Goal: Transaction & Acquisition: Purchase product/service

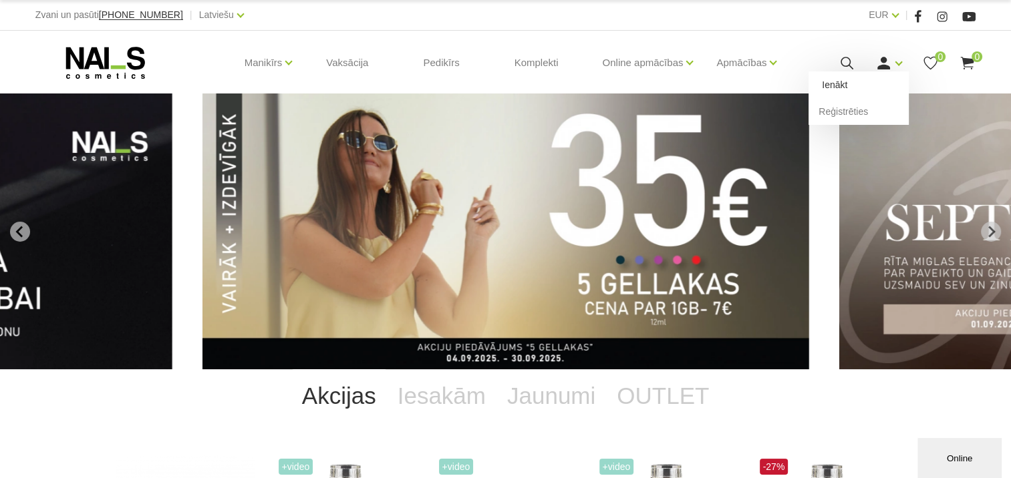
click at [869, 83] on link "Ienākt" at bounding box center [858, 84] width 100 height 27
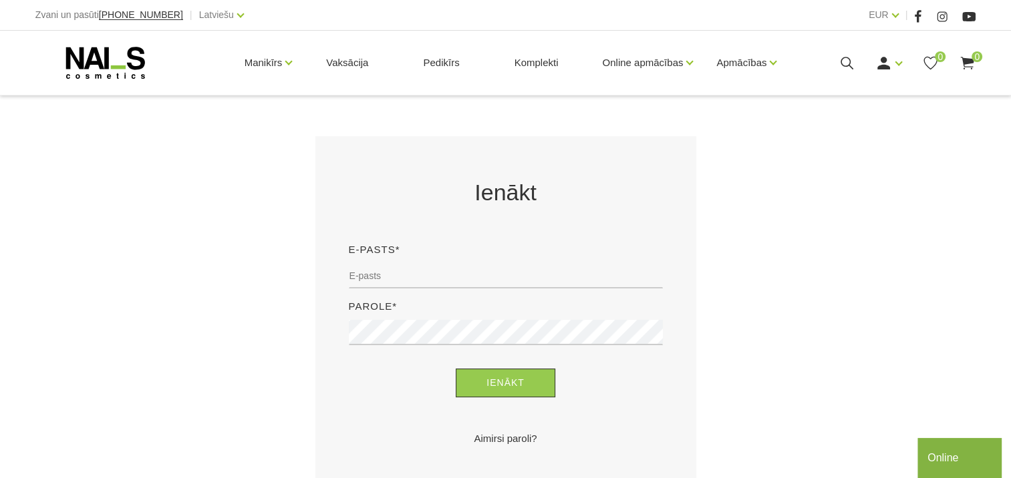
scroll to position [200, 0]
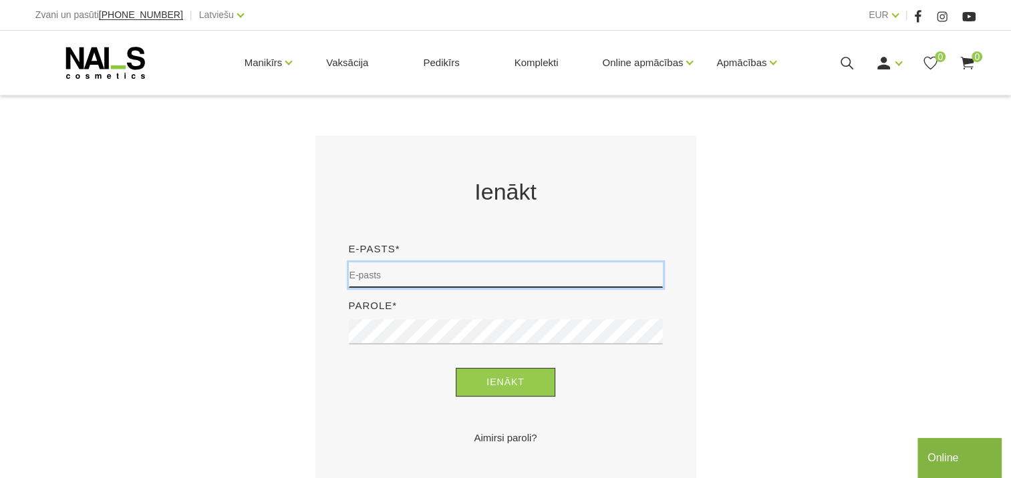
click at [358, 269] on input "email" at bounding box center [506, 275] width 314 height 25
type input "solvita55@inbox.lv"
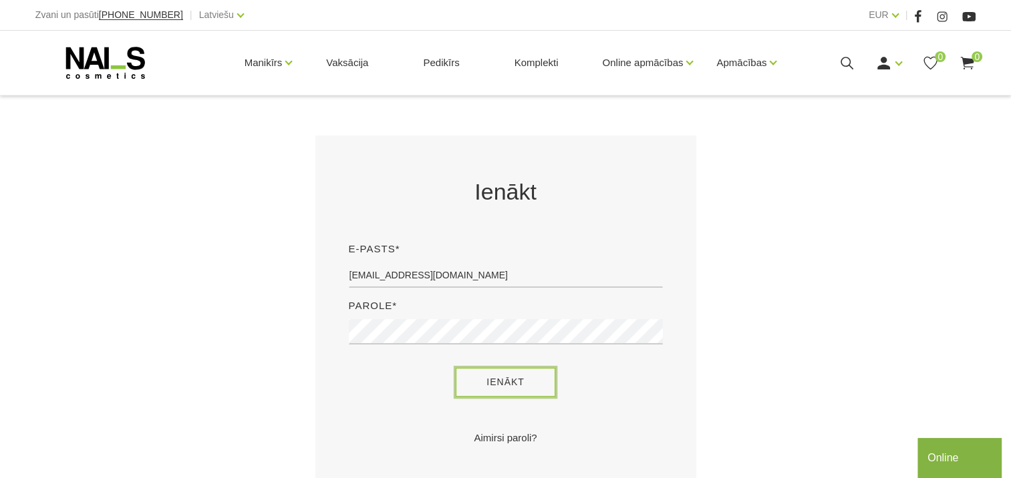
click at [500, 388] on button "Ienākt" at bounding box center [506, 382] width 100 height 29
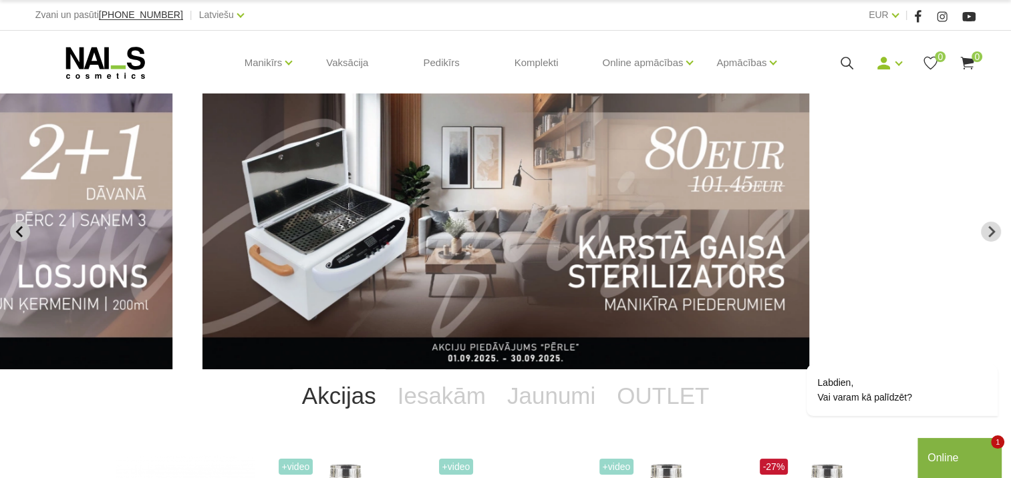
click at [17, 232] on icon "Previous slide" at bounding box center [18, 231] width 7 height 11
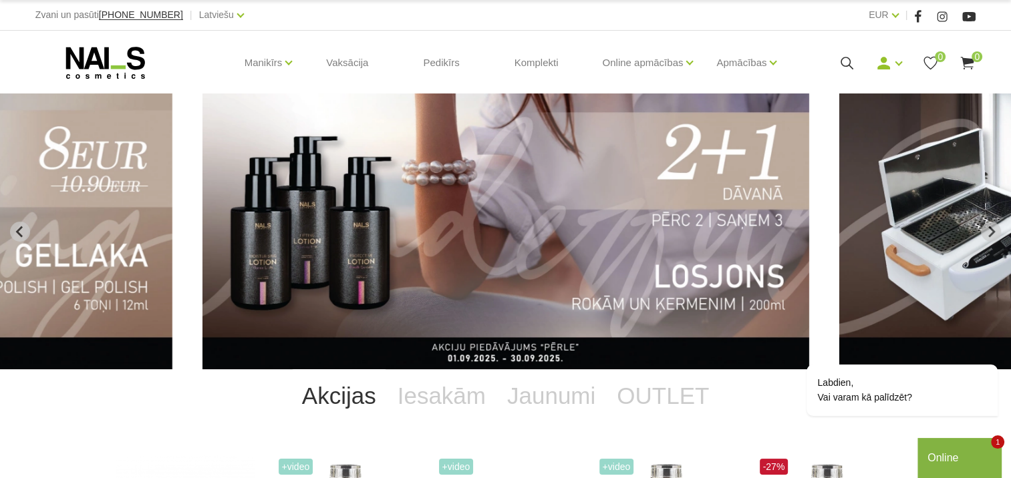
click at [506, 254] on img "5 of 12" at bounding box center [505, 232] width 607 height 276
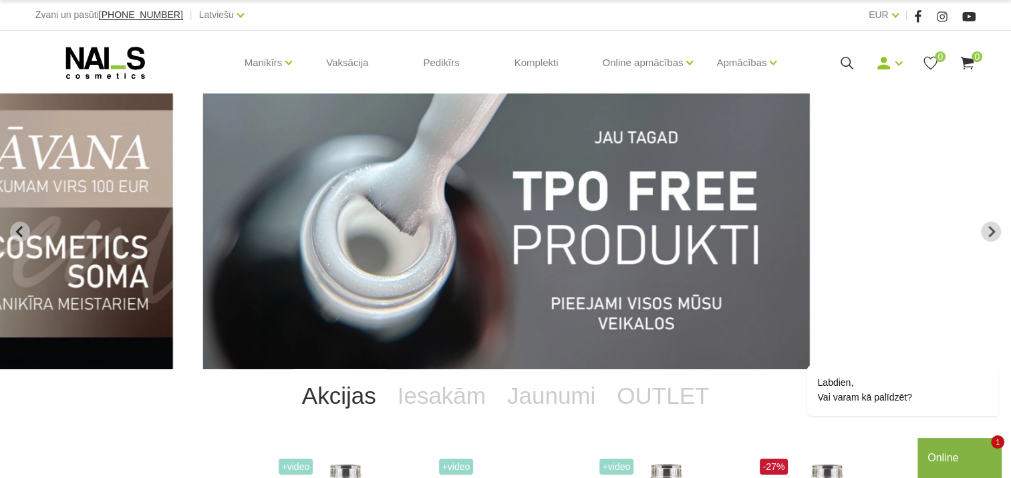
click at [973, 61] on use at bounding box center [967, 63] width 13 height 13
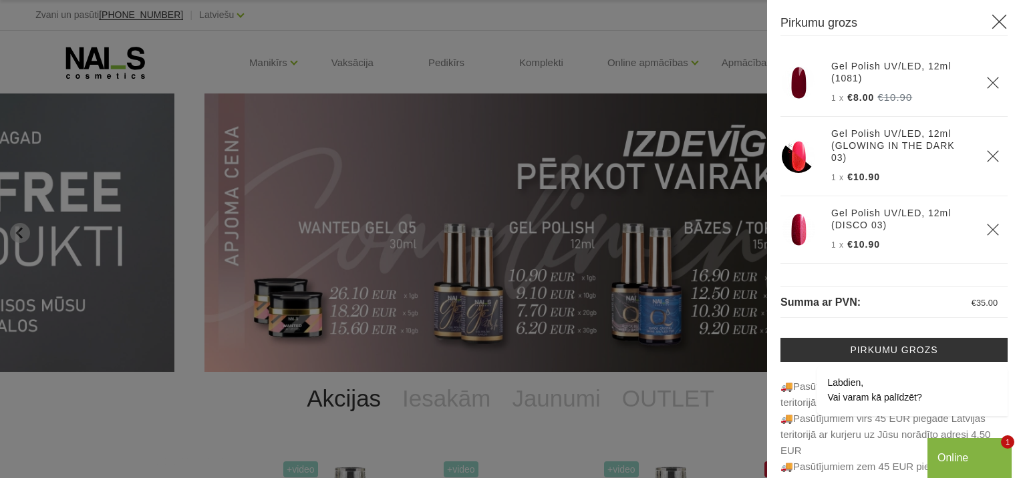
click at [991, 24] on icon at bounding box center [999, 21] width 17 height 17
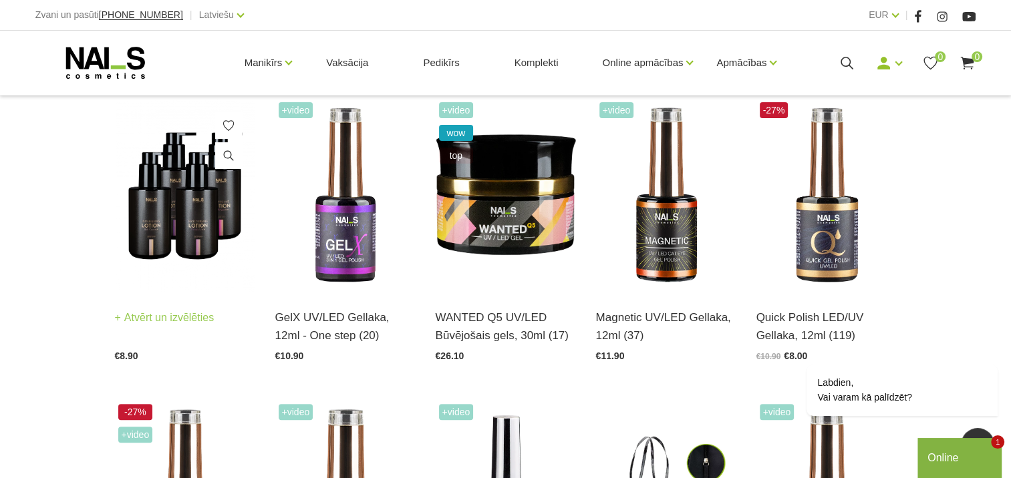
scroll to position [334, 0]
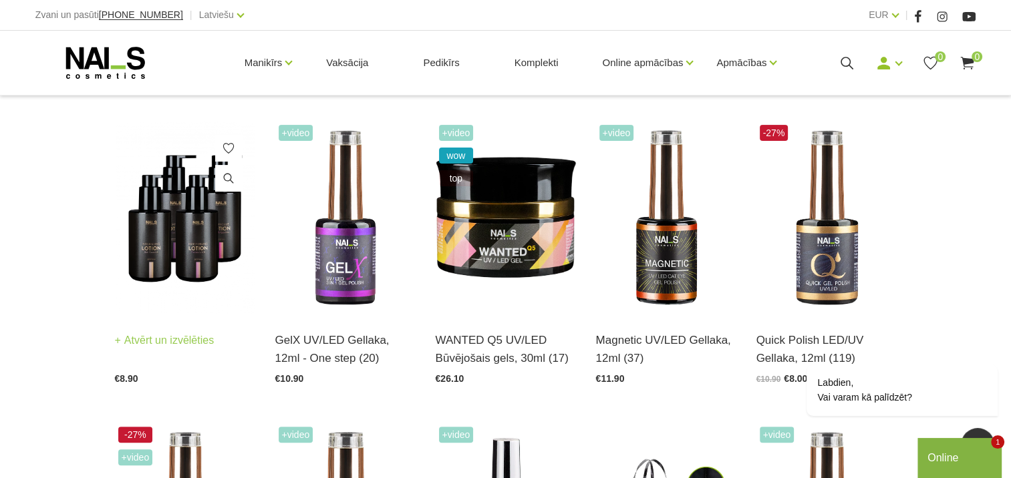
click at [191, 236] on img at bounding box center [185, 218] width 140 height 193
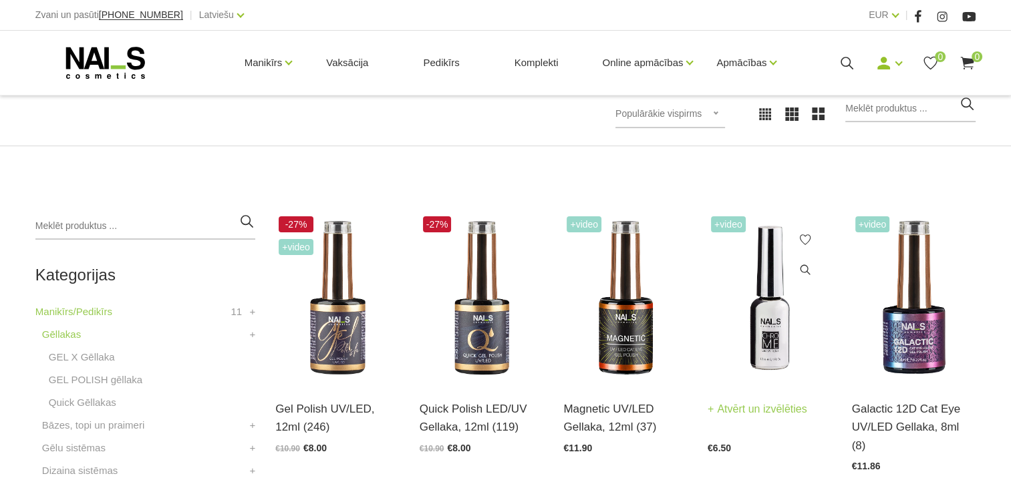
scroll to position [267, 0]
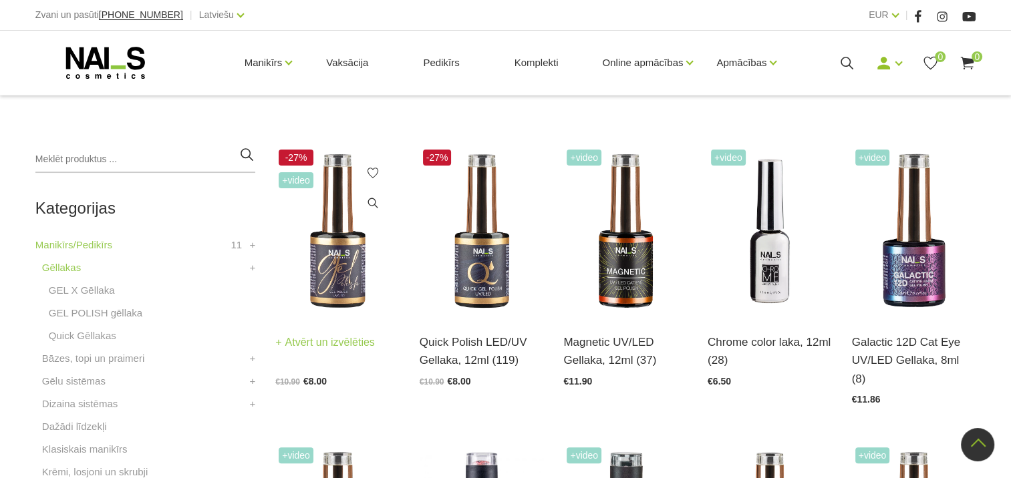
click at [329, 275] on img at bounding box center [337, 231] width 124 height 170
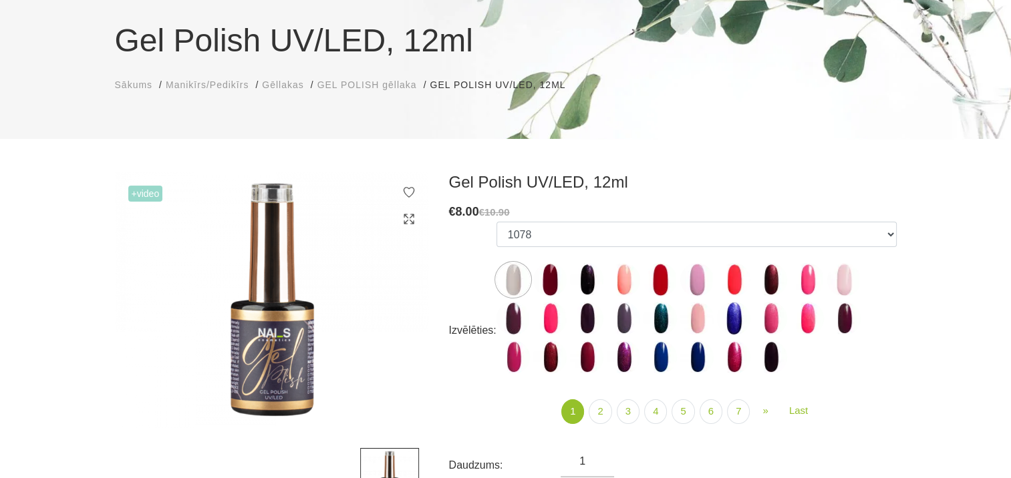
scroll to position [134, 0]
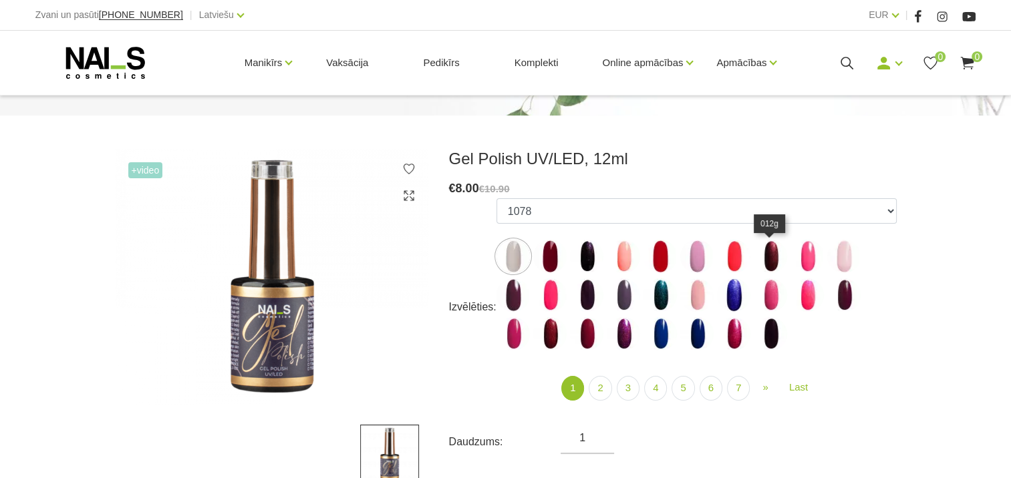
click at [769, 258] on img at bounding box center [770, 256] width 33 height 33
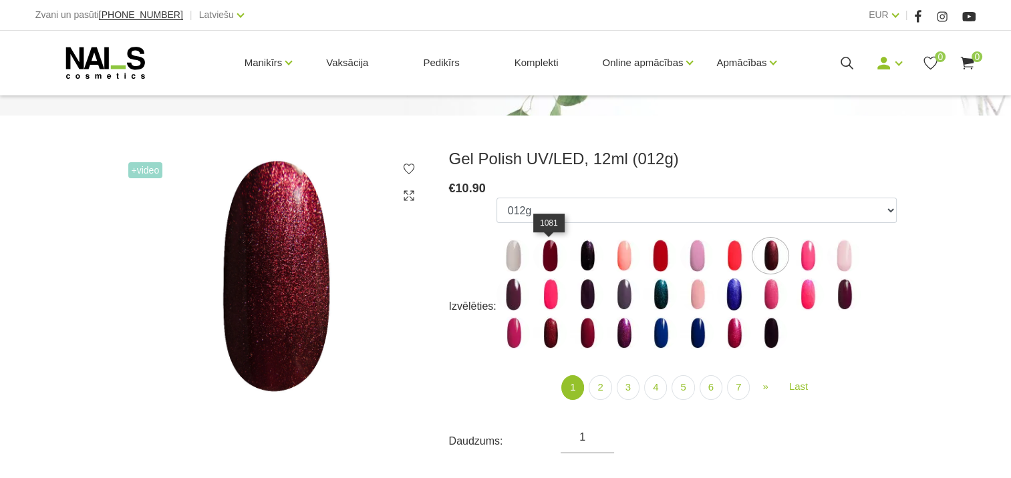
click at [548, 257] on img at bounding box center [549, 255] width 33 height 33
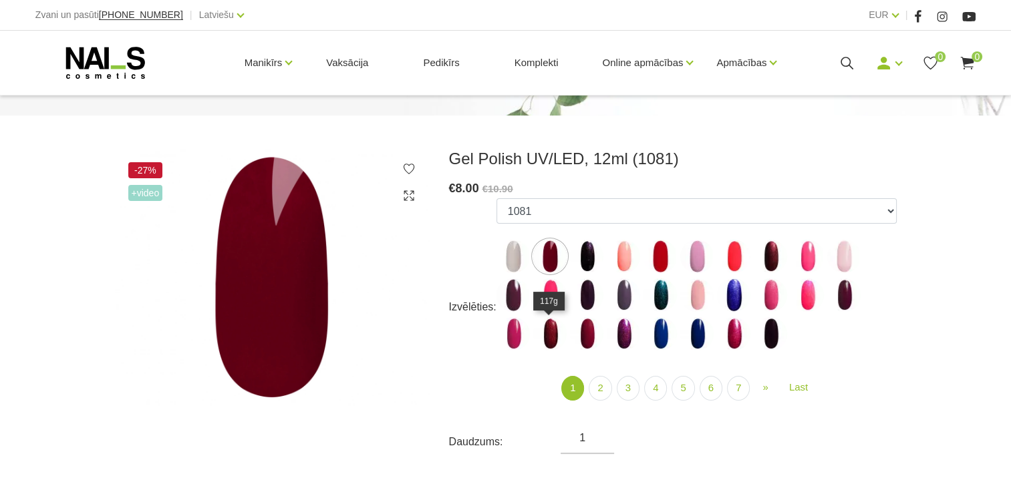
click at [552, 335] on img at bounding box center [549, 333] width 33 height 33
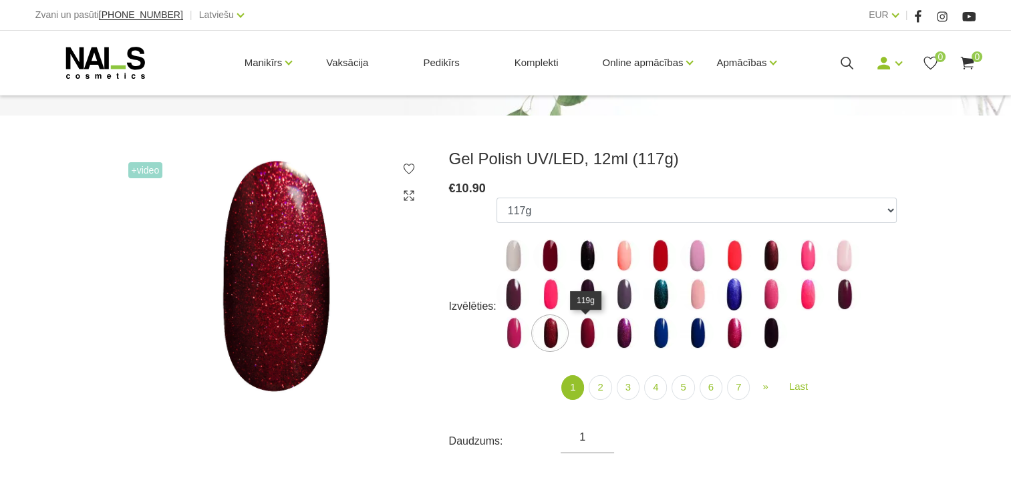
click at [589, 339] on img at bounding box center [586, 333] width 33 height 33
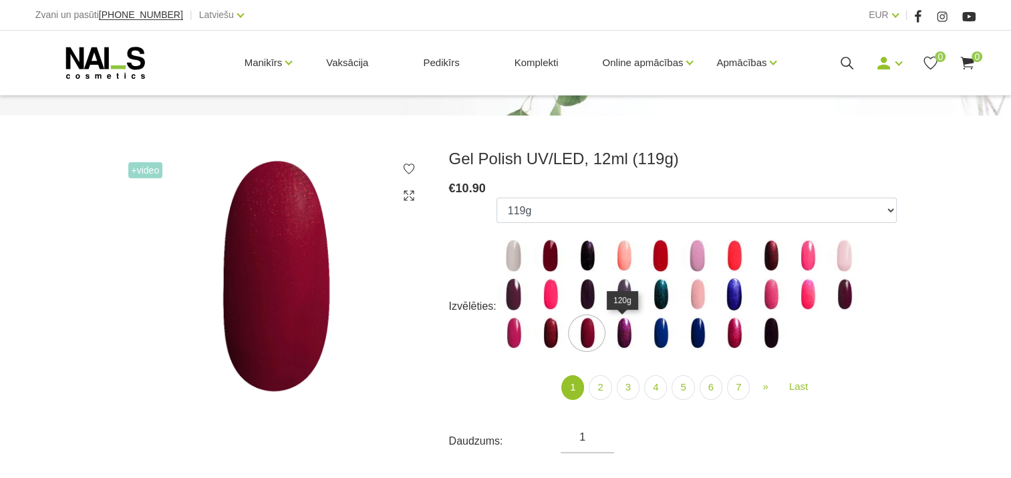
click at [623, 339] on img at bounding box center [623, 333] width 33 height 33
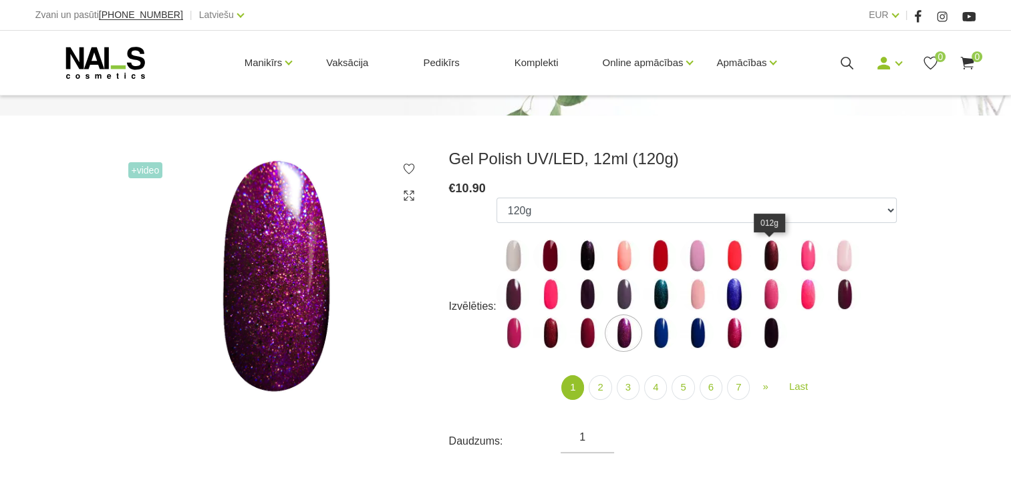
click at [767, 261] on img at bounding box center [770, 255] width 33 height 33
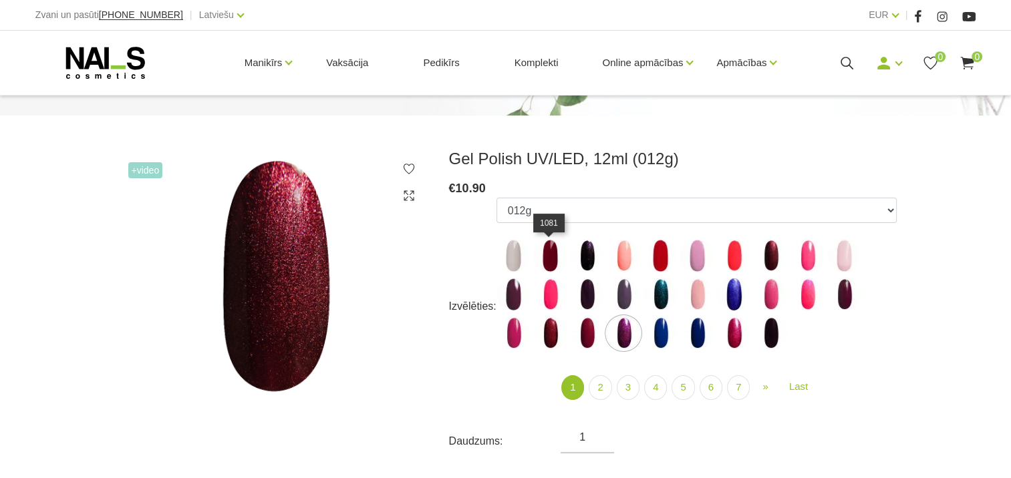
click at [550, 257] on img at bounding box center [549, 255] width 33 height 33
select select "5894"
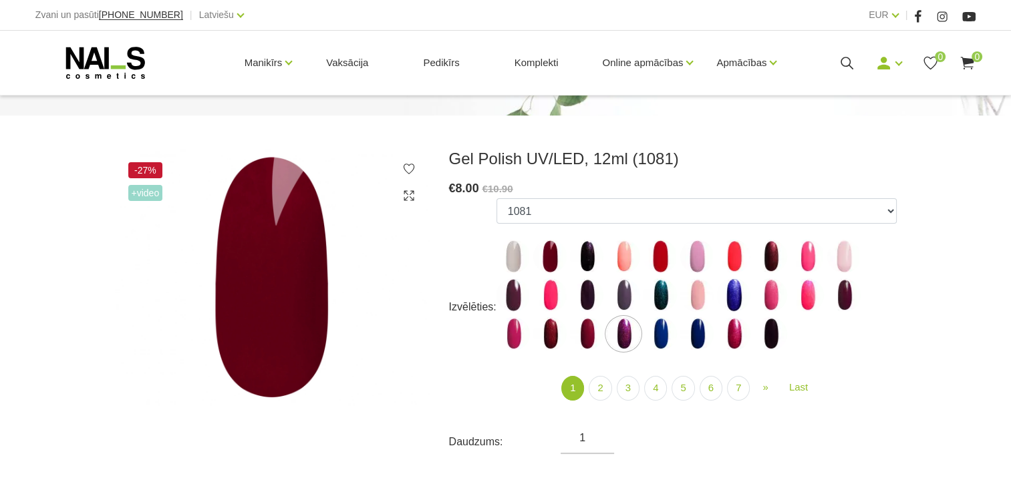
click at [551, 255] on img at bounding box center [549, 256] width 33 height 33
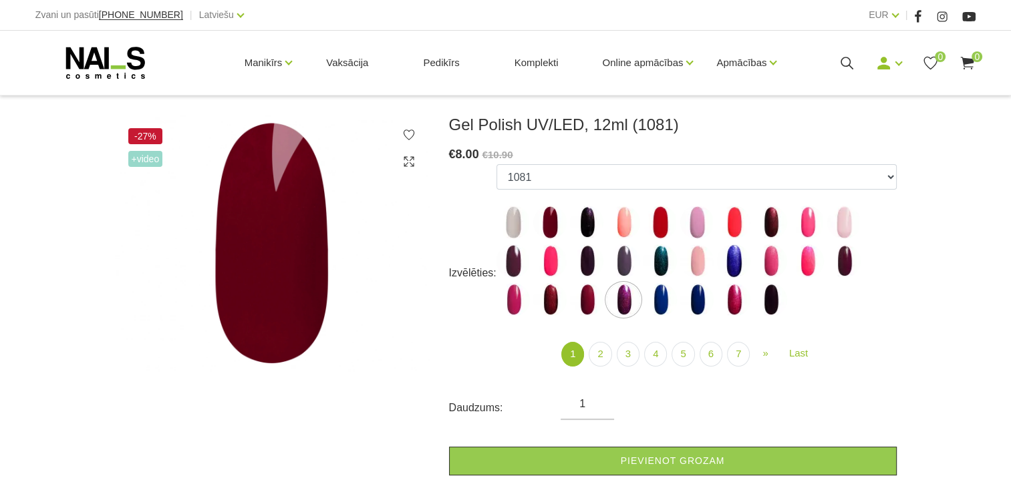
scroll to position [200, 0]
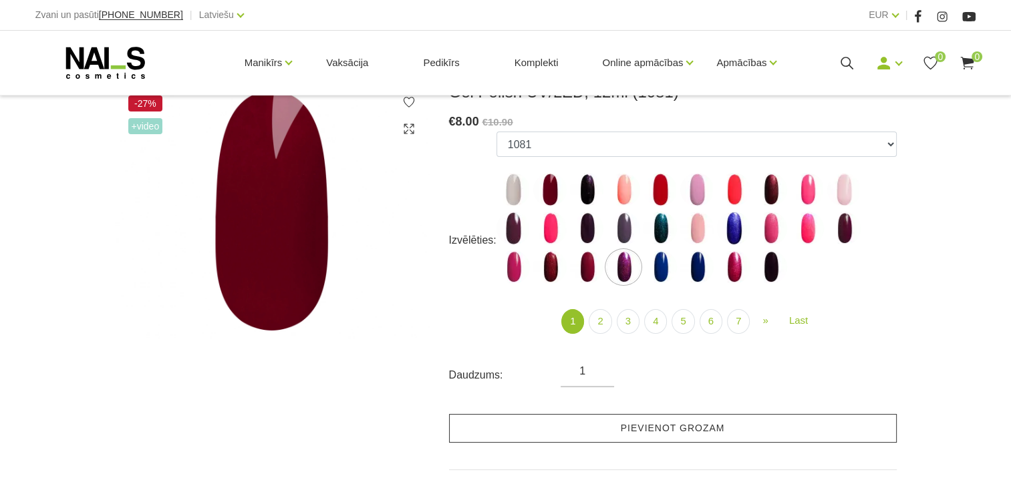
click at [632, 428] on link "Pievienot grozam" at bounding box center [673, 428] width 448 height 29
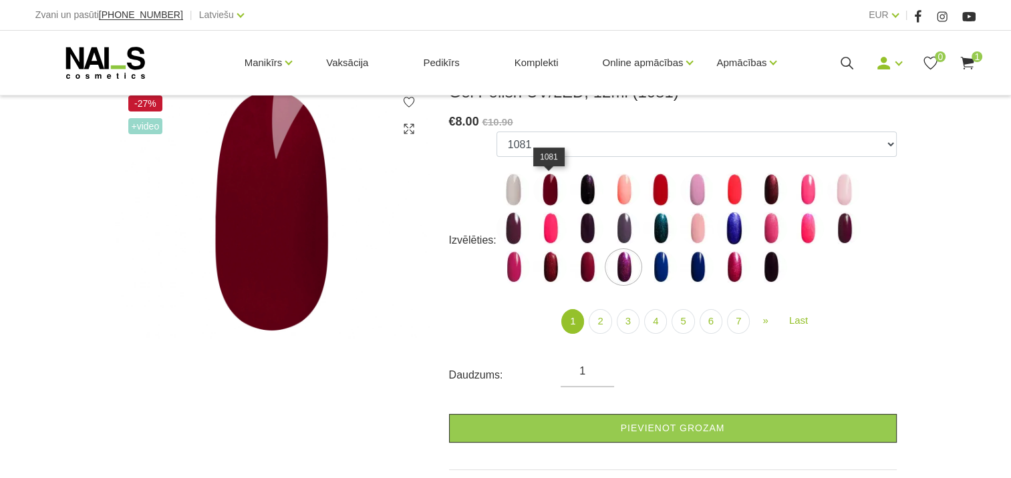
click at [541, 186] on img at bounding box center [549, 189] width 33 height 33
click at [553, 196] on img at bounding box center [549, 189] width 33 height 33
click at [604, 321] on link "2" at bounding box center [600, 321] width 23 height 25
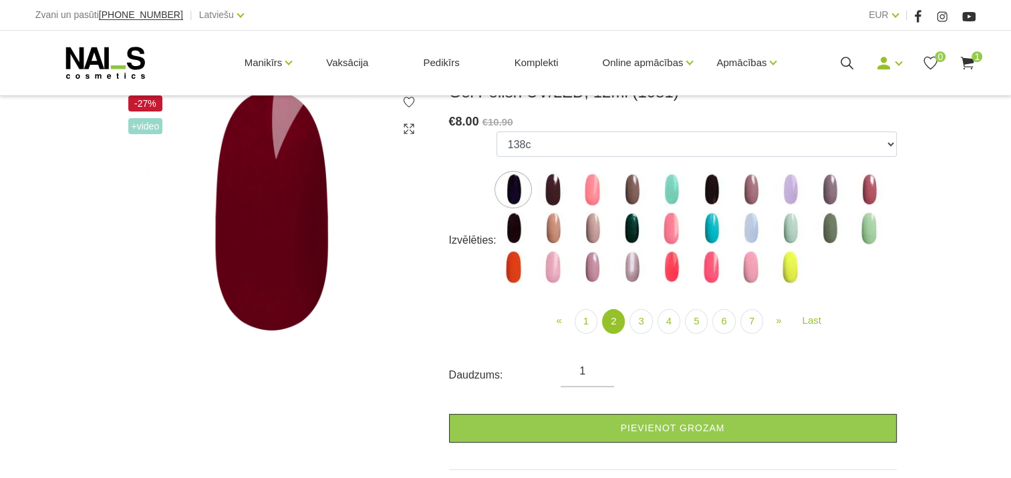
click at [552, 265] on img at bounding box center [552, 267] width 33 height 33
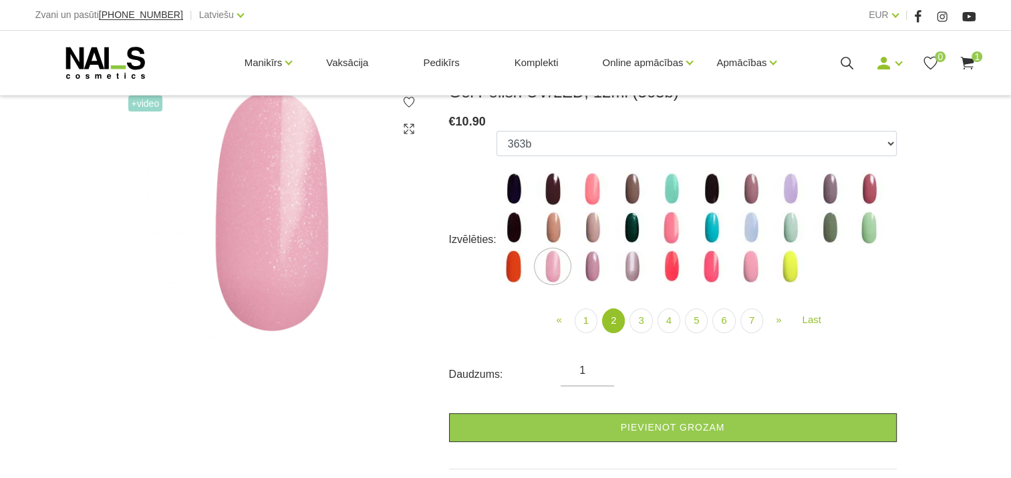
scroll to position [134, 0]
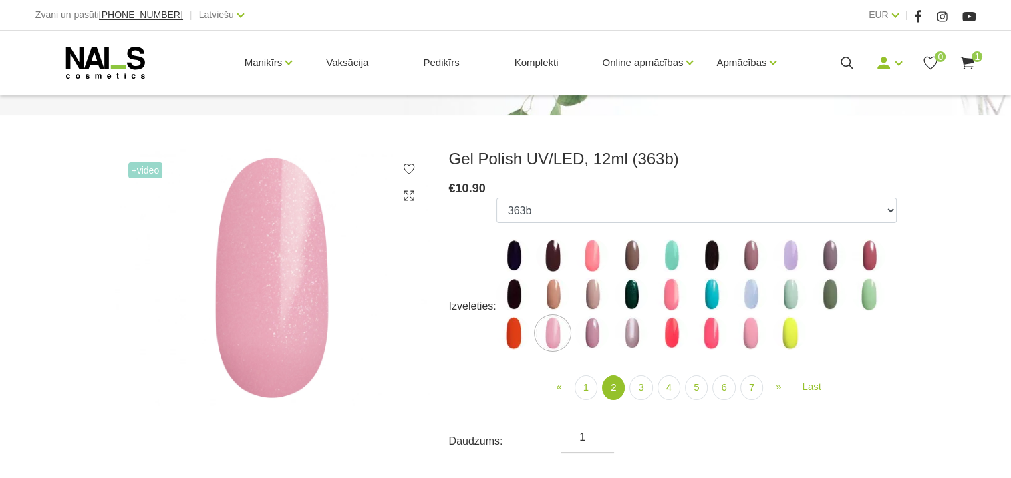
click at [747, 294] on img at bounding box center [749, 294] width 33 height 33
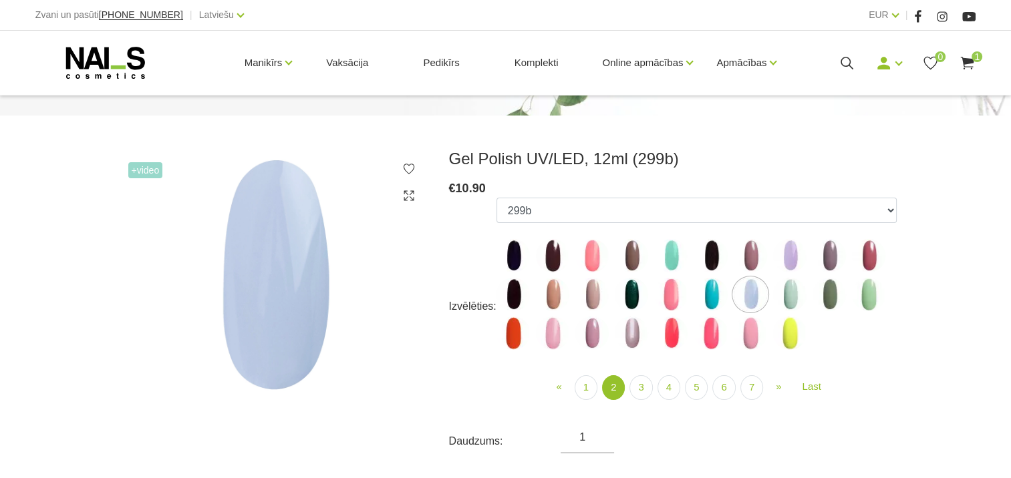
click at [629, 332] on img at bounding box center [631, 333] width 33 height 33
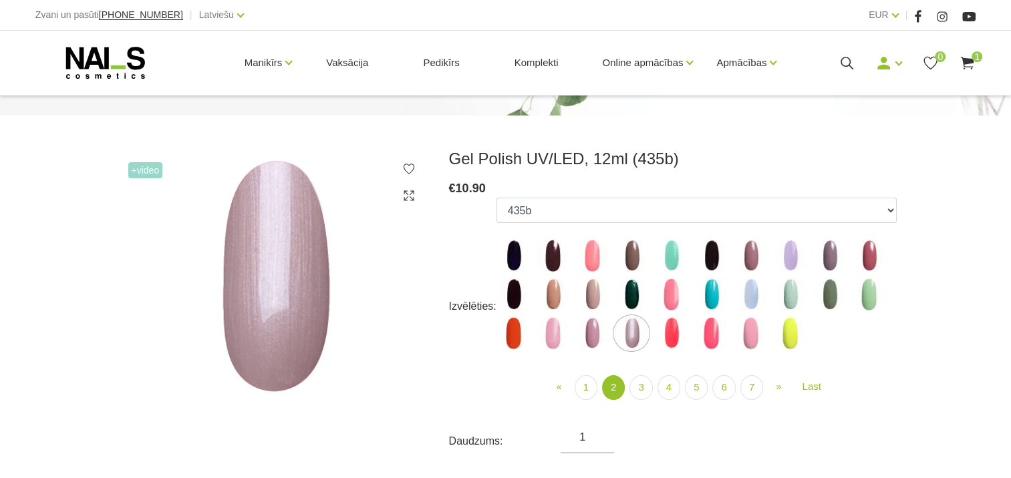
click at [872, 254] on img at bounding box center [868, 255] width 33 height 33
select select "4063"
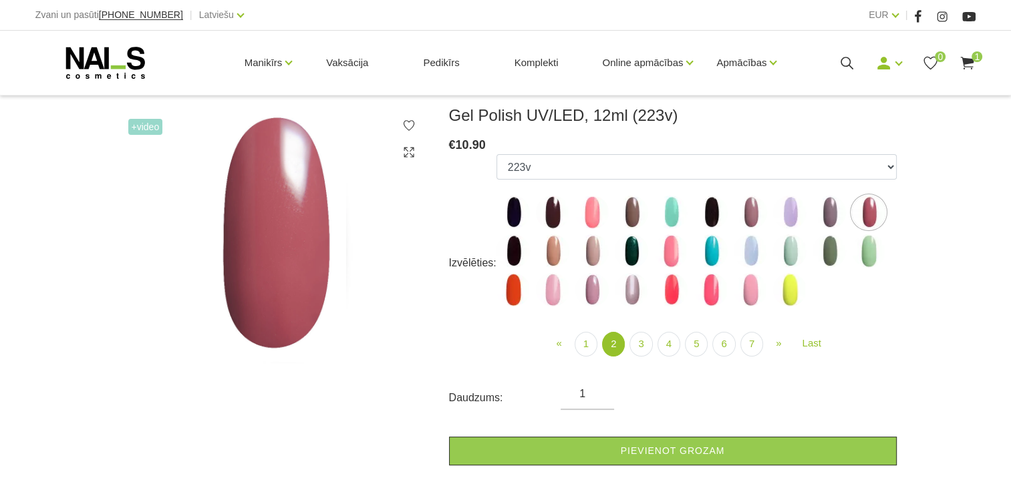
scroll to position [200, 0]
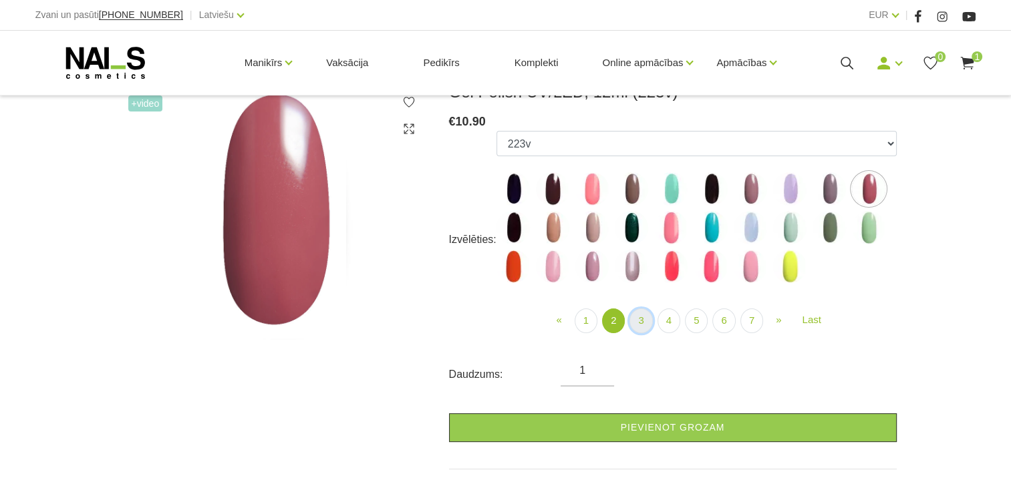
click at [640, 319] on link "3" at bounding box center [640, 321] width 23 height 25
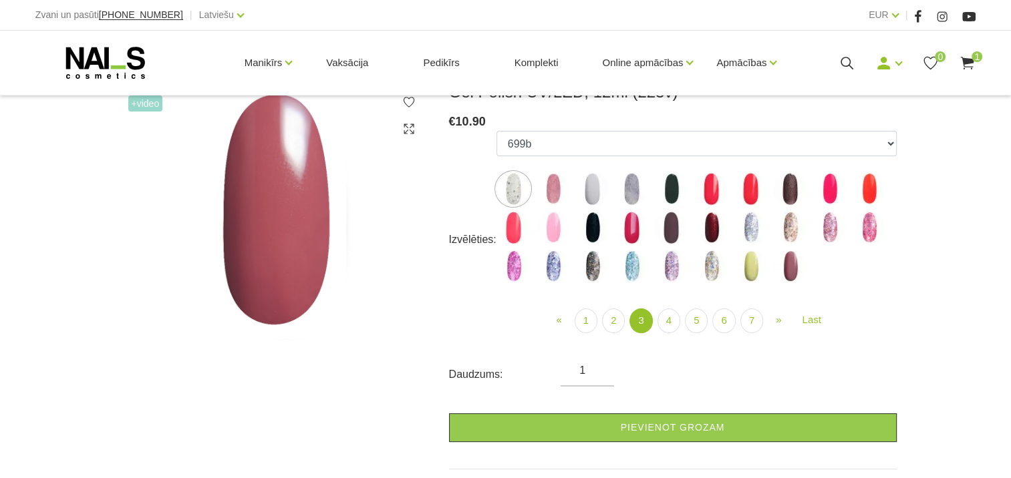
click at [556, 186] on img at bounding box center [552, 188] width 33 height 33
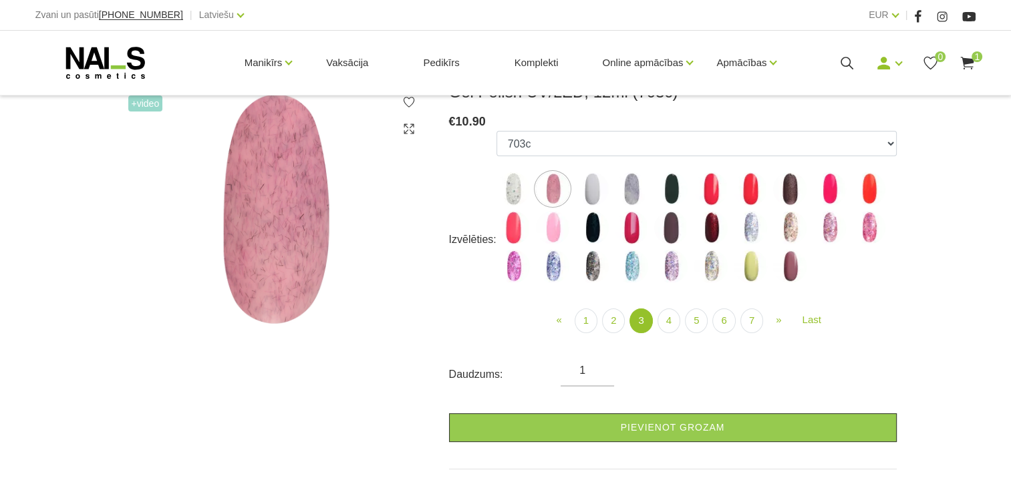
click at [553, 226] on img at bounding box center [552, 227] width 33 height 33
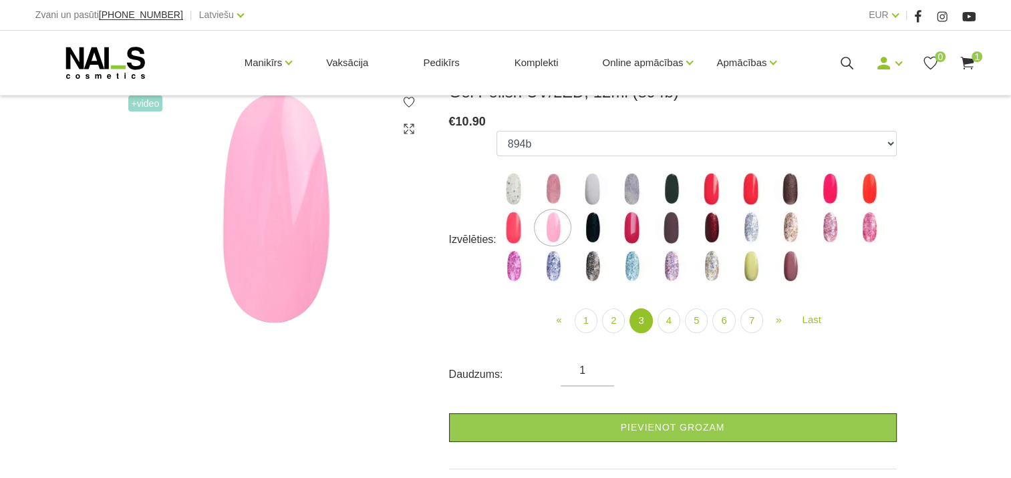
click at [634, 232] on img at bounding box center [631, 227] width 33 height 33
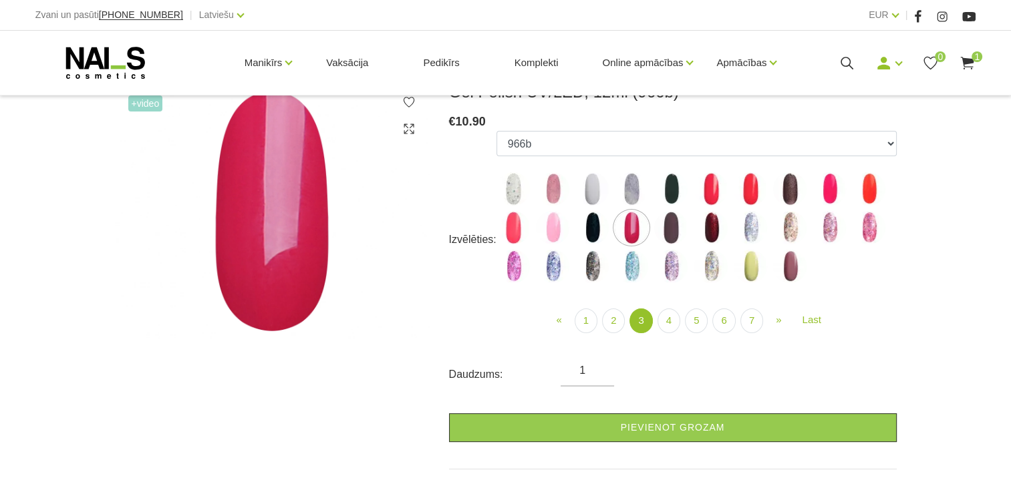
click at [711, 230] on img at bounding box center [710, 227] width 33 height 33
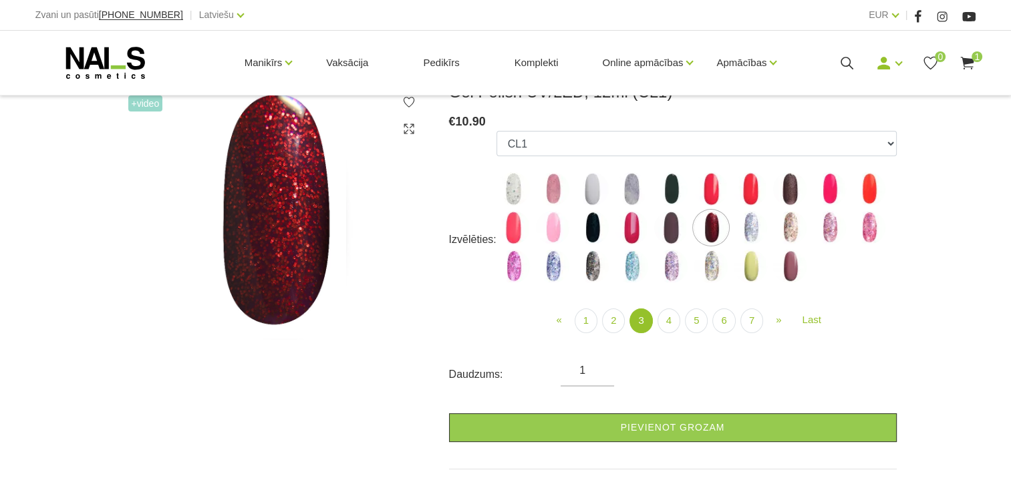
click at [786, 227] on img at bounding box center [789, 227] width 33 height 33
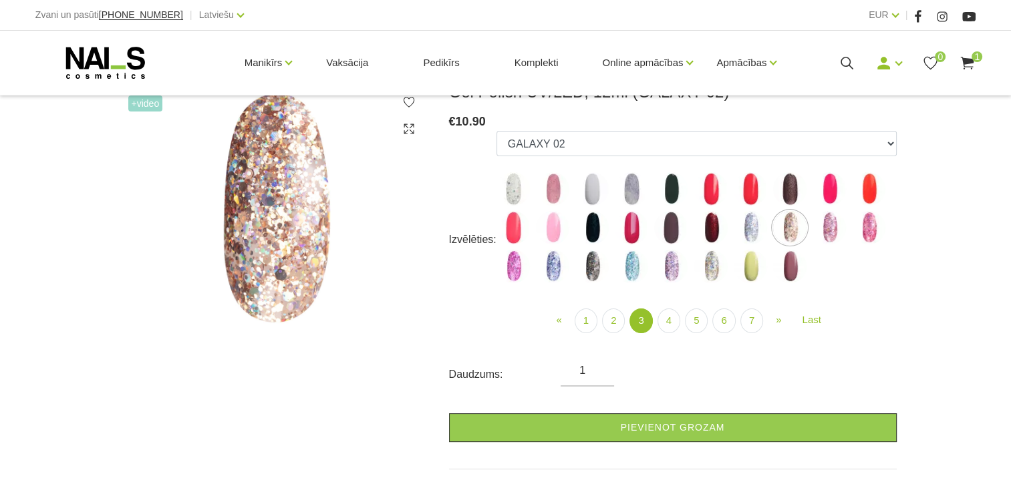
click at [791, 263] on img at bounding box center [789, 266] width 33 height 33
select select "4171"
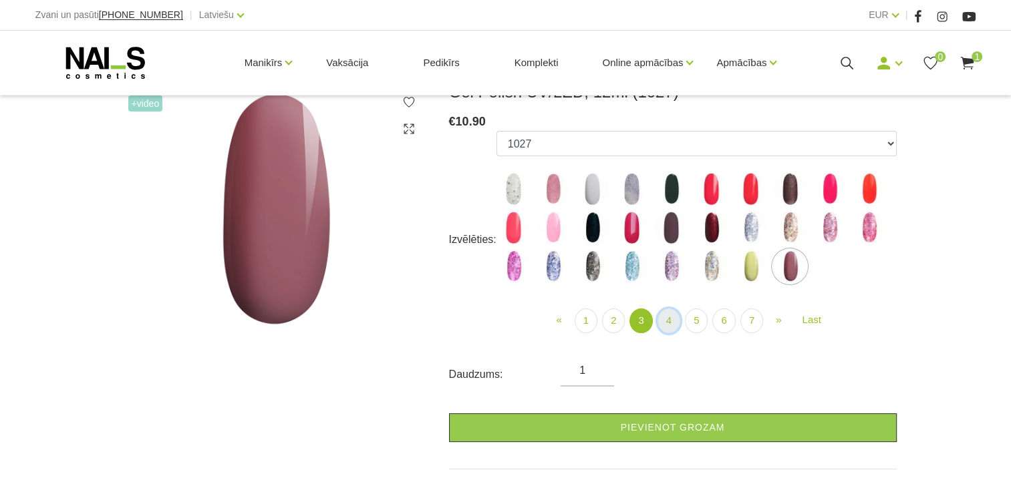
click at [667, 319] on link "4" at bounding box center [668, 321] width 23 height 25
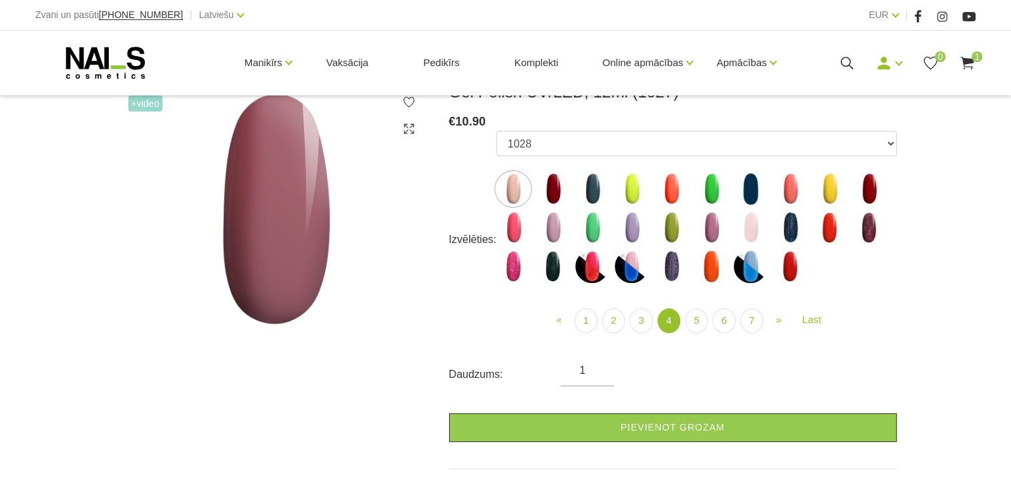
click at [510, 192] on img at bounding box center [512, 188] width 33 height 33
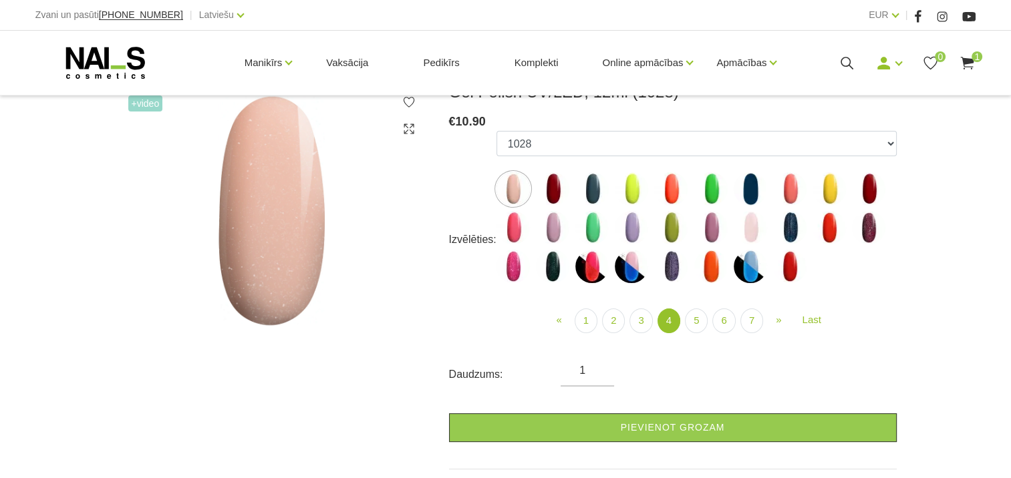
click at [628, 266] on img at bounding box center [631, 266] width 33 height 33
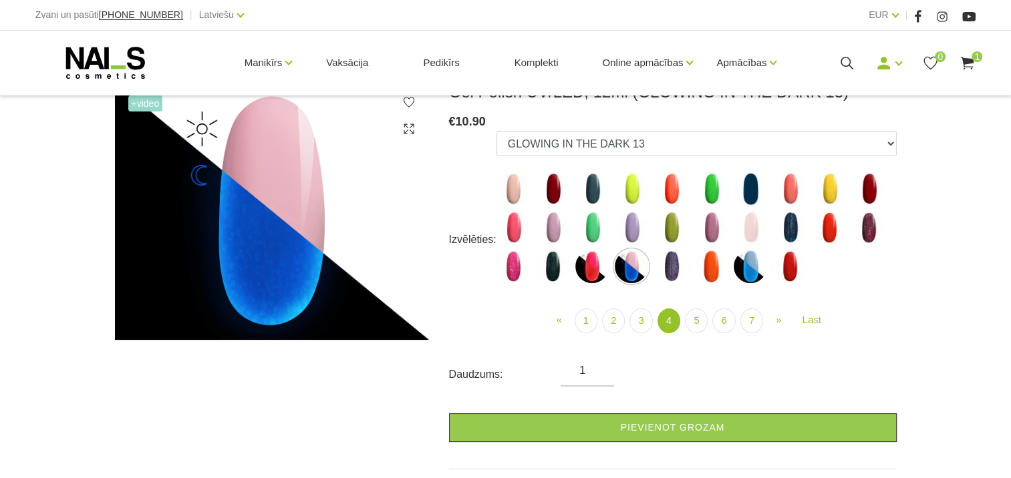
click at [595, 273] on img at bounding box center [591, 266] width 33 height 33
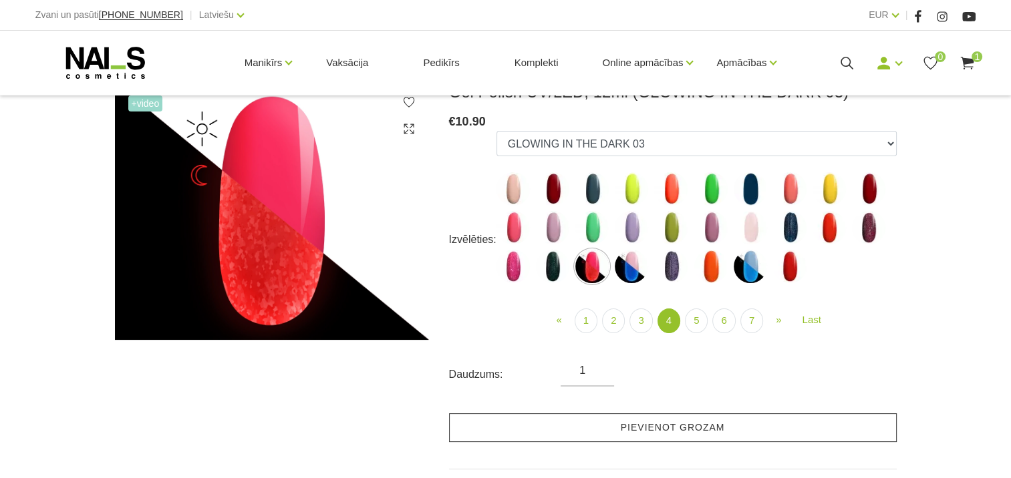
click at [663, 430] on link "Pievienot grozam" at bounding box center [673, 427] width 448 height 29
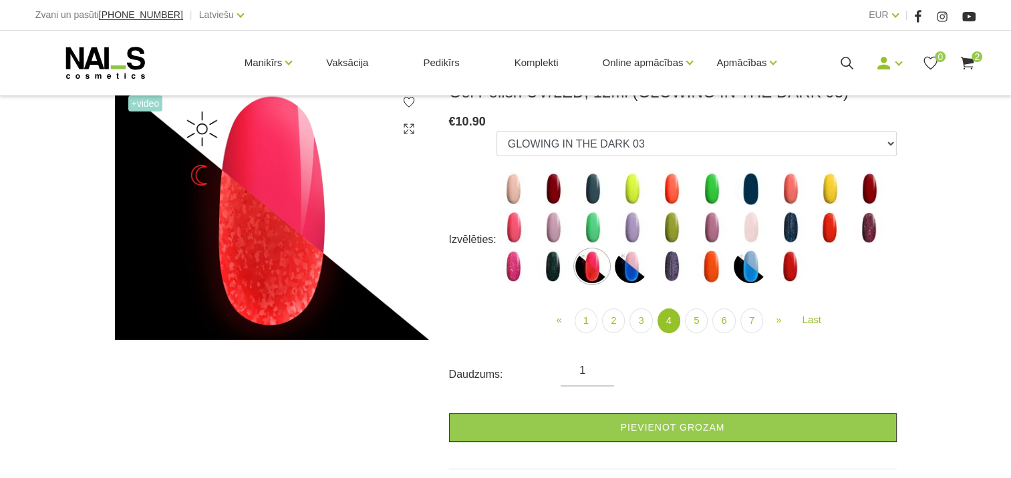
click at [555, 185] on img at bounding box center [552, 188] width 33 height 33
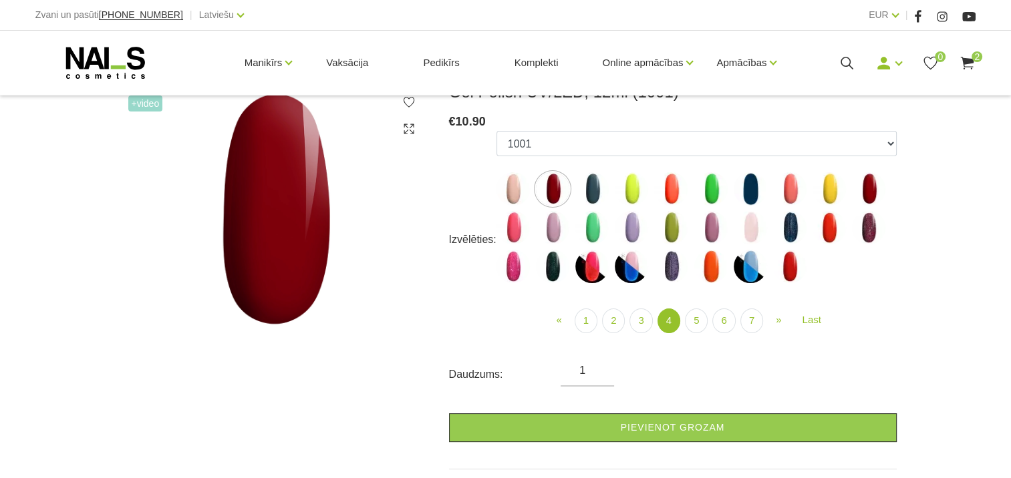
click at [508, 232] on img at bounding box center [512, 227] width 33 height 33
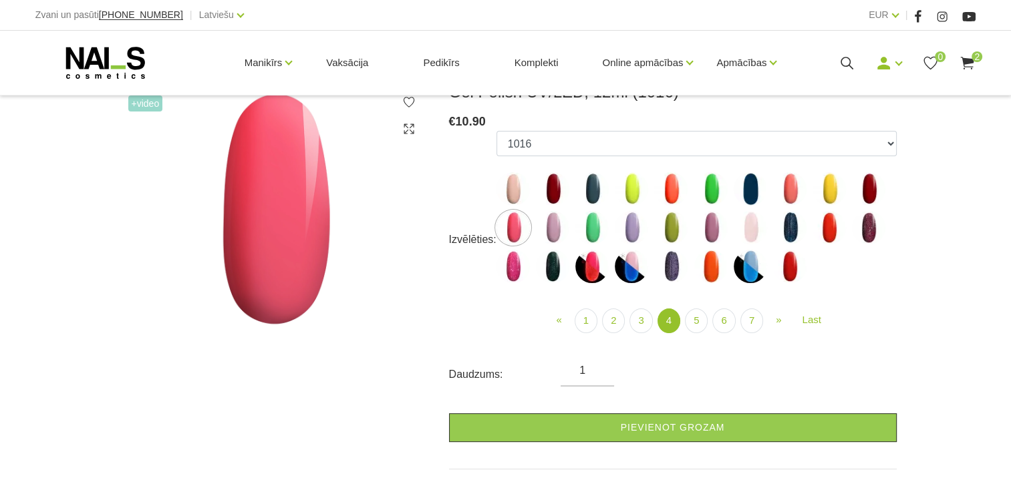
click at [550, 228] on img at bounding box center [552, 227] width 33 height 33
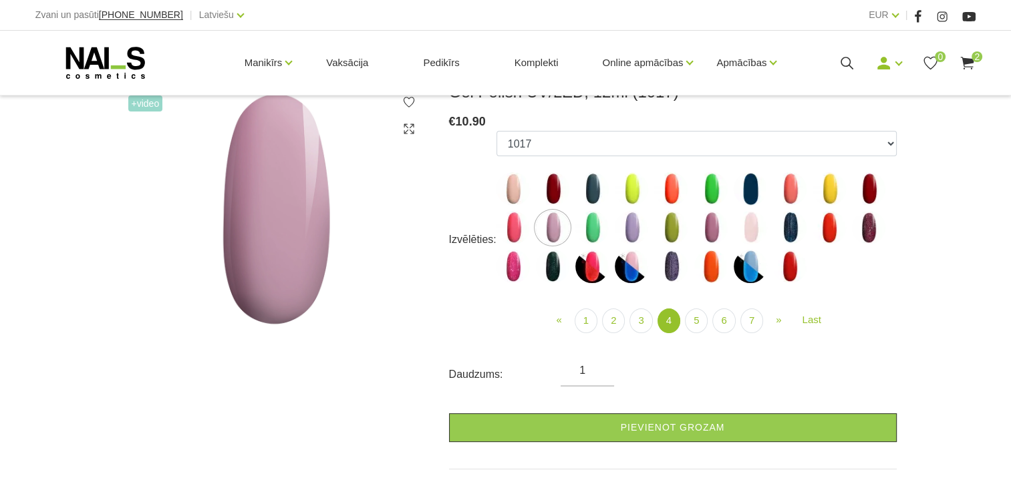
click at [711, 224] on img at bounding box center [710, 227] width 33 height 33
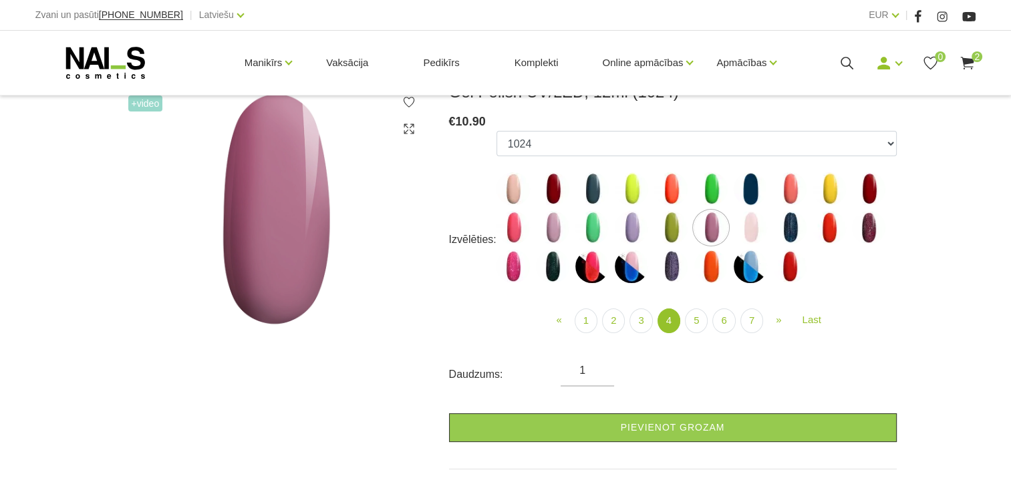
click at [753, 227] on img at bounding box center [749, 227] width 33 height 33
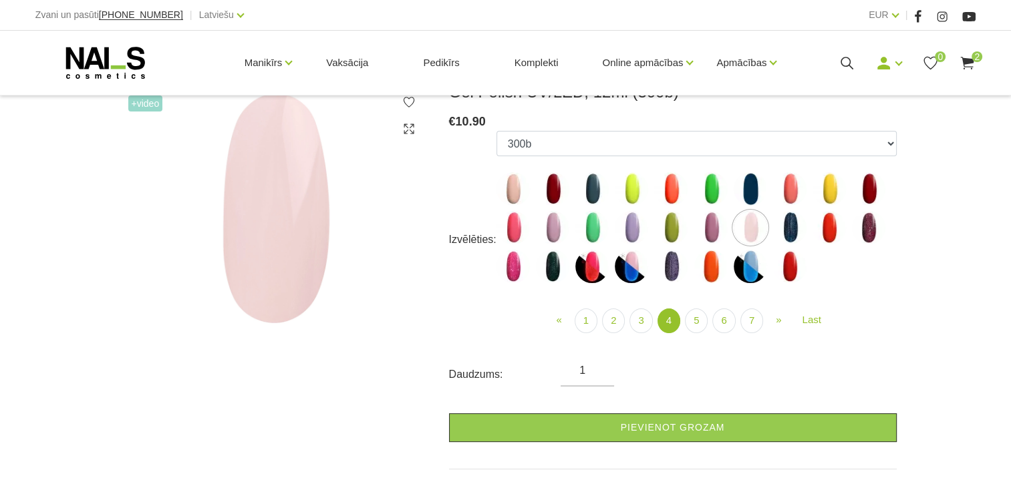
click at [830, 226] on img at bounding box center [828, 227] width 33 height 33
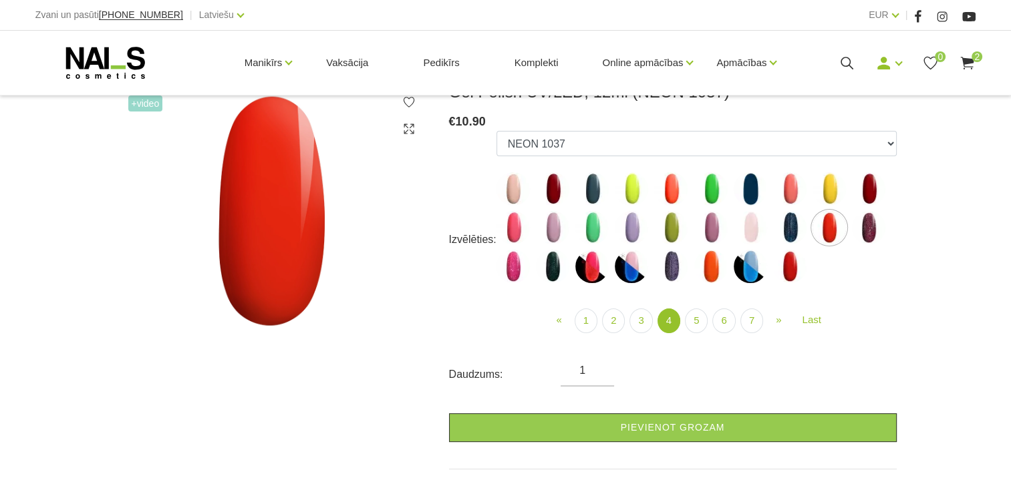
click at [631, 231] on img at bounding box center [631, 227] width 33 height 33
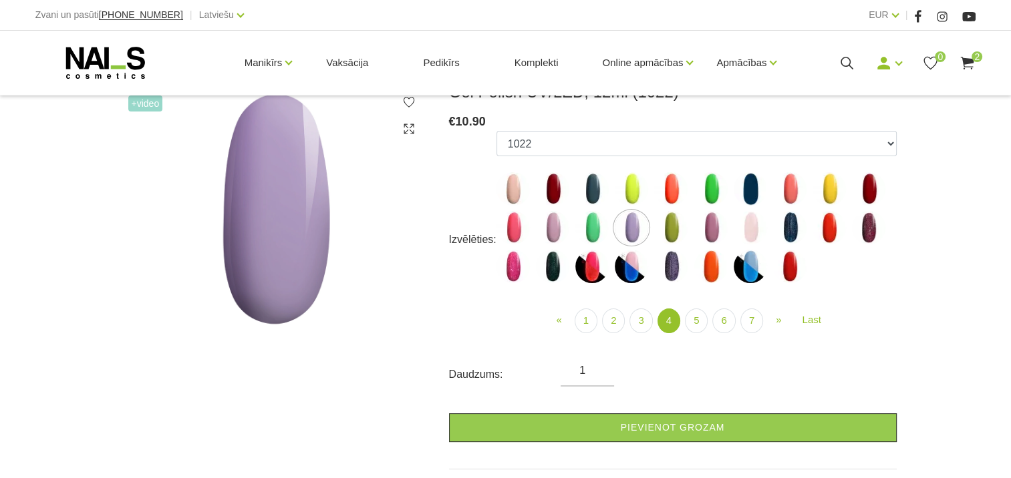
click at [513, 266] on img at bounding box center [512, 266] width 33 height 33
select select "4449"
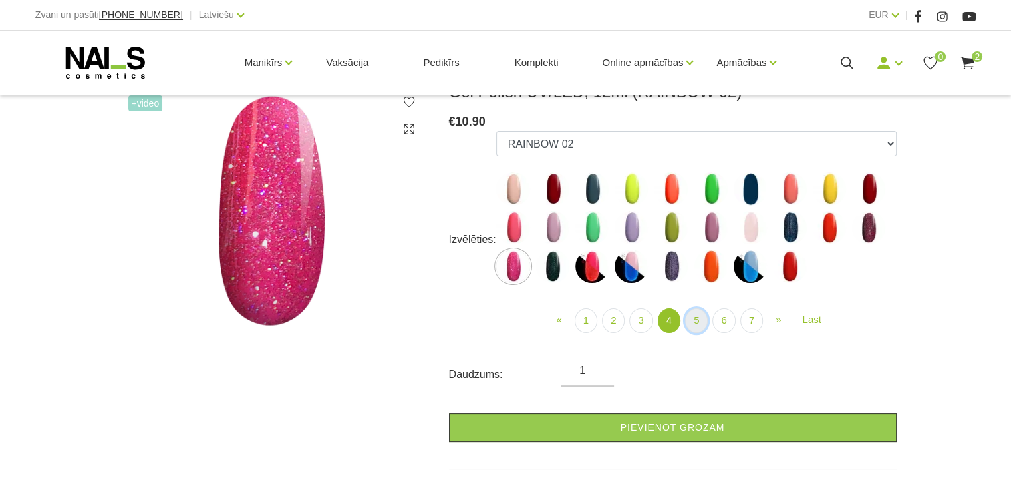
click at [697, 316] on link "5" at bounding box center [696, 321] width 23 height 25
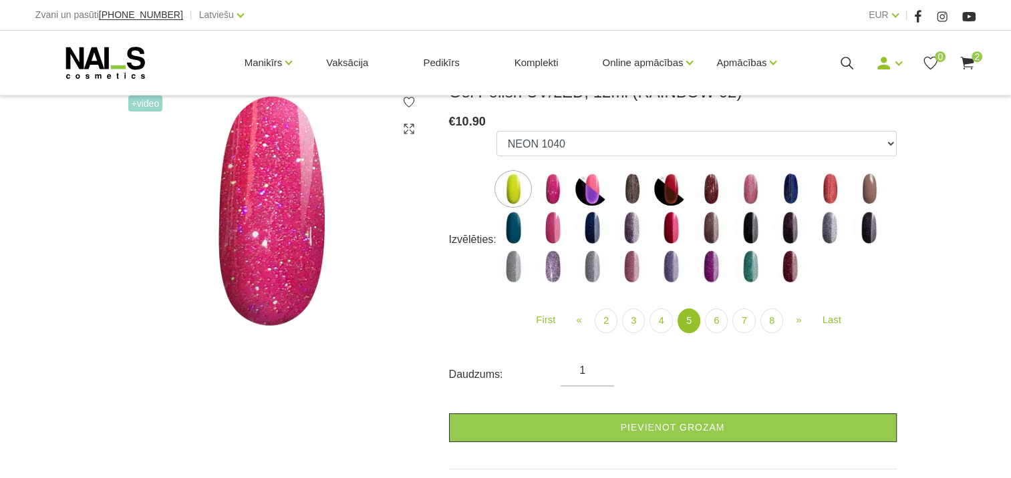
click at [586, 185] on img at bounding box center [591, 188] width 33 height 33
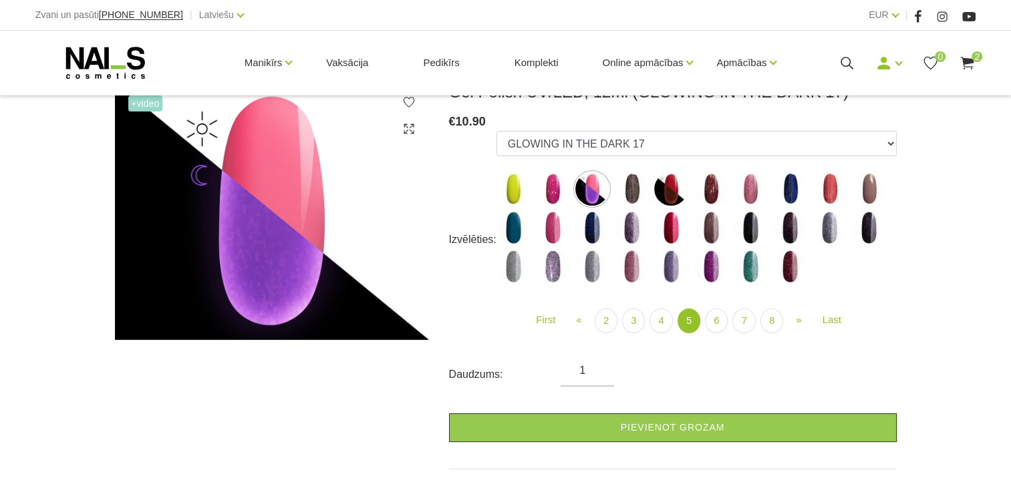
click at [673, 184] on img at bounding box center [670, 188] width 33 height 33
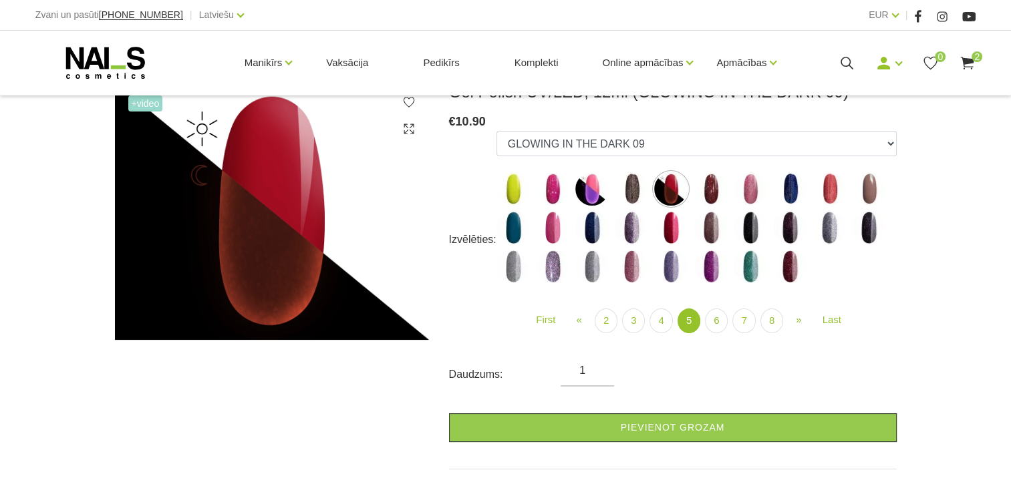
click at [668, 231] on img at bounding box center [670, 227] width 33 height 33
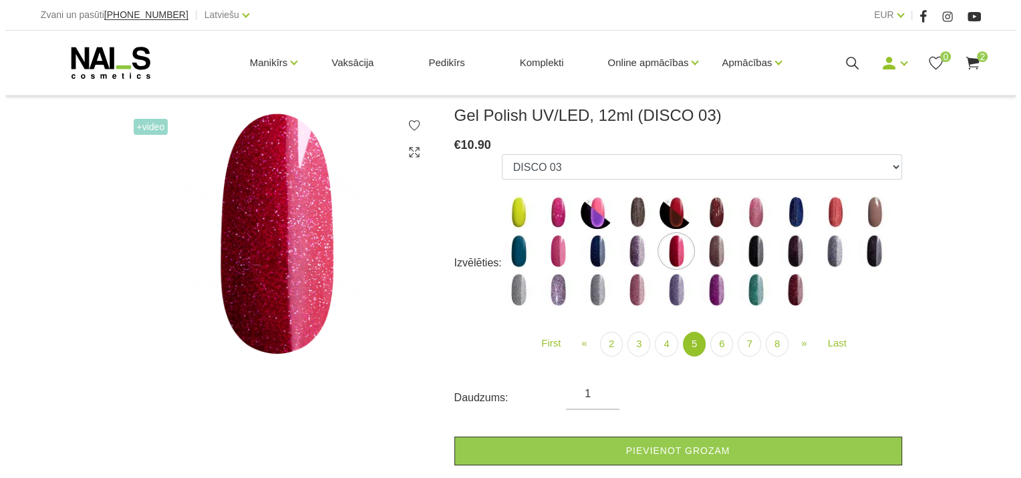
scroll to position [200, 0]
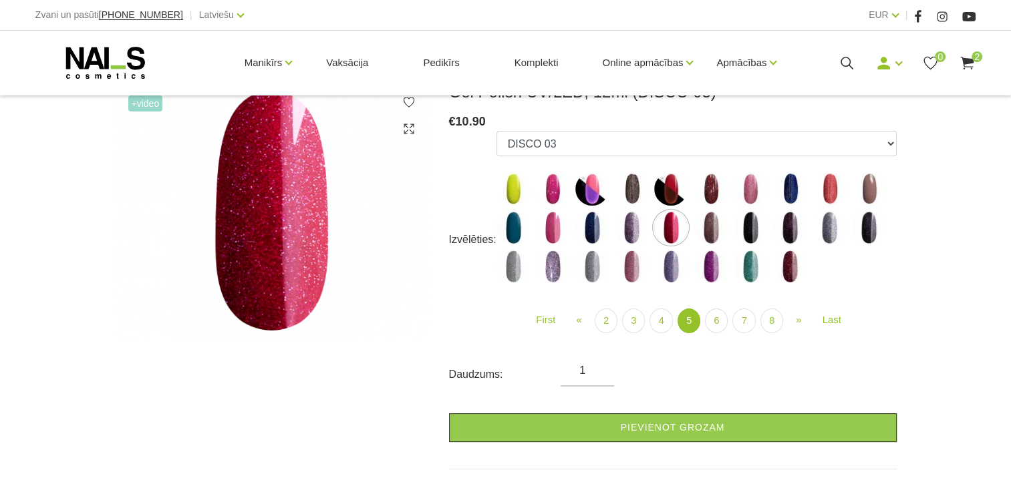
click at [552, 230] on img at bounding box center [552, 227] width 33 height 33
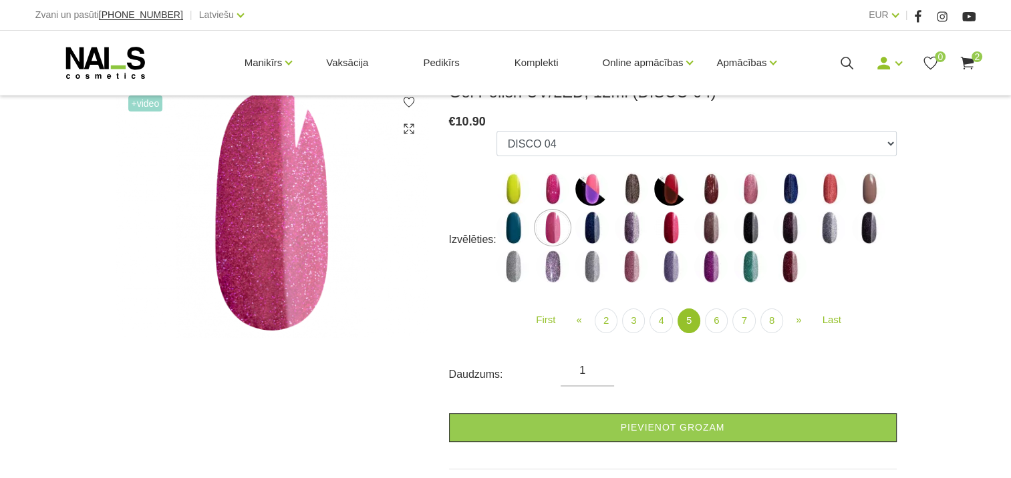
click at [665, 236] on img at bounding box center [670, 227] width 33 height 33
select select "4953"
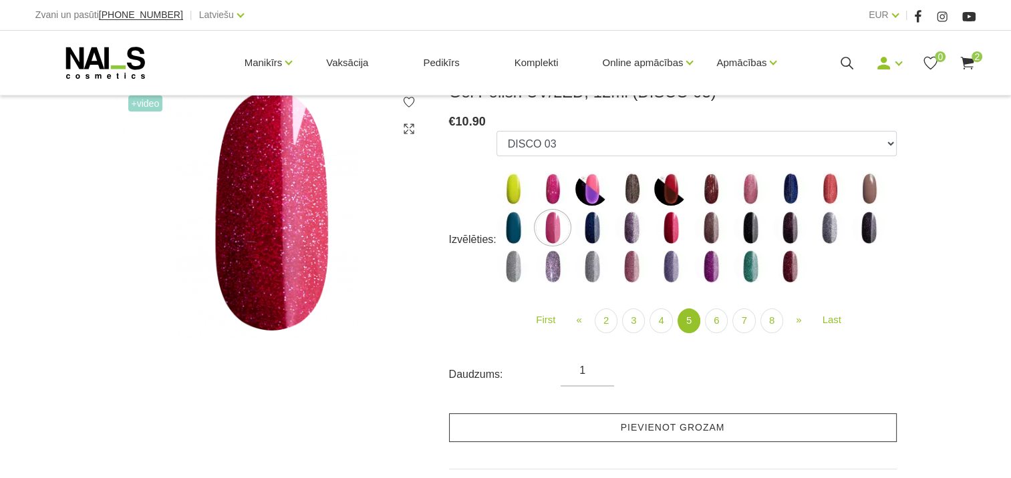
click at [661, 432] on link "Pievienot grozam" at bounding box center [673, 427] width 448 height 29
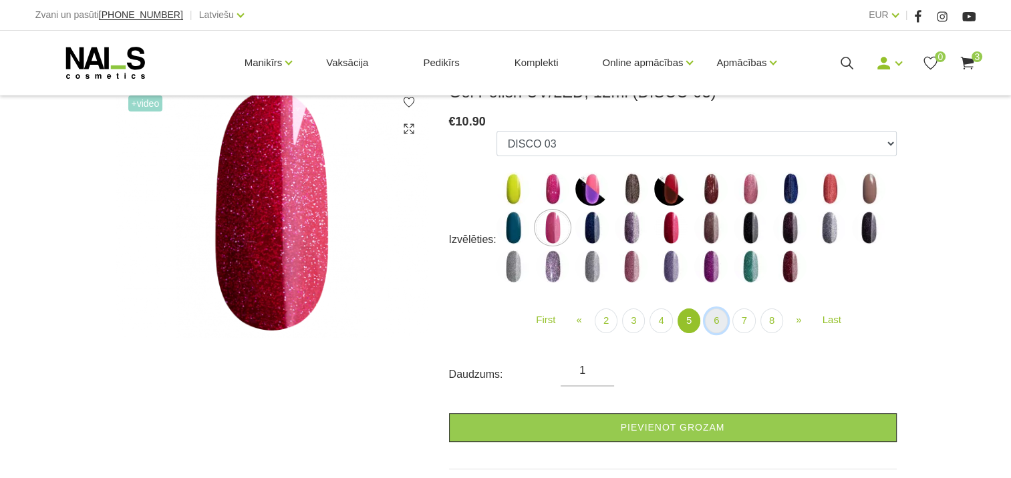
click at [713, 319] on link "6" at bounding box center [716, 321] width 23 height 25
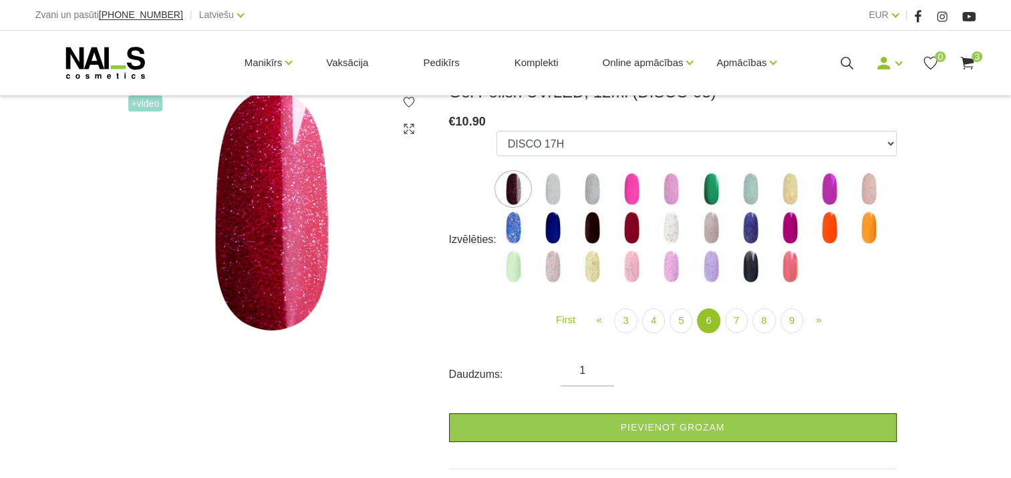
click at [630, 231] on img at bounding box center [631, 227] width 33 height 33
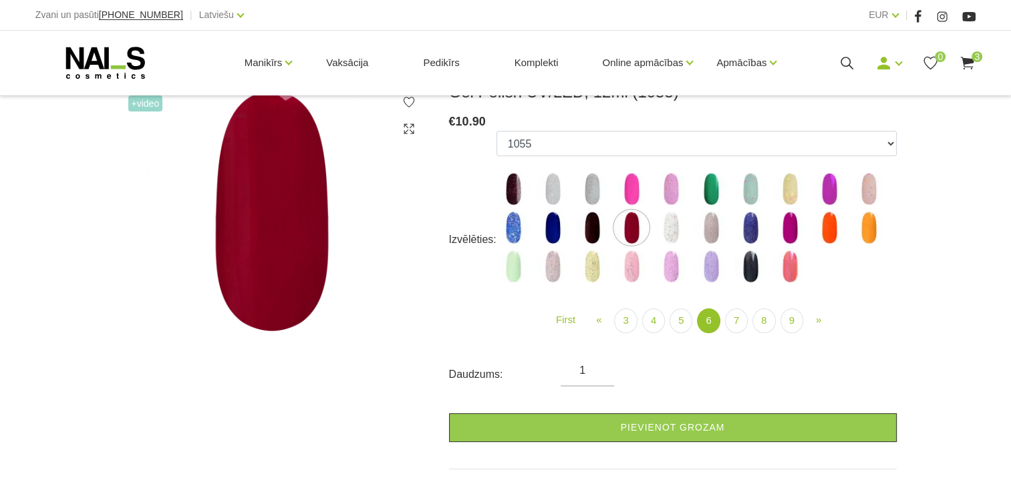
click at [712, 229] on img at bounding box center [710, 227] width 33 height 33
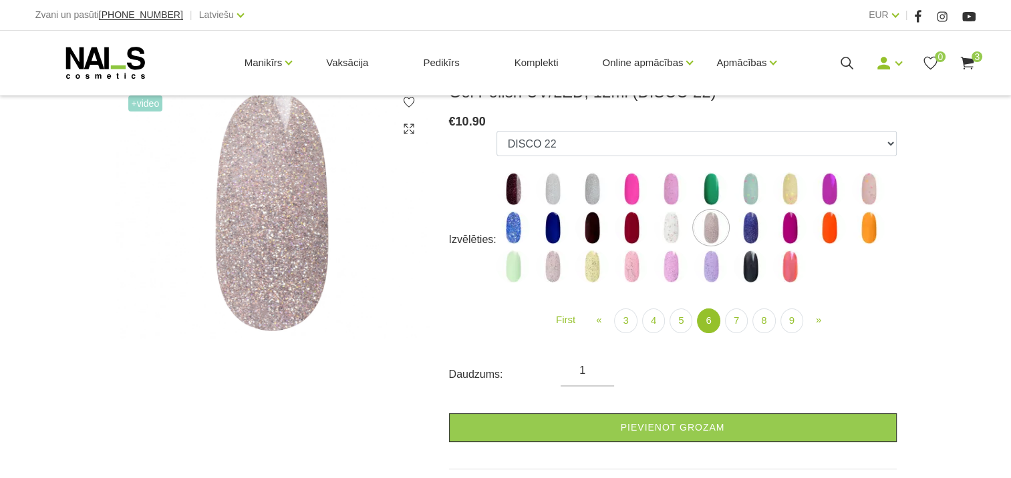
click at [548, 270] on img at bounding box center [552, 266] width 33 height 33
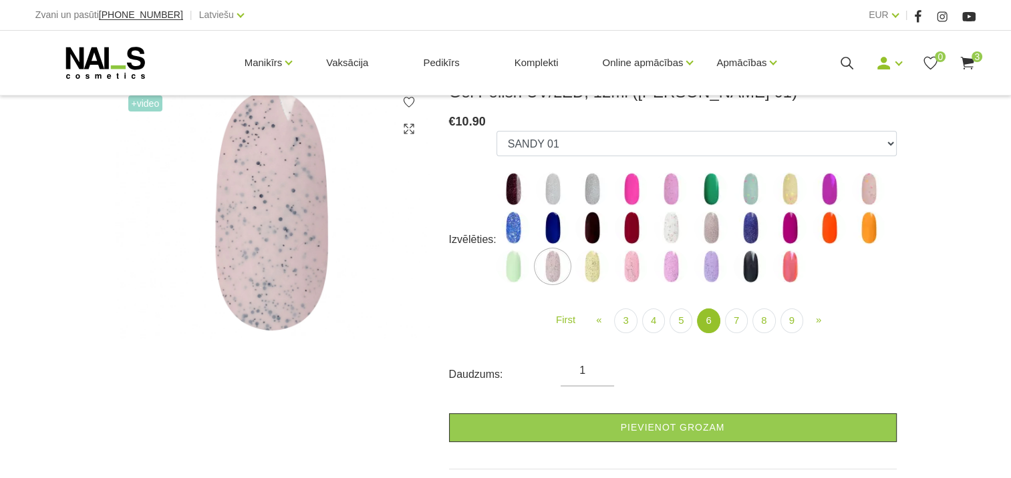
click at [710, 235] on img at bounding box center [710, 227] width 33 height 33
select select "5300"
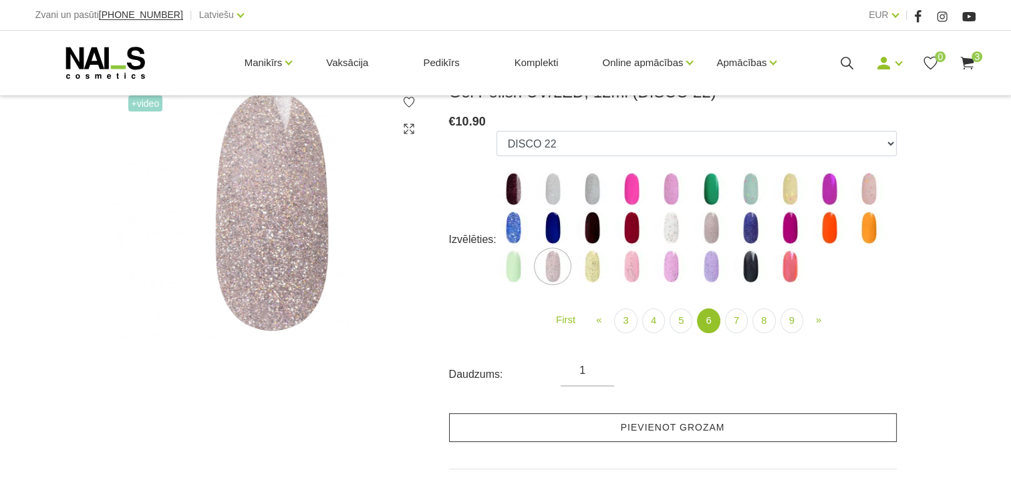
click at [666, 433] on link "Pievienot grozam" at bounding box center [673, 427] width 448 height 29
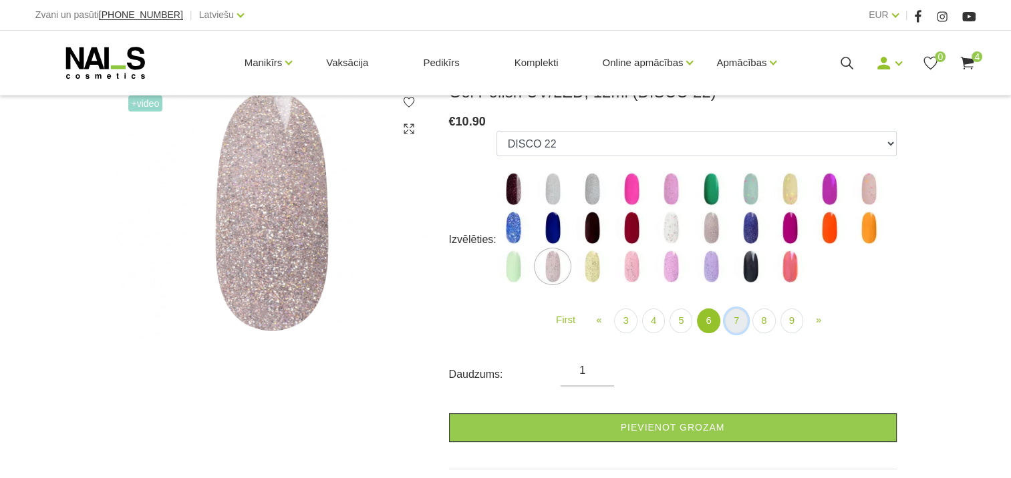
click at [735, 320] on link "7" at bounding box center [736, 321] width 23 height 25
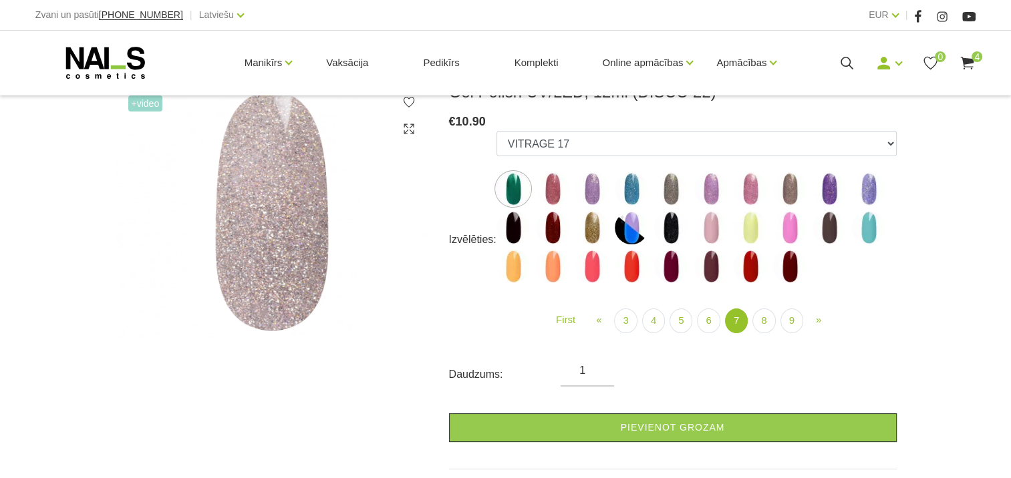
click at [711, 193] on img at bounding box center [710, 188] width 33 height 33
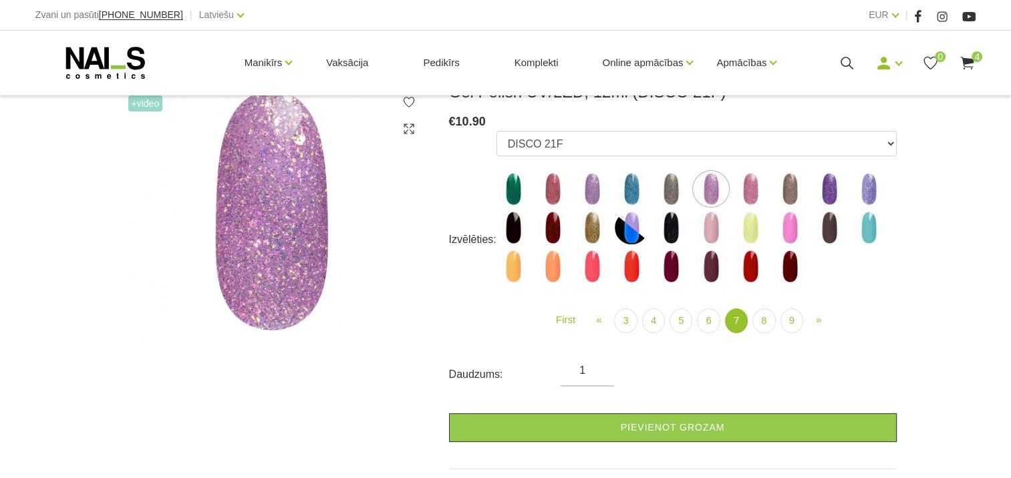
click at [712, 229] on img at bounding box center [710, 227] width 33 height 33
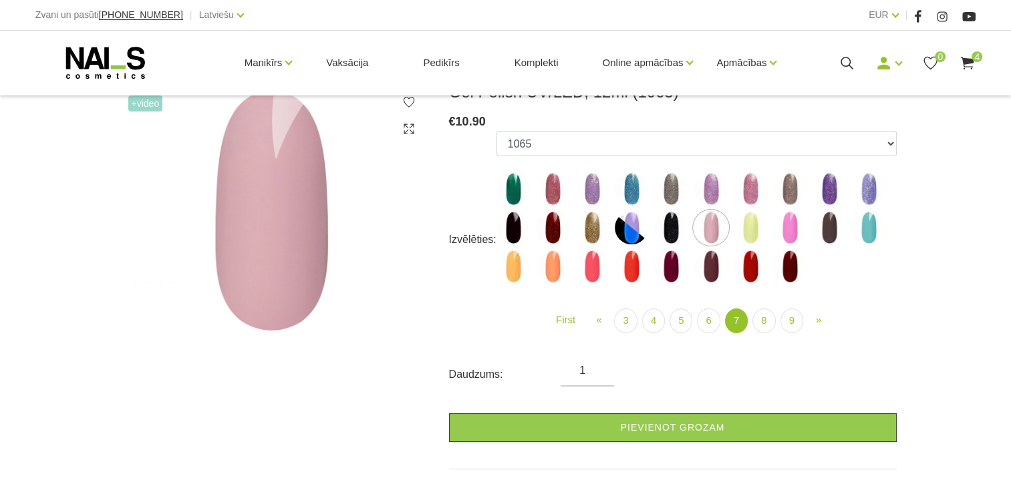
click at [548, 188] on img at bounding box center [552, 188] width 33 height 33
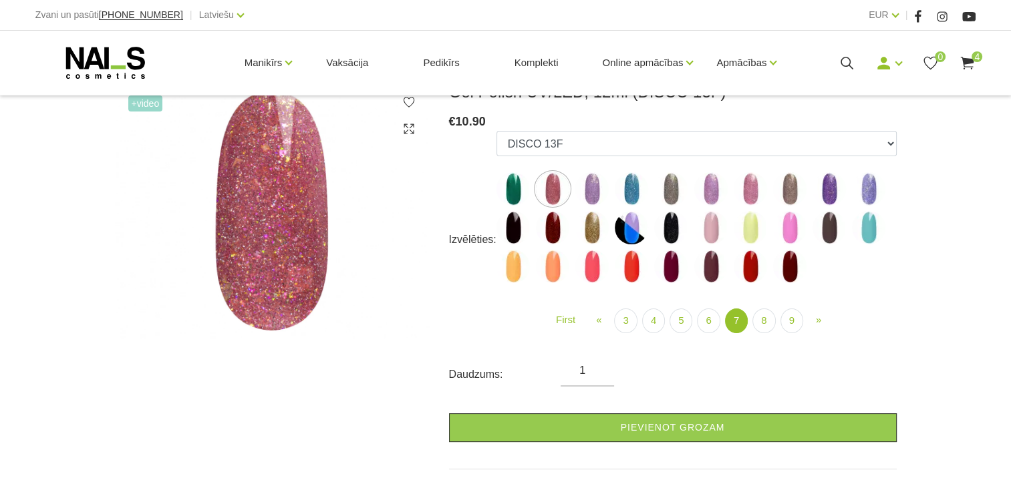
click at [751, 266] on img at bounding box center [749, 266] width 33 height 33
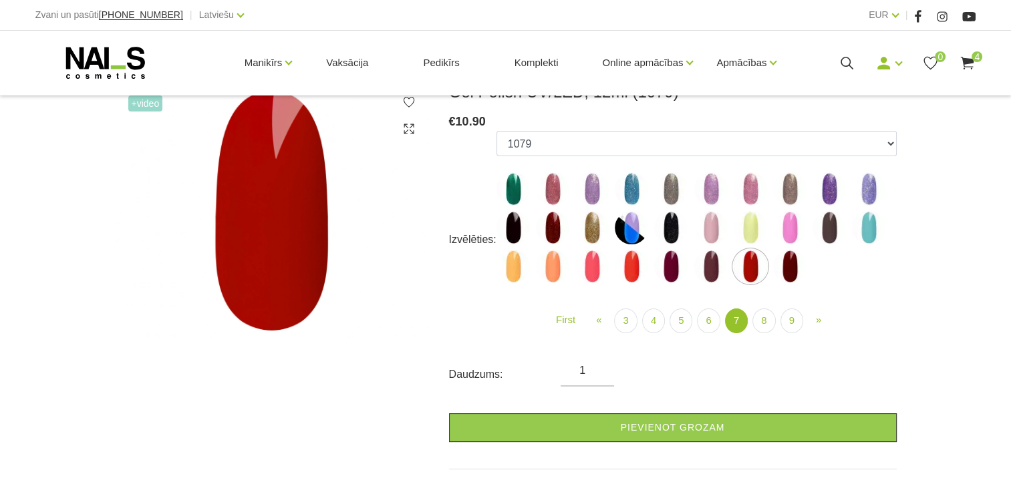
click at [786, 267] on img at bounding box center [789, 266] width 33 height 33
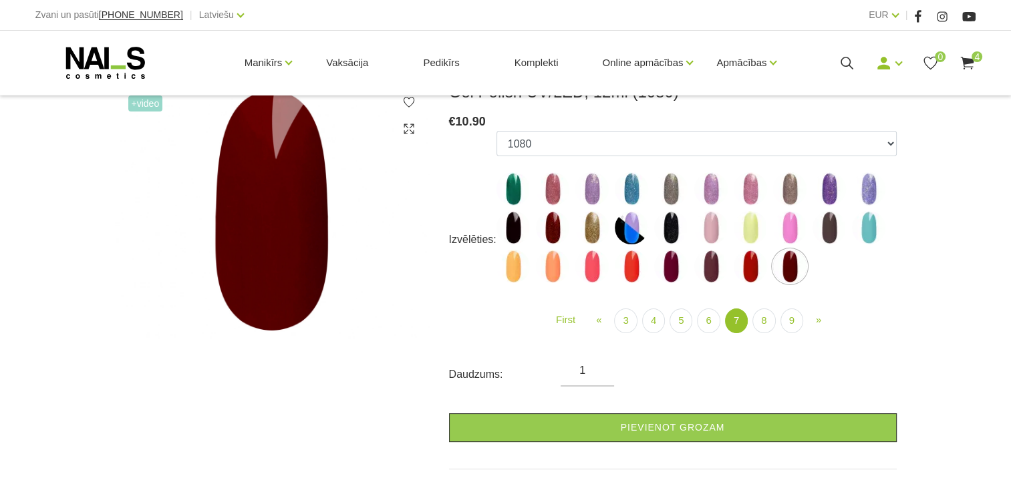
click at [711, 267] on img at bounding box center [710, 266] width 33 height 33
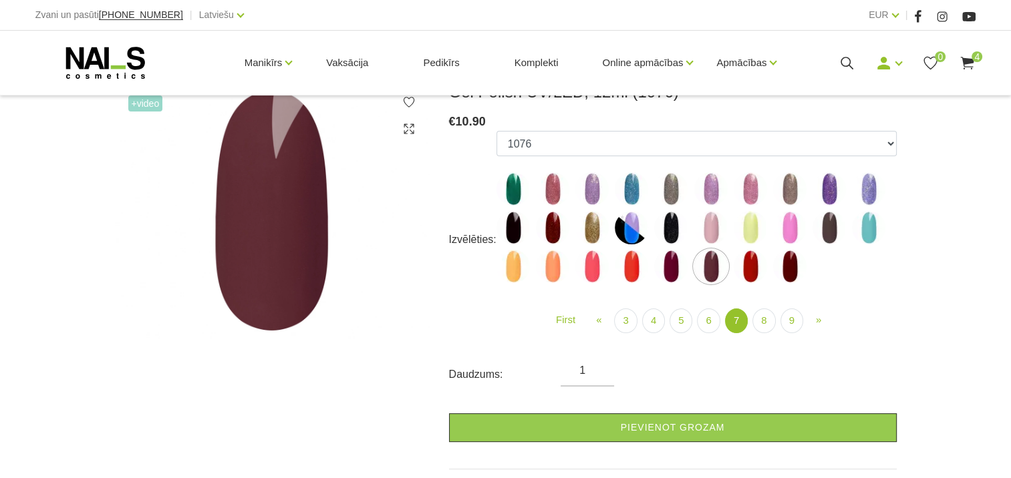
click at [669, 261] on img at bounding box center [670, 266] width 33 height 33
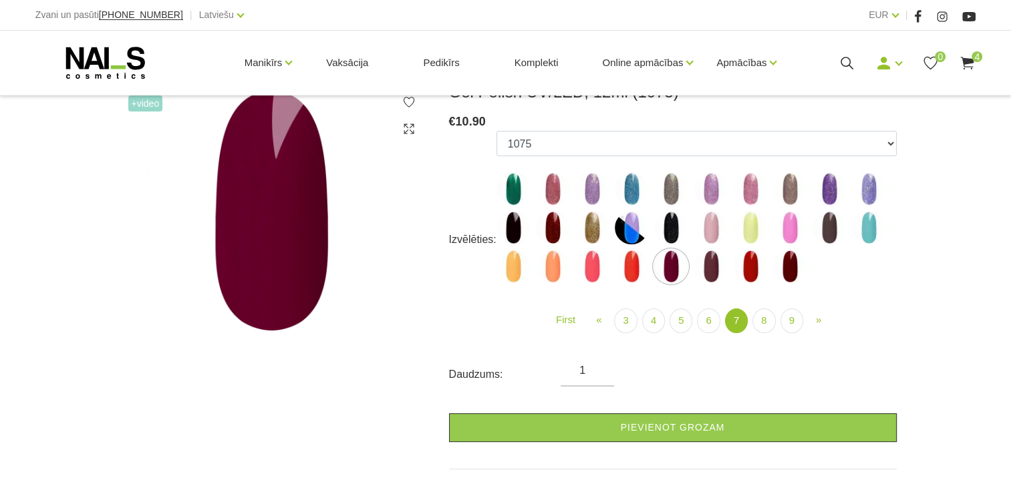
click at [554, 230] on img at bounding box center [552, 227] width 33 height 33
select select "5586"
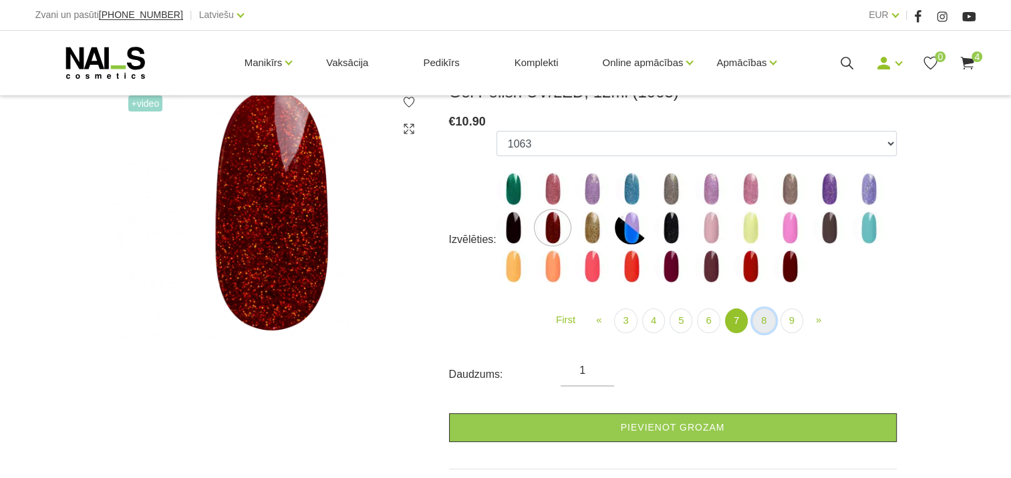
click at [762, 323] on link "8" at bounding box center [763, 321] width 23 height 25
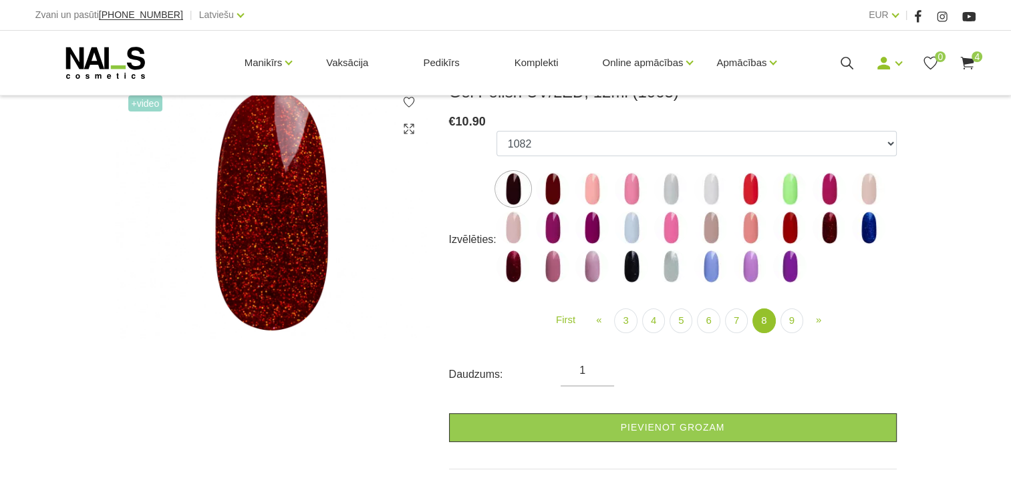
click at [553, 194] on img at bounding box center [552, 188] width 33 height 33
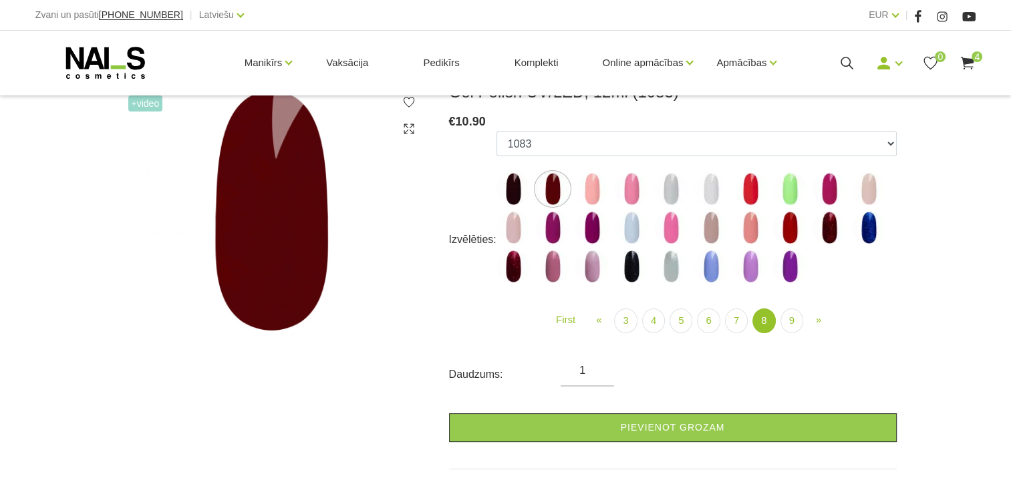
click at [591, 225] on img at bounding box center [591, 227] width 33 height 33
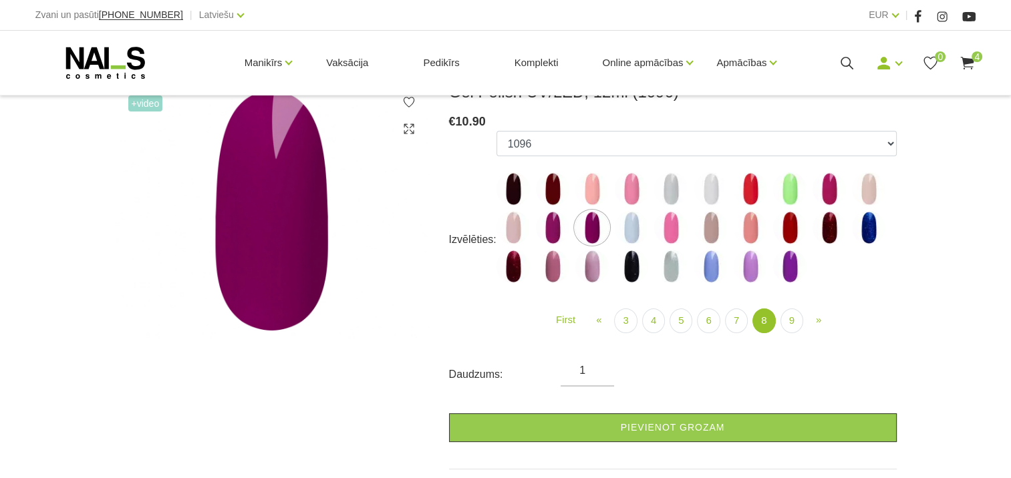
click at [516, 261] on img at bounding box center [512, 266] width 33 height 33
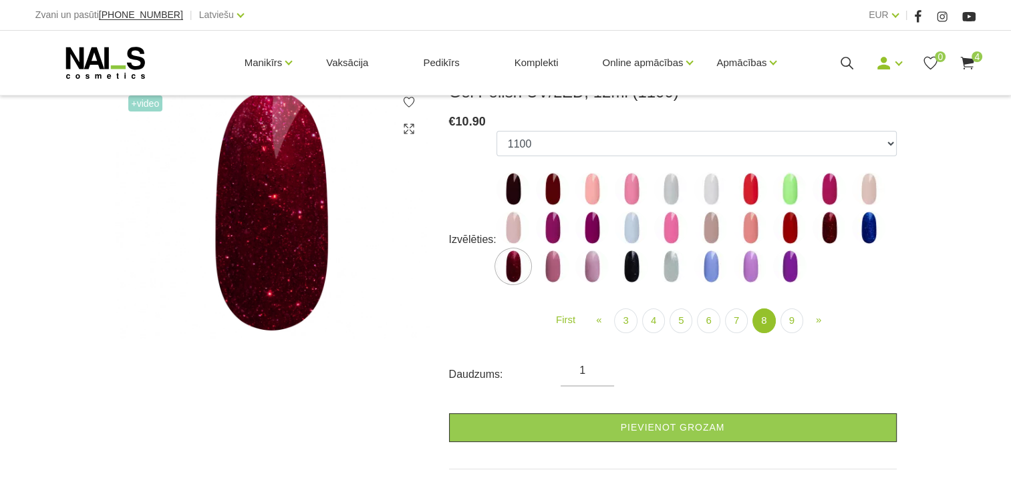
click at [786, 227] on img at bounding box center [789, 227] width 33 height 33
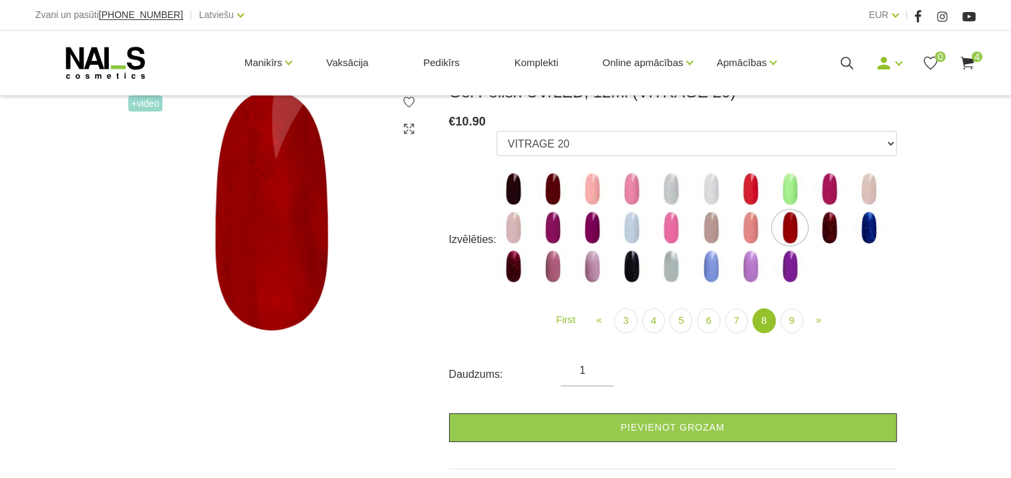
click at [829, 227] on img at bounding box center [828, 227] width 33 height 33
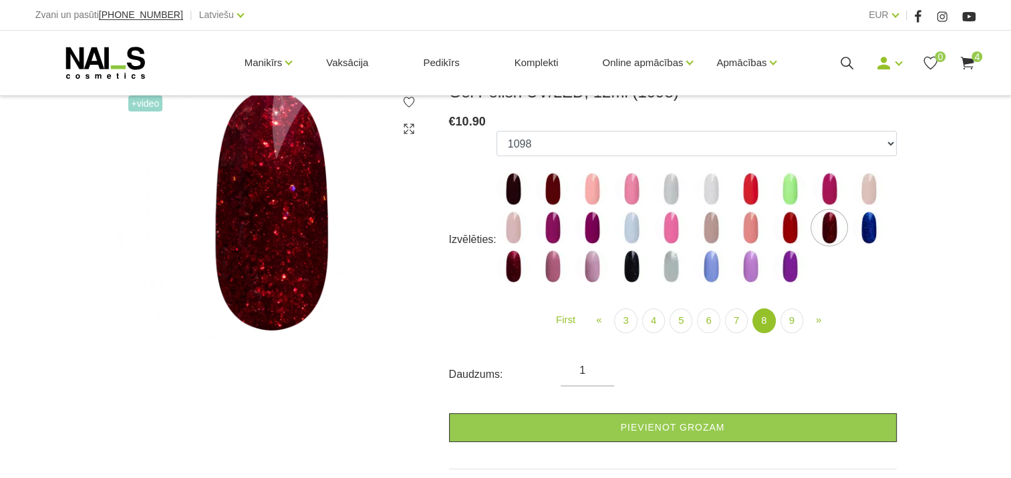
click at [828, 192] on img at bounding box center [828, 188] width 33 height 33
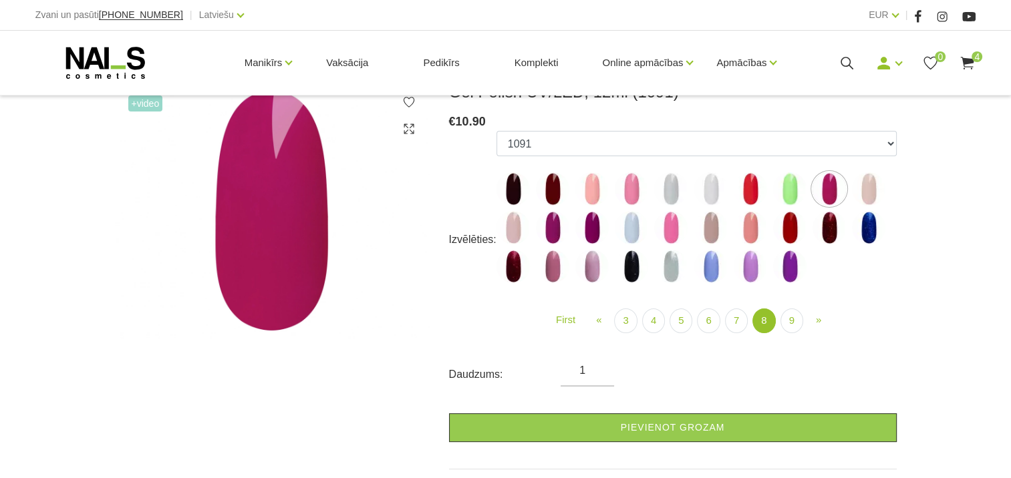
click at [591, 224] on img at bounding box center [591, 227] width 33 height 33
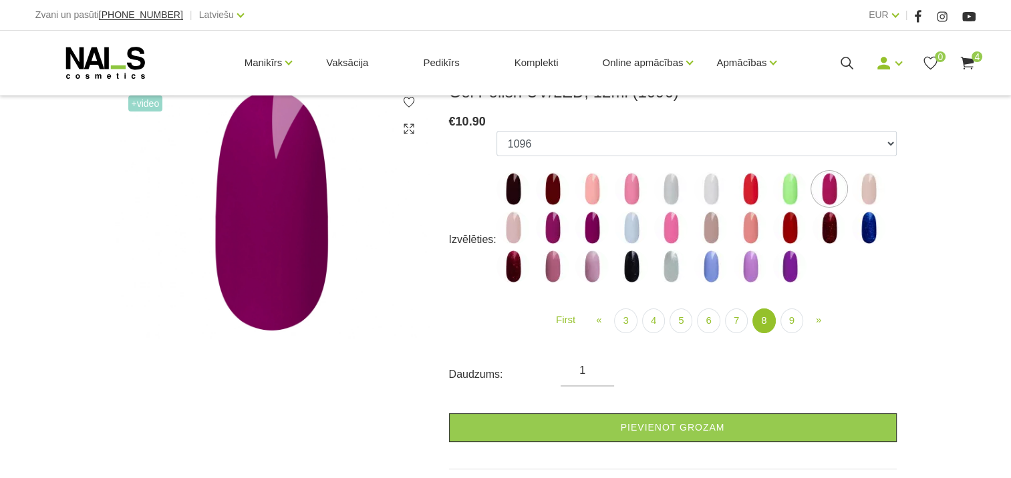
click at [555, 229] on img at bounding box center [552, 227] width 33 height 33
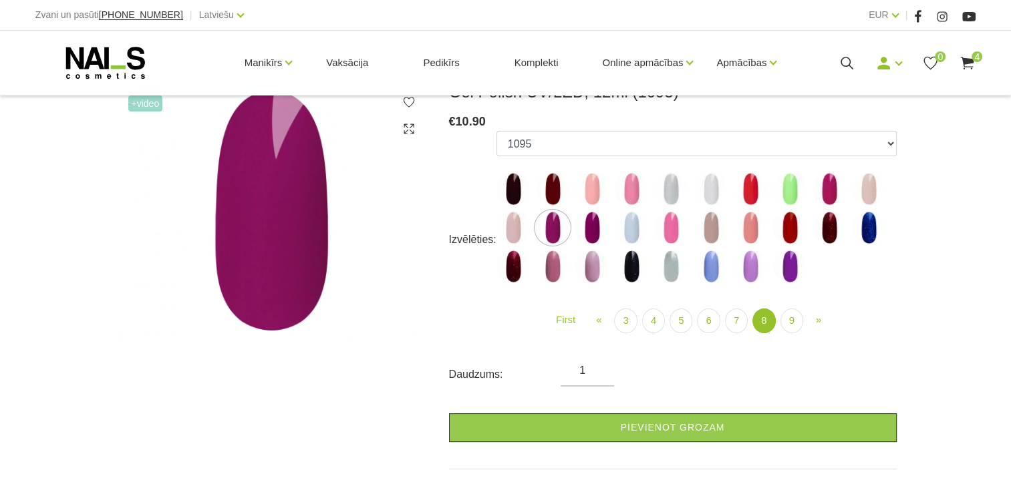
click at [748, 269] on img at bounding box center [749, 266] width 33 height 33
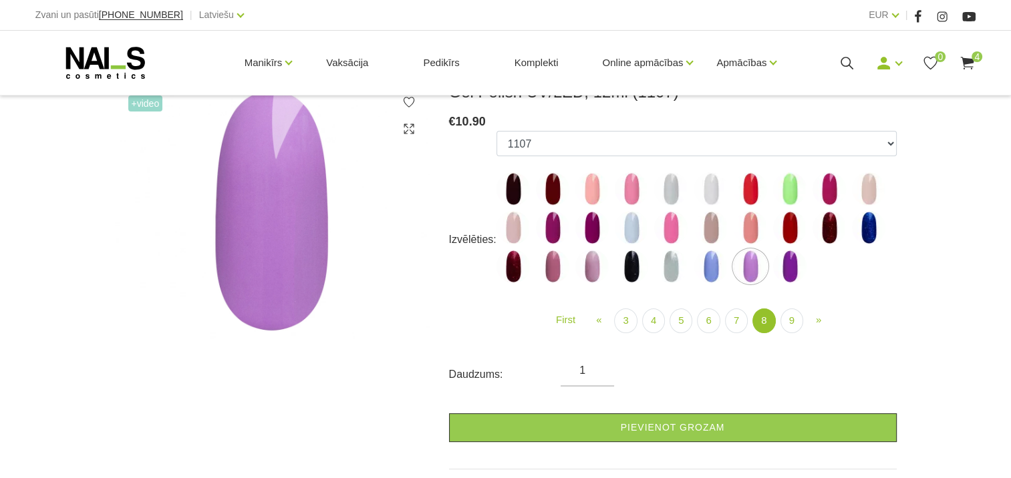
click at [675, 269] on img at bounding box center [670, 266] width 33 height 33
select select "6097"
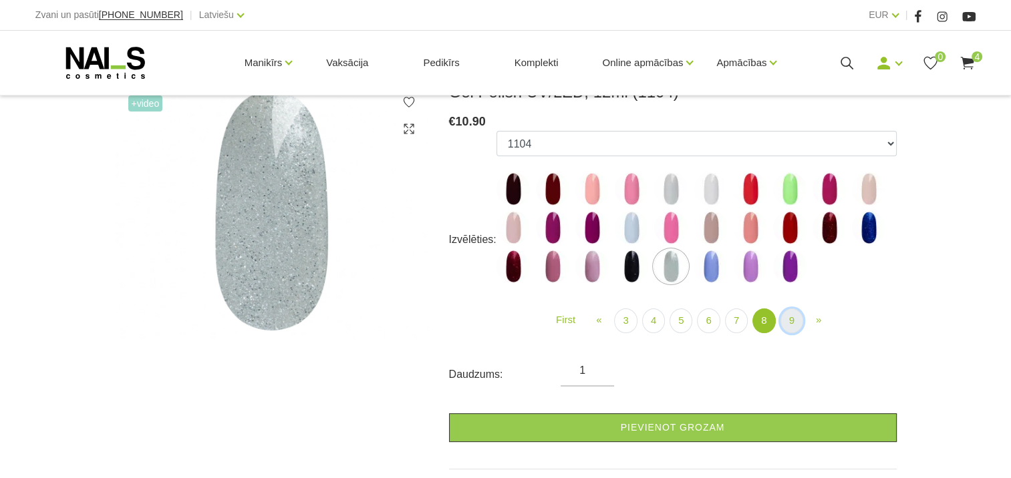
click at [791, 317] on link "9" at bounding box center [791, 321] width 23 height 25
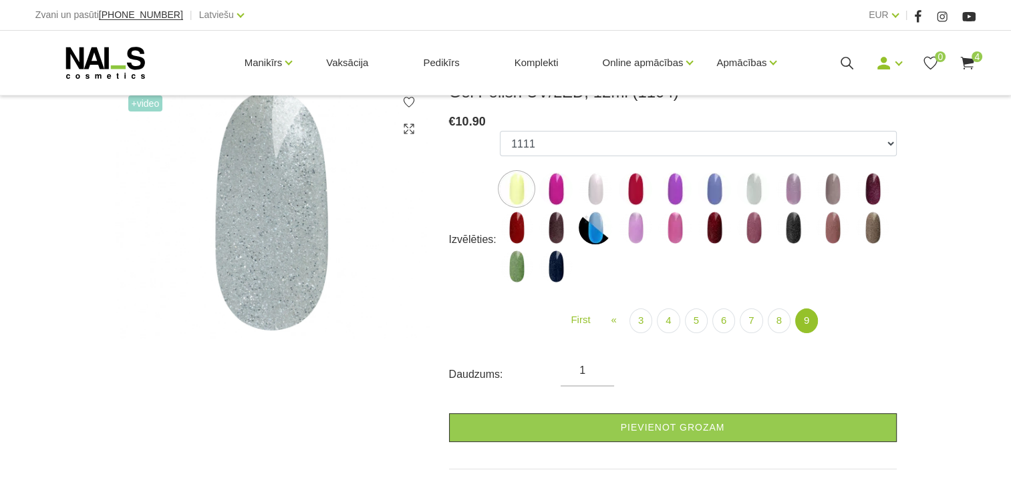
click at [711, 228] on img at bounding box center [713, 227] width 33 height 33
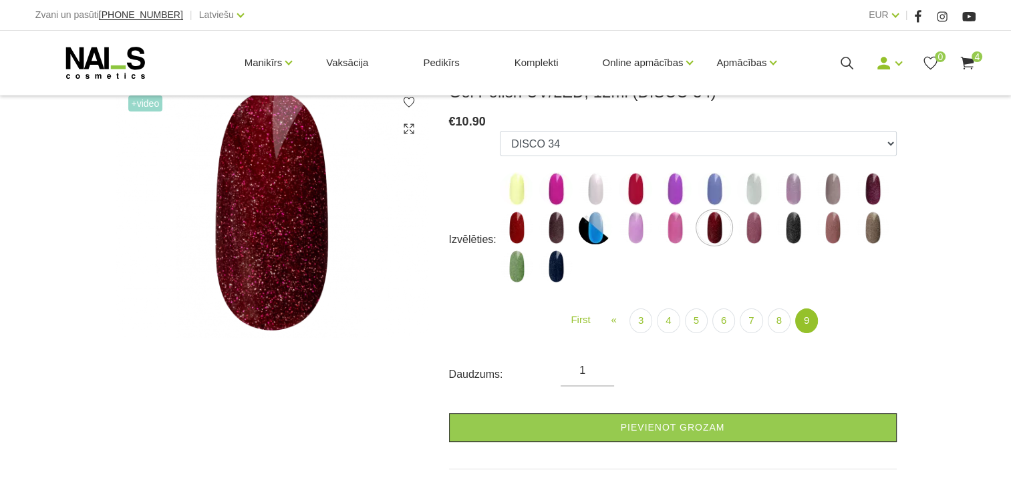
click at [518, 228] on img at bounding box center [516, 227] width 33 height 33
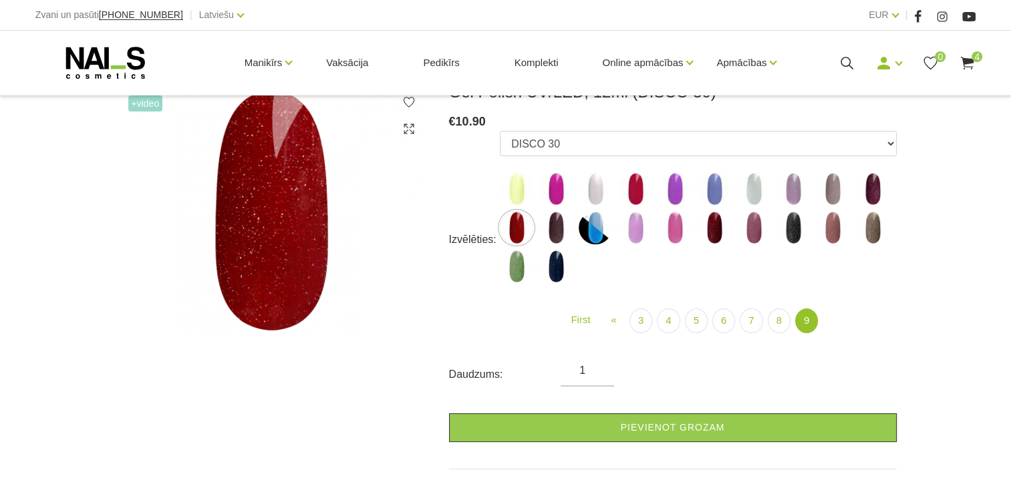
click at [631, 187] on img at bounding box center [635, 188] width 33 height 33
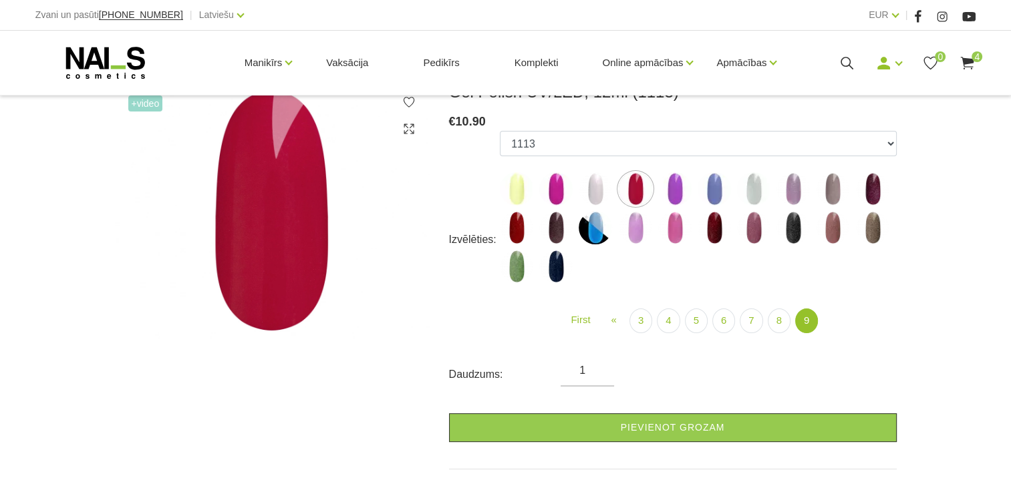
click at [595, 187] on img at bounding box center [594, 188] width 33 height 33
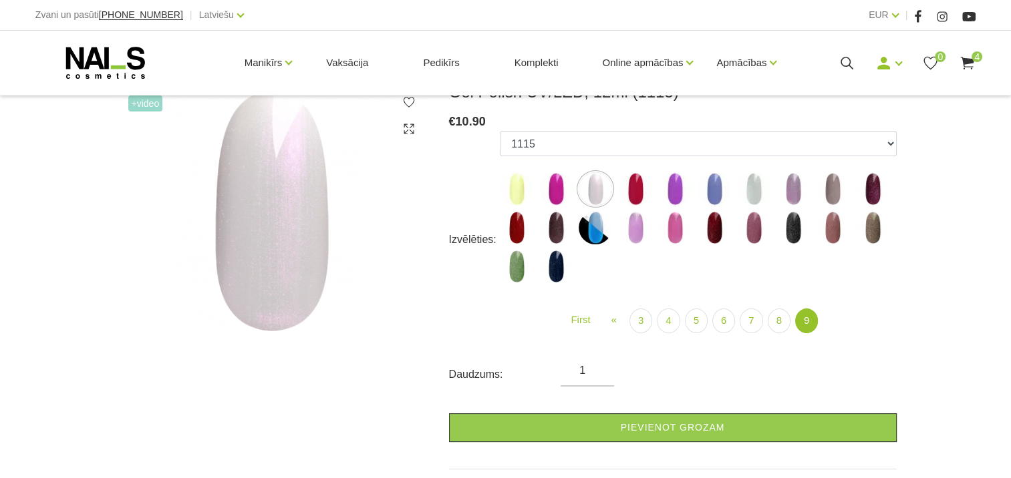
click at [555, 184] on img at bounding box center [555, 188] width 33 height 33
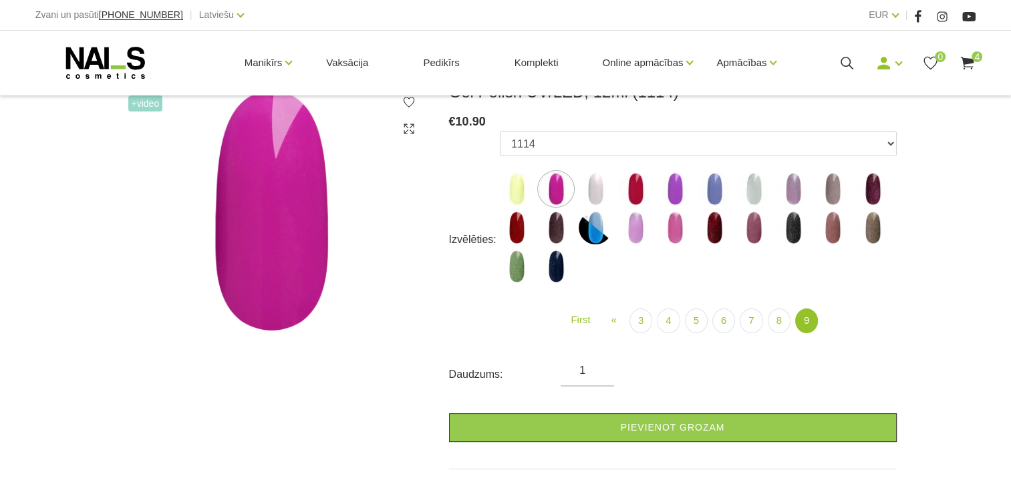
click at [788, 190] on img at bounding box center [792, 188] width 33 height 33
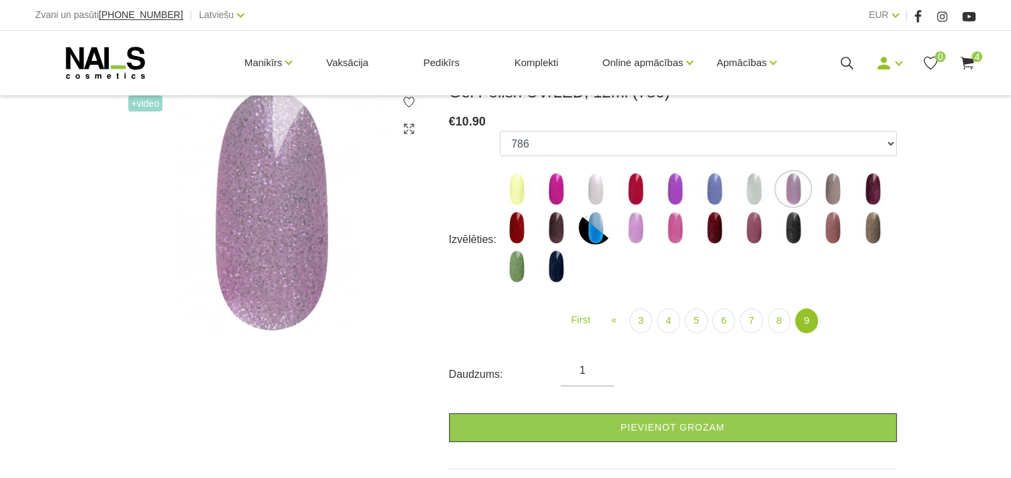
click at [747, 225] on img at bounding box center [753, 227] width 33 height 33
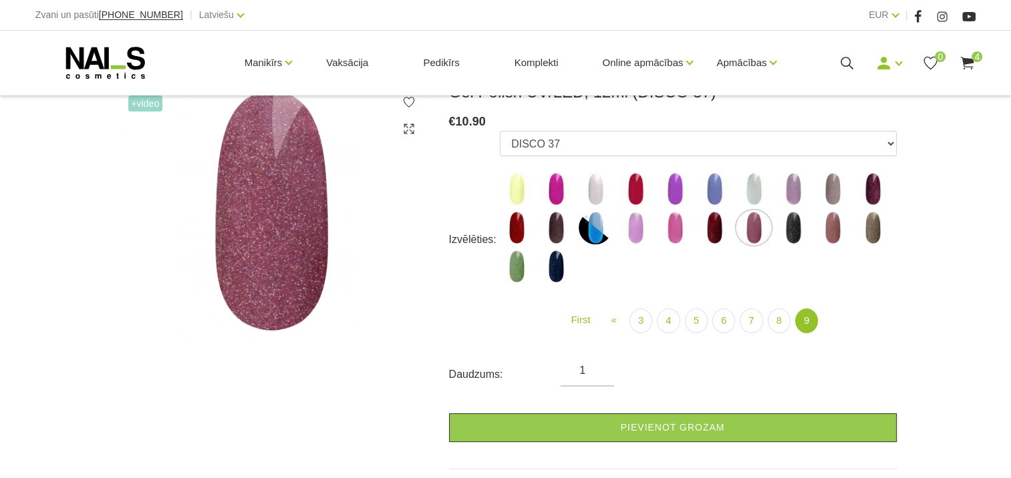
click at [524, 229] on img at bounding box center [516, 227] width 33 height 33
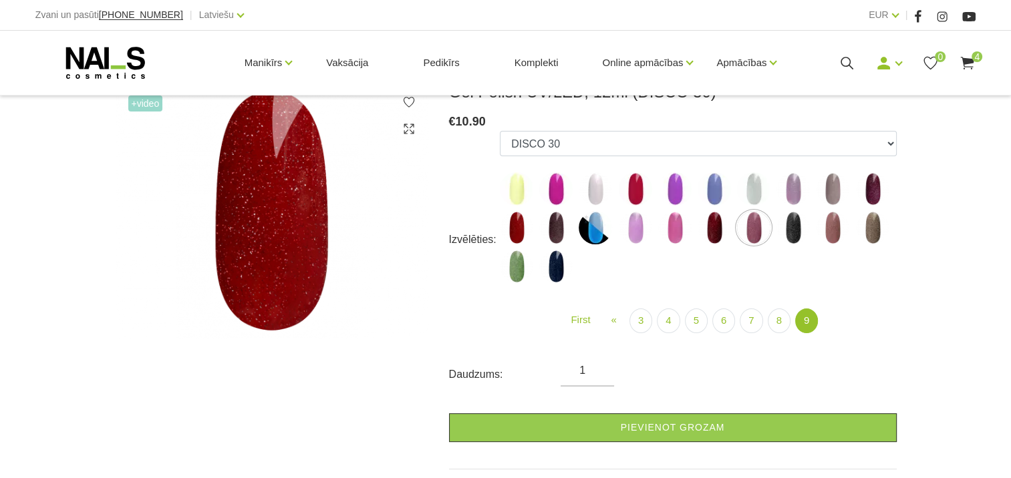
click at [832, 230] on img at bounding box center [832, 227] width 33 height 33
select select "6407"
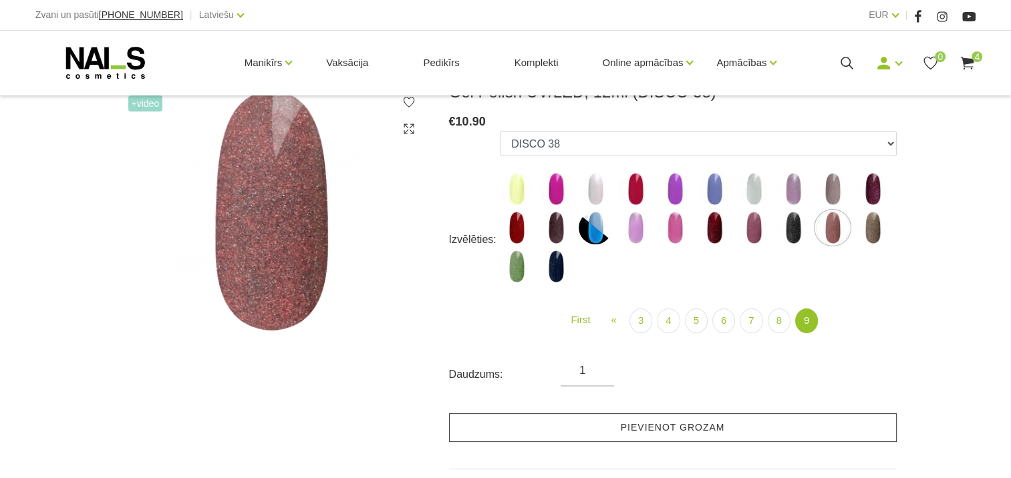
click at [701, 426] on link "Pievienot grozam" at bounding box center [673, 427] width 448 height 29
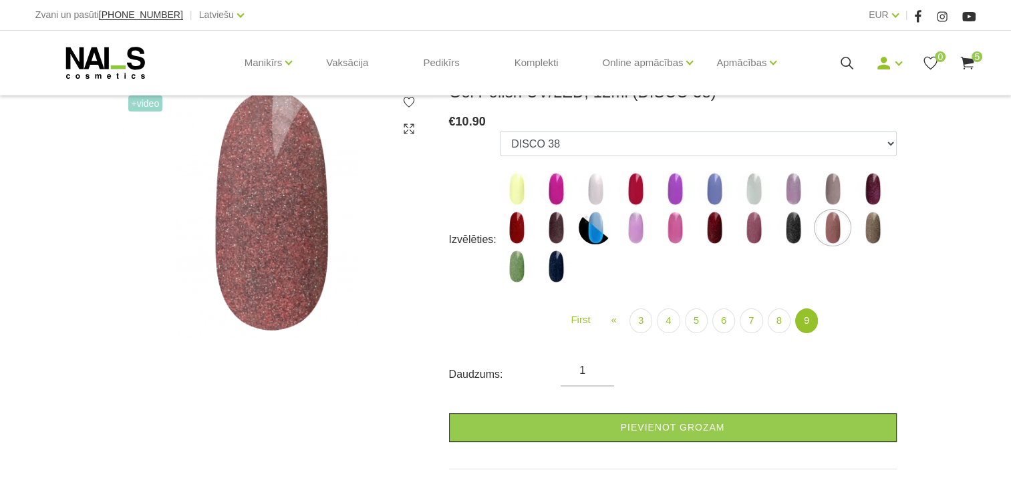
click at [969, 60] on use at bounding box center [967, 63] width 13 height 13
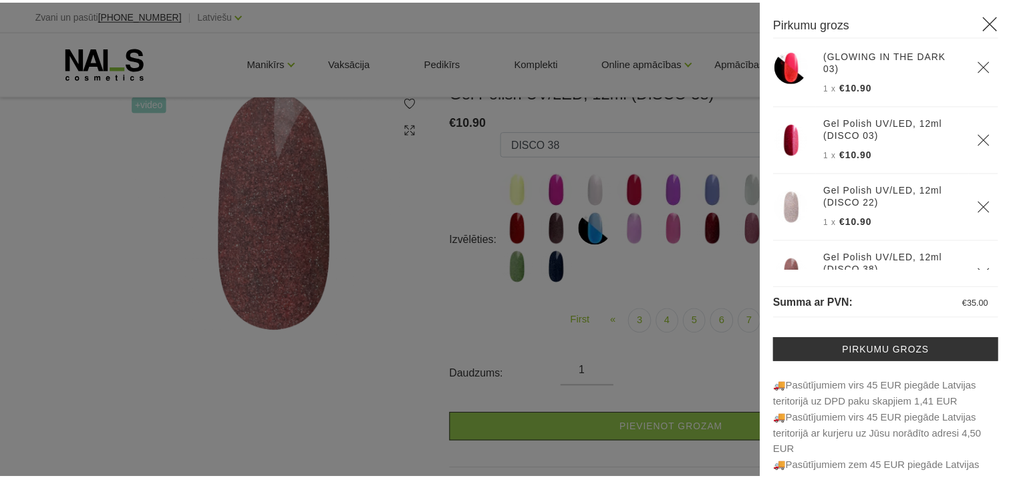
scroll to position [127, 0]
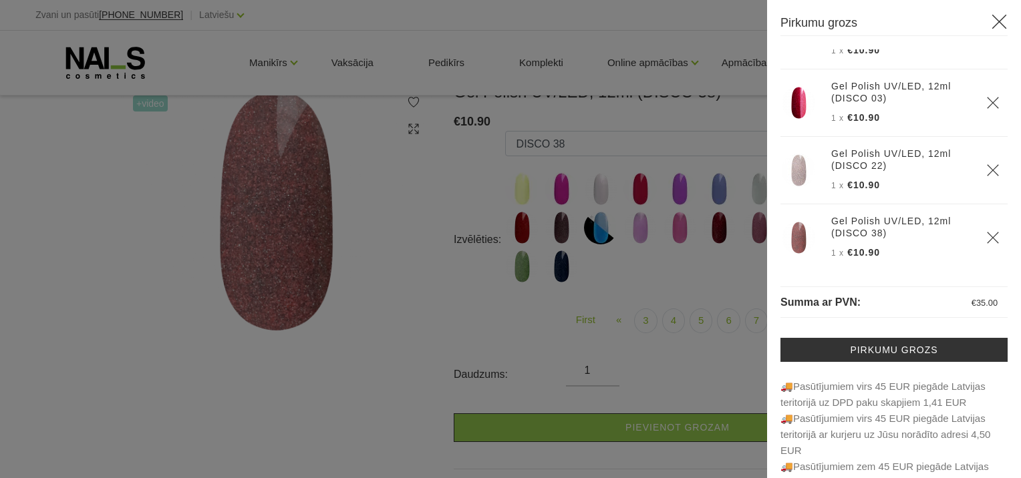
click at [992, 18] on use at bounding box center [999, 22] width 15 height 15
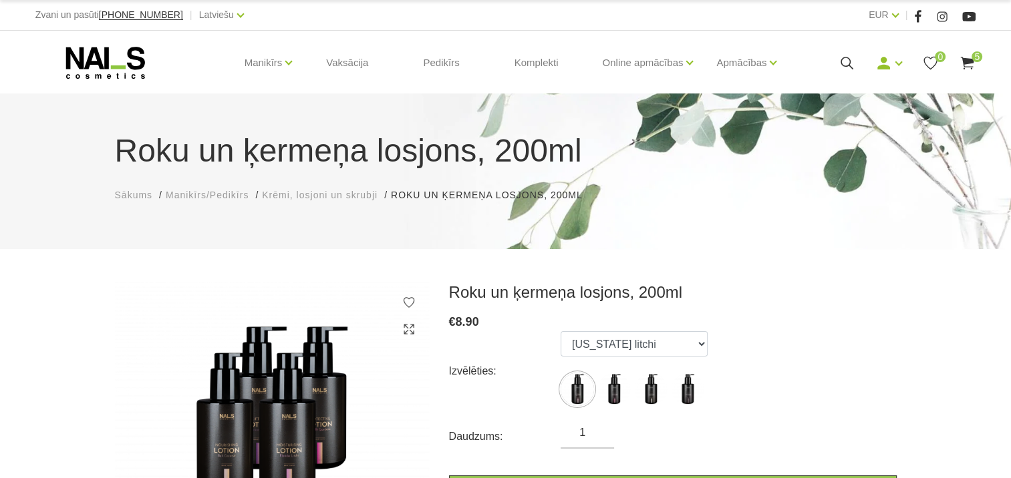
scroll to position [67, 0]
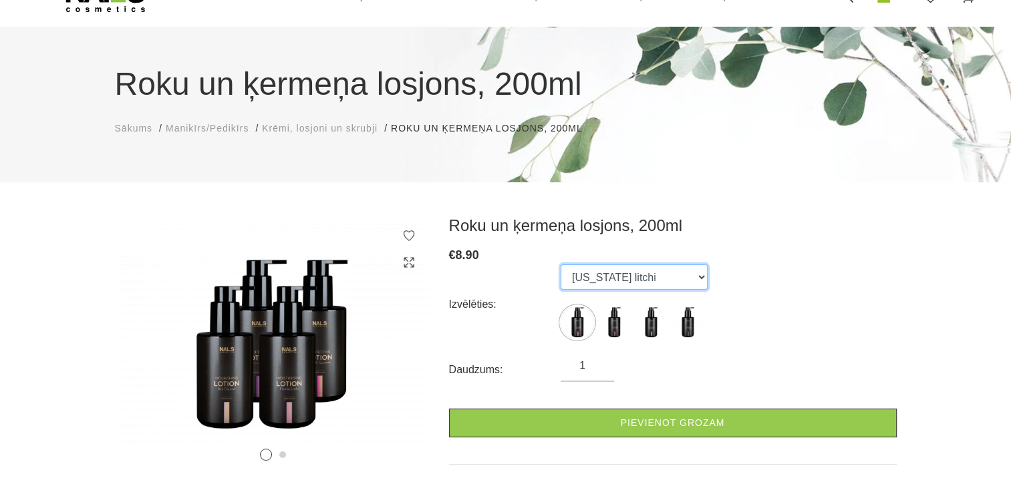
click at [705, 278] on select "Florida litchi Amalfi gardens Bali coconut Monaco mist" at bounding box center [633, 277] width 147 height 25
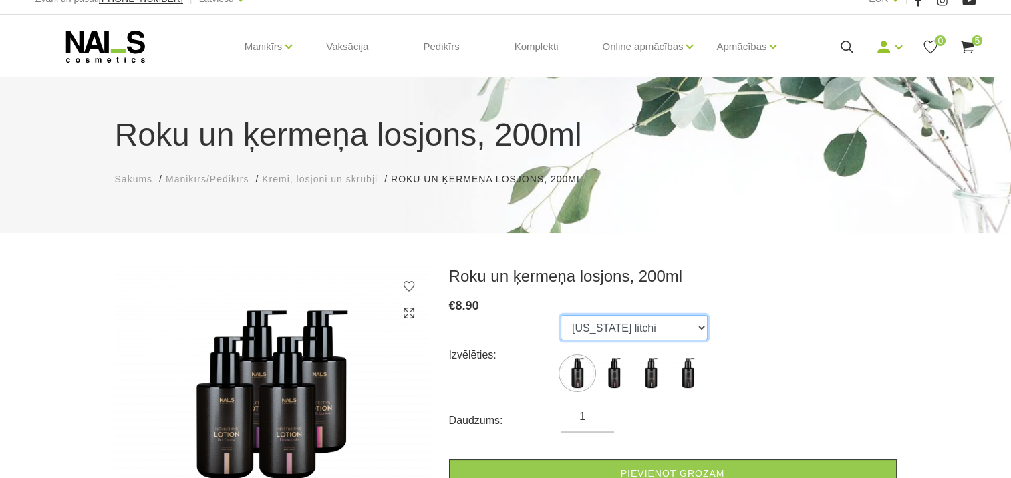
scroll to position [0, 0]
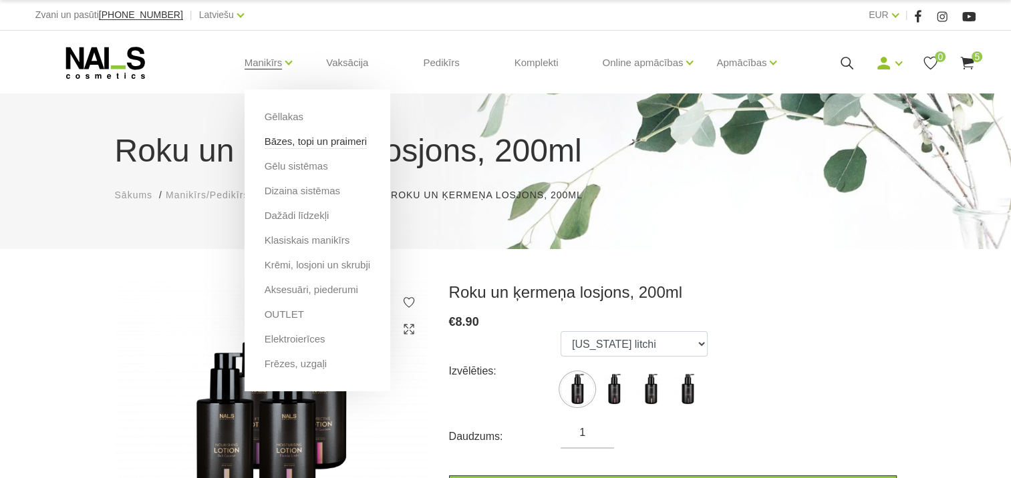
click at [294, 145] on link "Bāzes, topi un praimeri" at bounding box center [316, 141] width 102 height 15
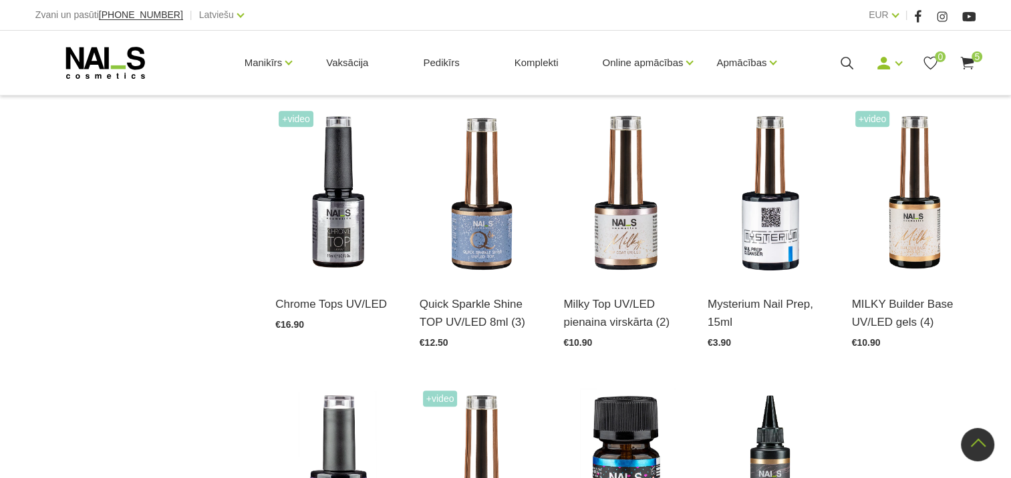
scroll to position [1202, 0]
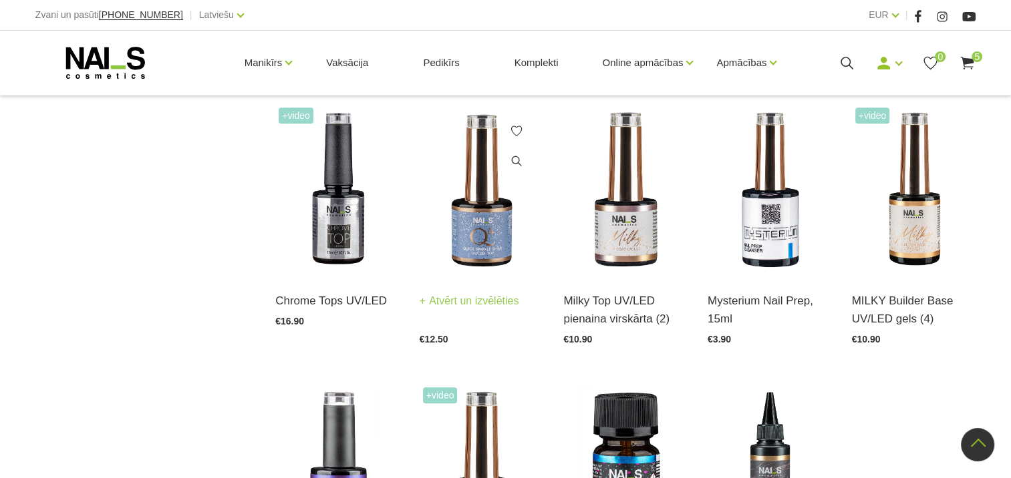
click at [479, 230] on img at bounding box center [482, 189] width 124 height 170
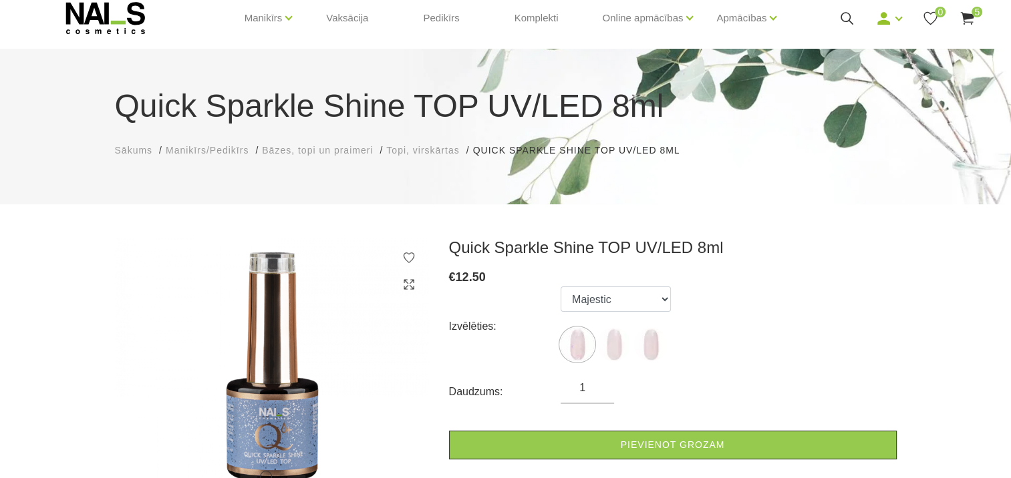
scroll to position [67, 0]
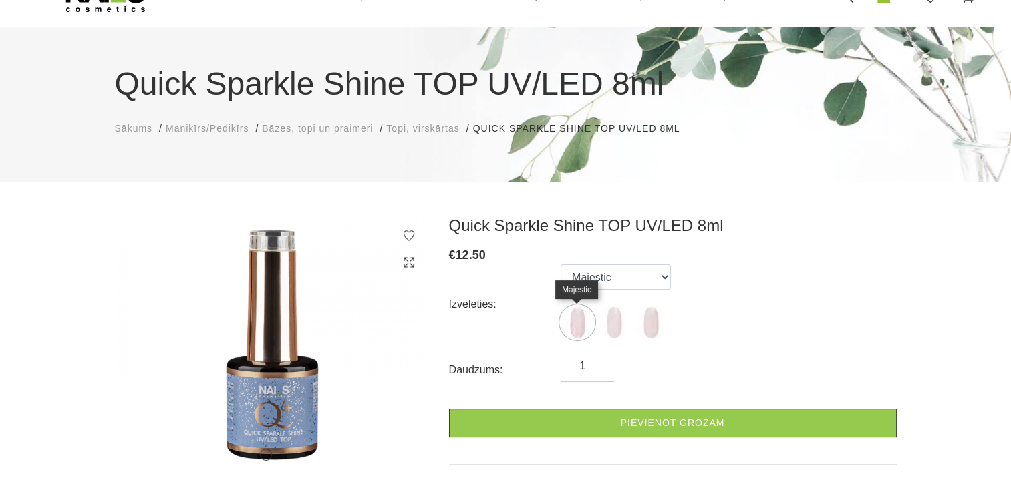
click at [576, 319] on img at bounding box center [576, 322] width 33 height 33
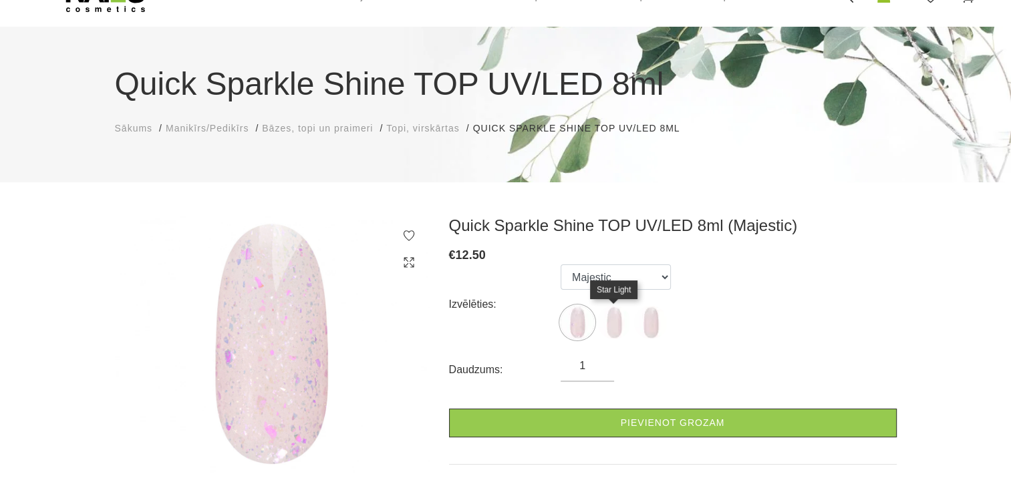
click at [611, 323] on img at bounding box center [613, 322] width 33 height 33
click at [649, 321] on img at bounding box center [650, 322] width 33 height 33
select select "5998"
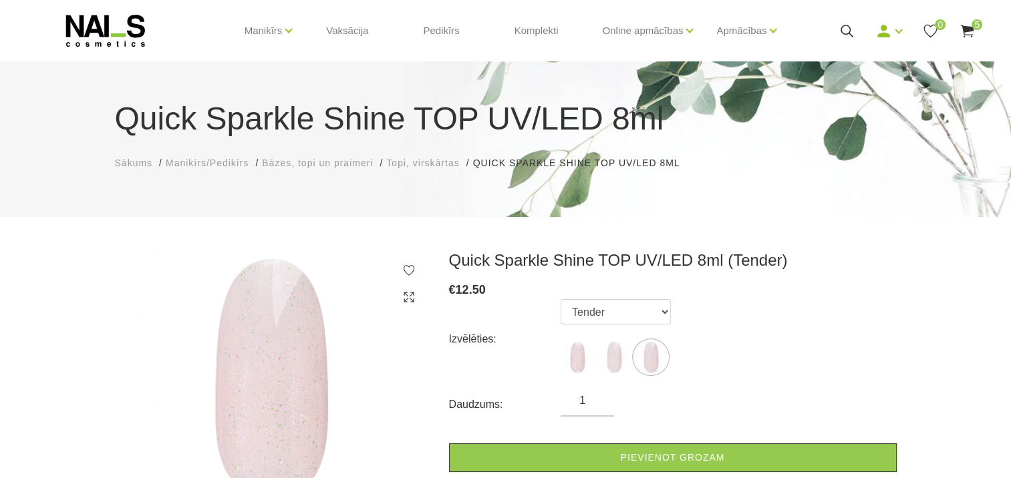
scroll to position [0, 0]
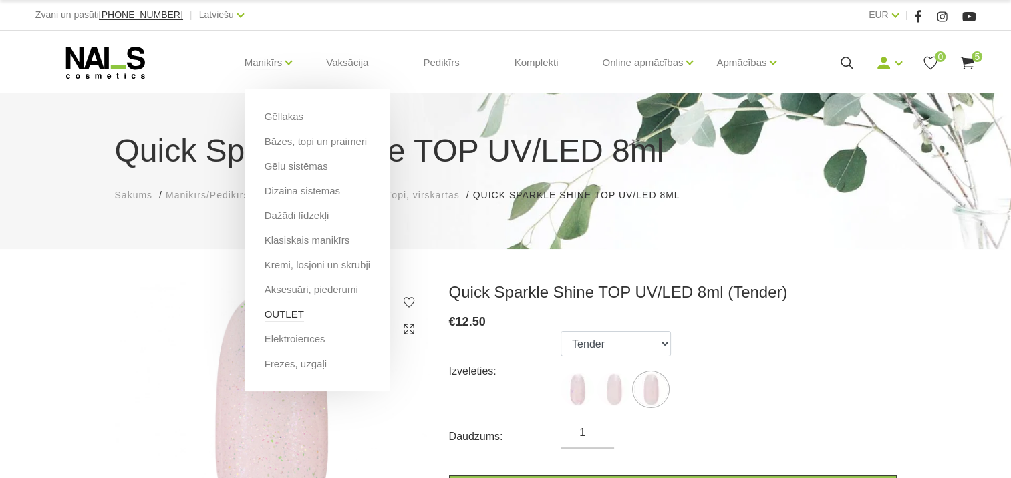
click at [291, 318] on link "OUTLET" at bounding box center [284, 314] width 39 height 15
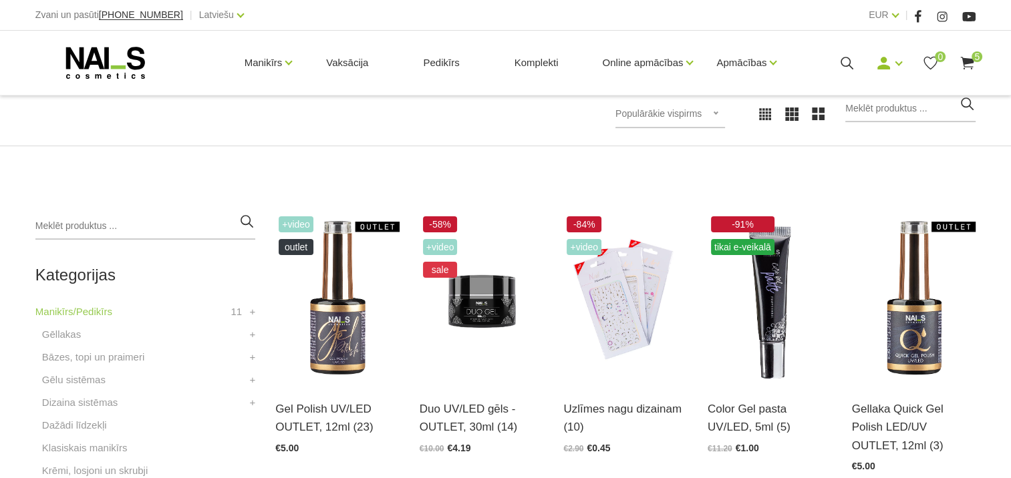
scroll to position [267, 0]
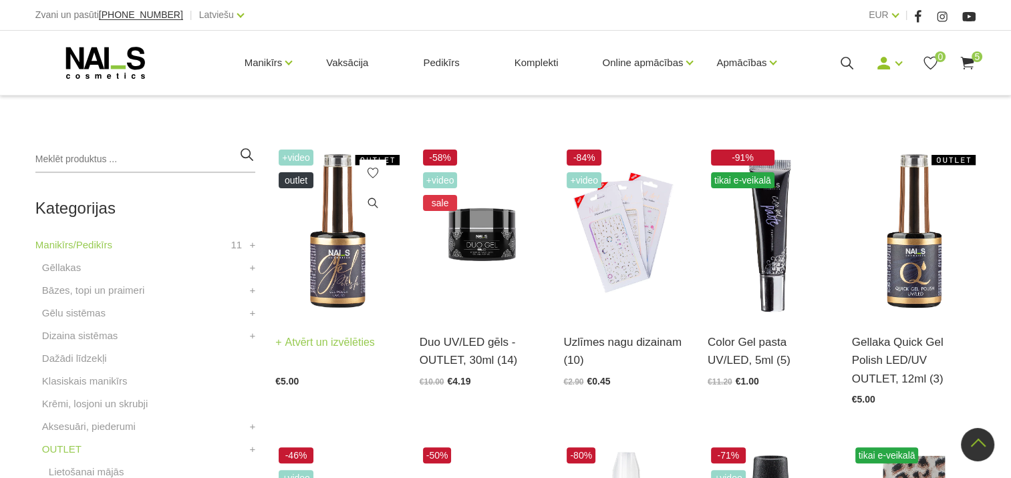
click at [331, 269] on img at bounding box center [337, 231] width 124 height 170
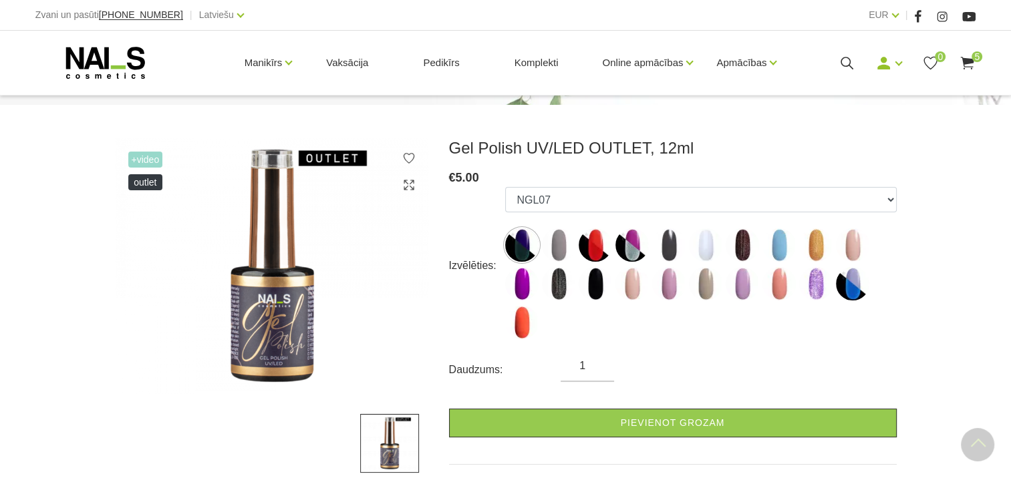
scroll to position [134, 0]
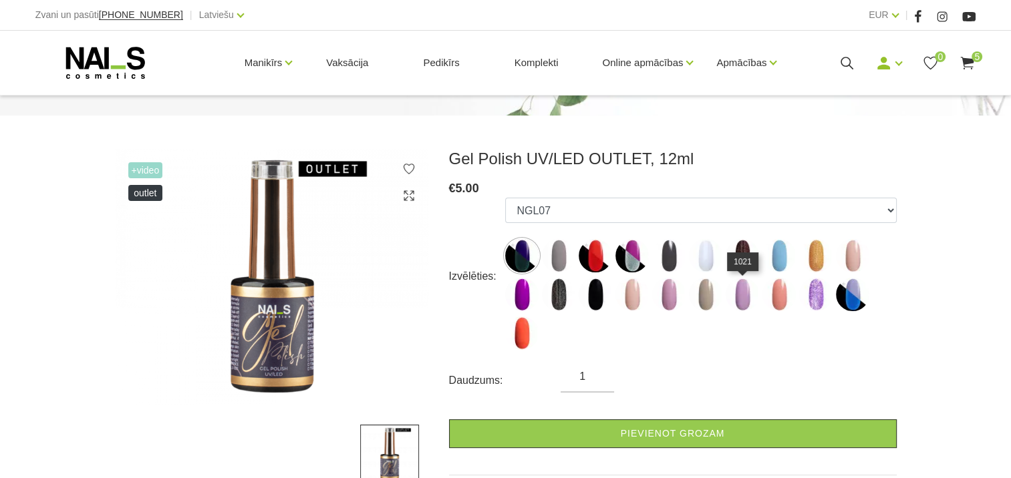
click at [737, 296] on img at bounding box center [741, 294] width 33 height 33
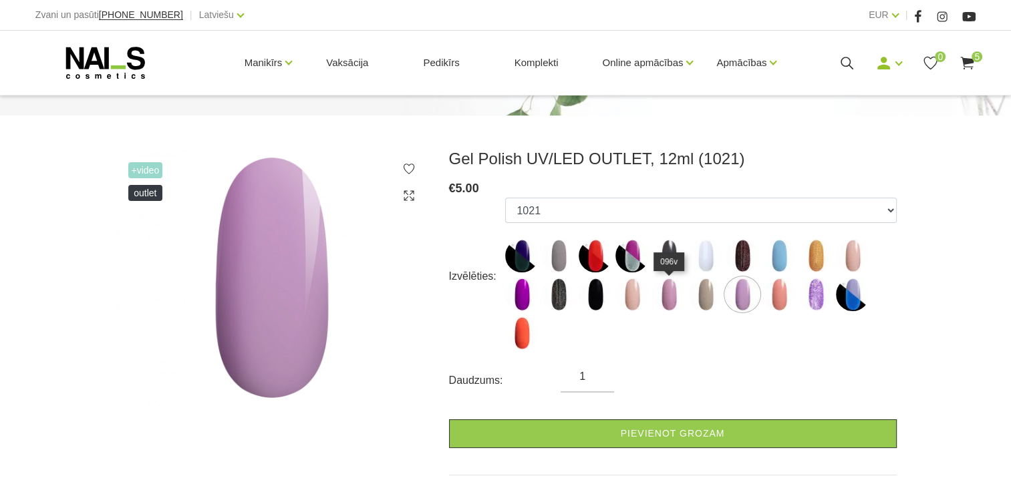
click at [671, 297] on img at bounding box center [668, 294] width 33 height 33
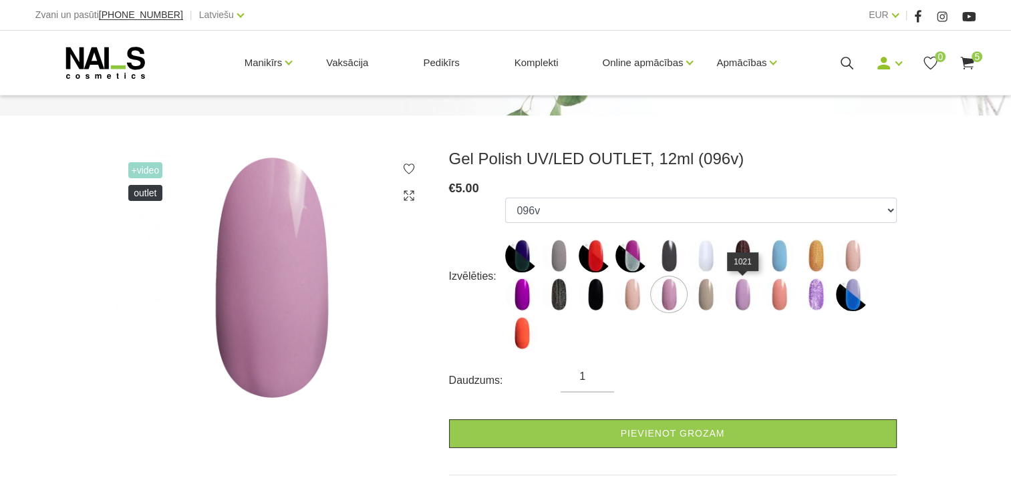
click at [740, 291] on img at bounding box center [741, 294] width 33 height 33
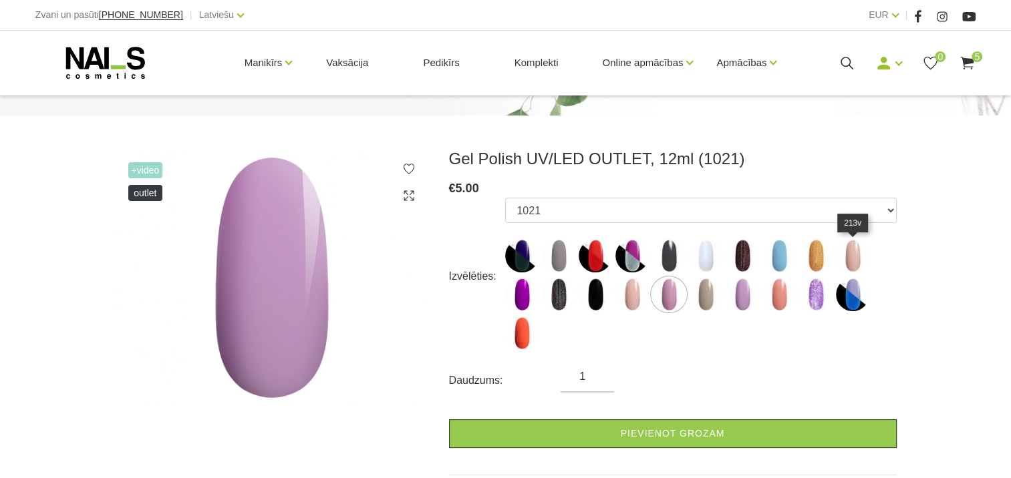
click at [857, 260] on img at bounding box center [852, 255] width 33 height 33
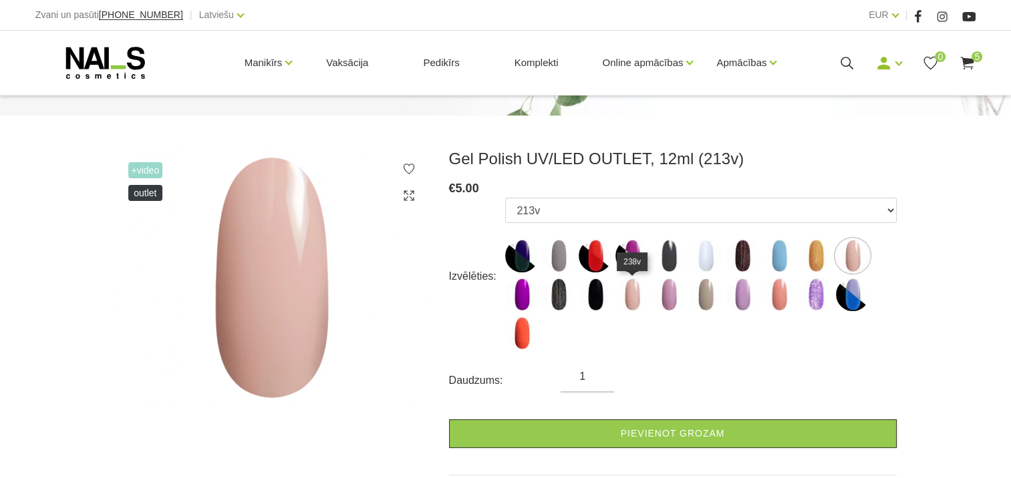
click at [631, 303] on img at bounding box center [631, 294] width 33 height 33
click at [858, 259] on img at bounding box center [852, 255] width 33 height 33
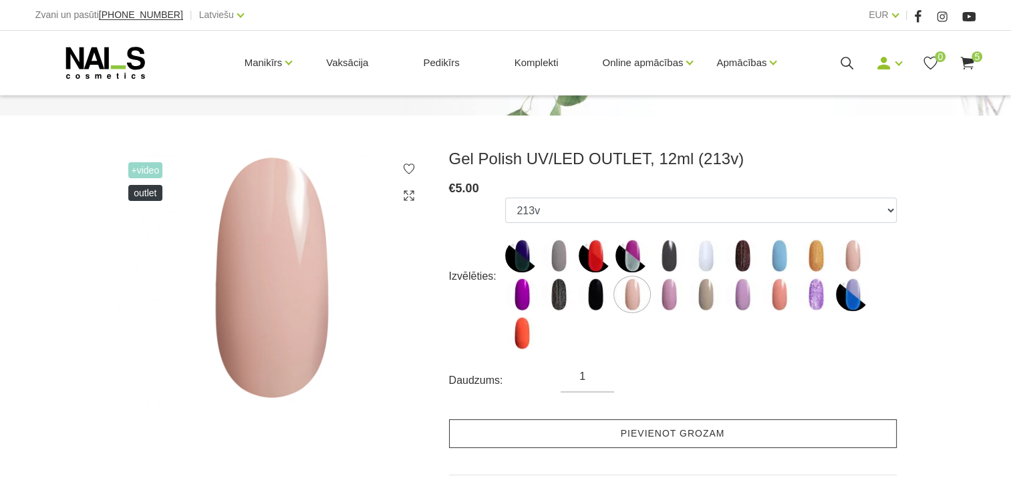
click at [670, 438] on link "Pievienot grozam" at bounding box center [673, 434] width 448 height 29
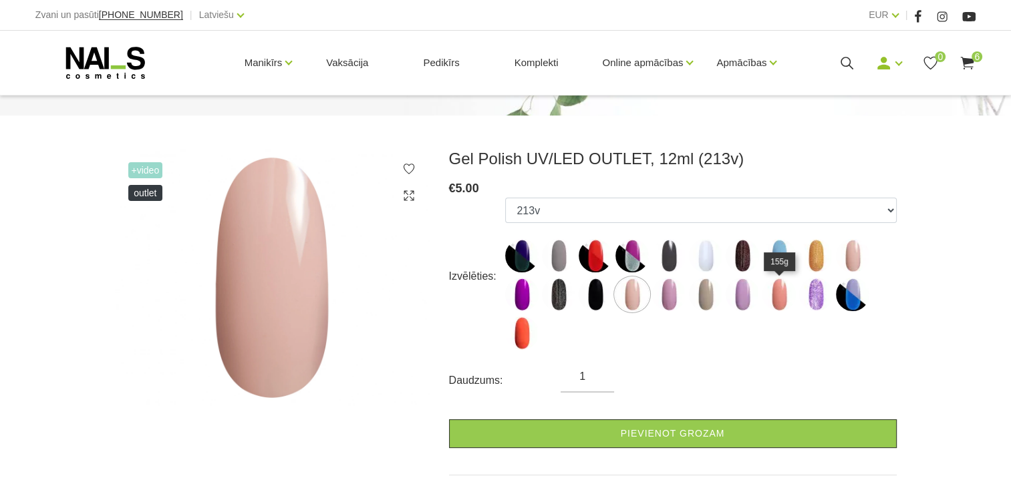
click at [778, 298] on img at bounding box center [778, 294] width 33 height 33
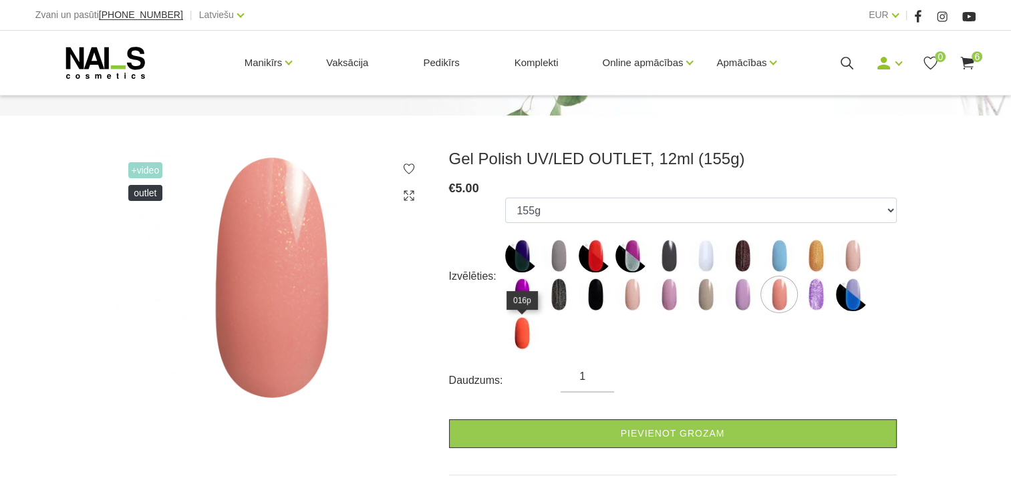
click at [526, 335] on img at bounding box center [521, 333] width 33 height 33
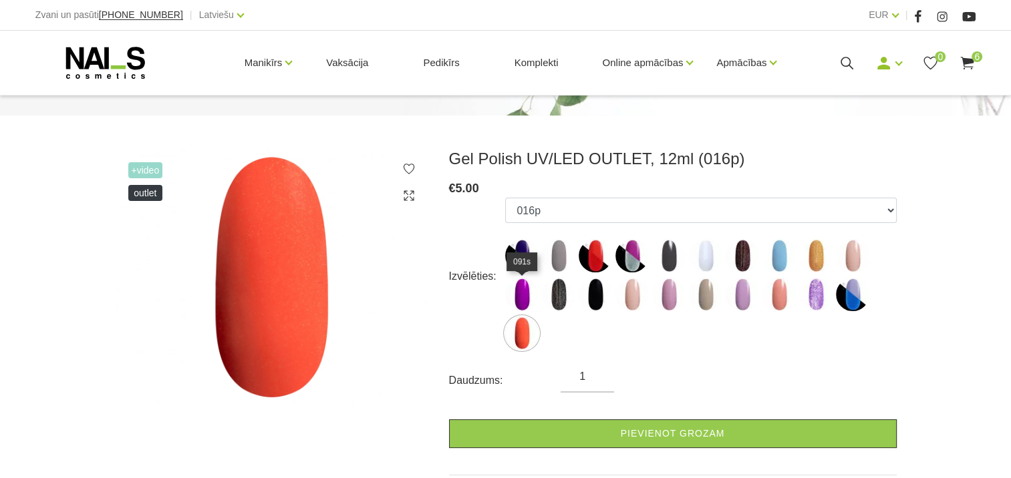
click at [520, 294] on img at bounding box center [521, 294] width 33 height 33
select select "6473"
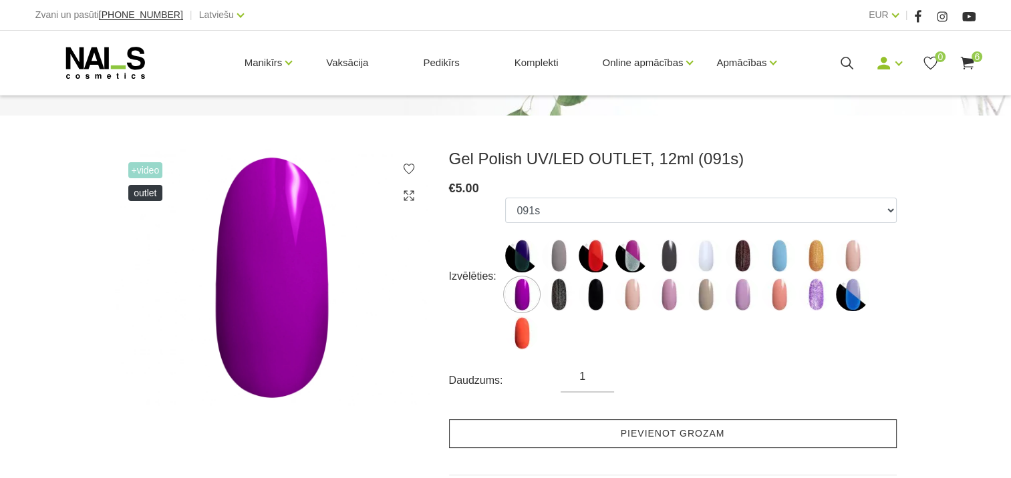
click at [658, 436] on link "Pievienot grozam" at bounding box center [673, 434] width 448 height 29
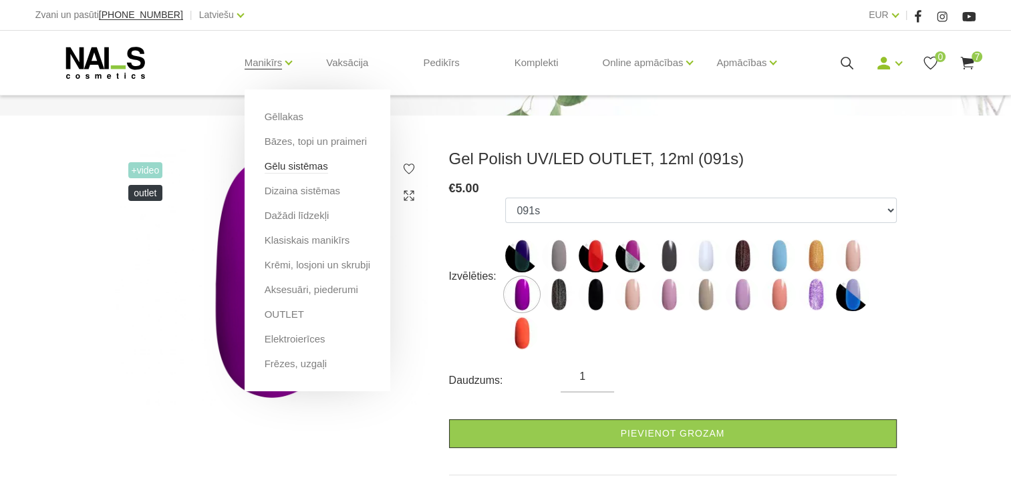
click at [302, 171] on link "Gēlu sistēmas" at bounding box center [296, 166] width 63 height 15
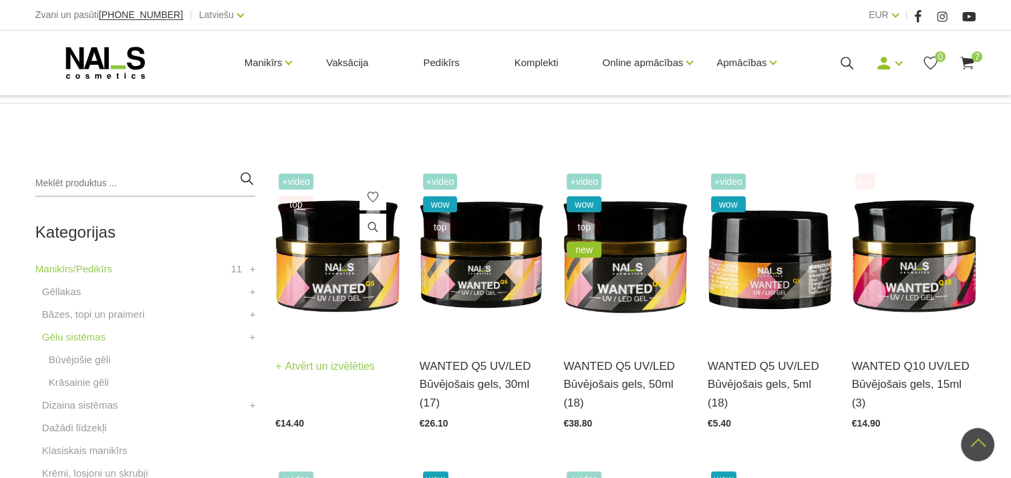
scroll to position [200, 0]
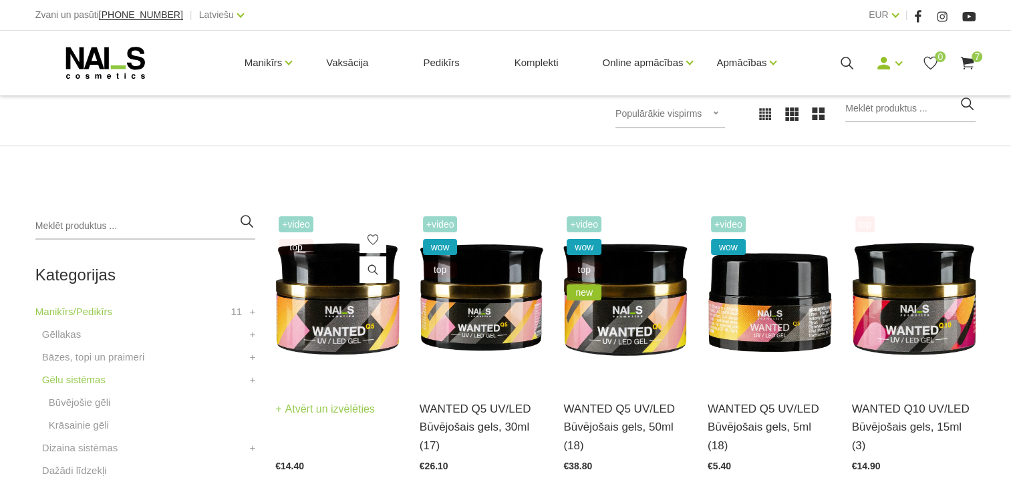
click at [341, 298] on img at bounding box center [337, 298] width 124 height 170
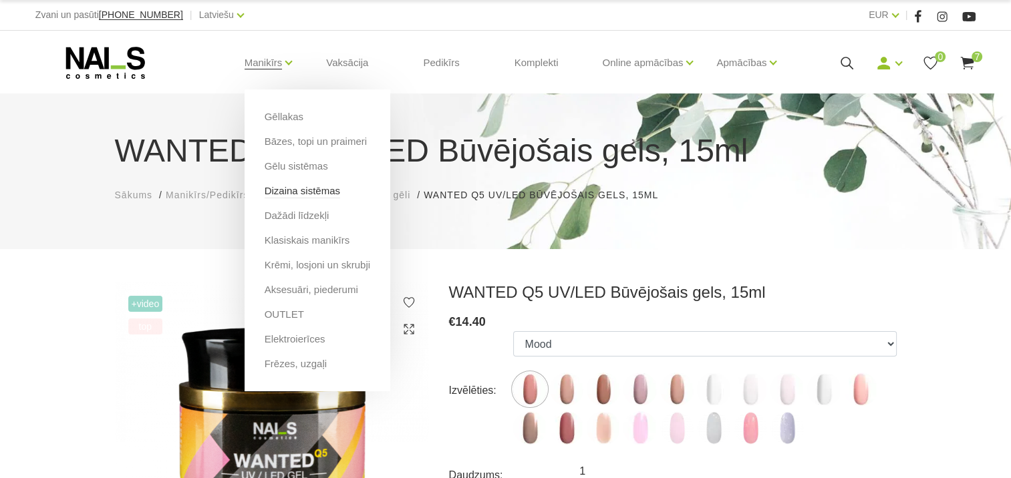
click at [299, 195] on link "Dizaina sistēmas" at bounding box center [302, 191] width 75 height 15
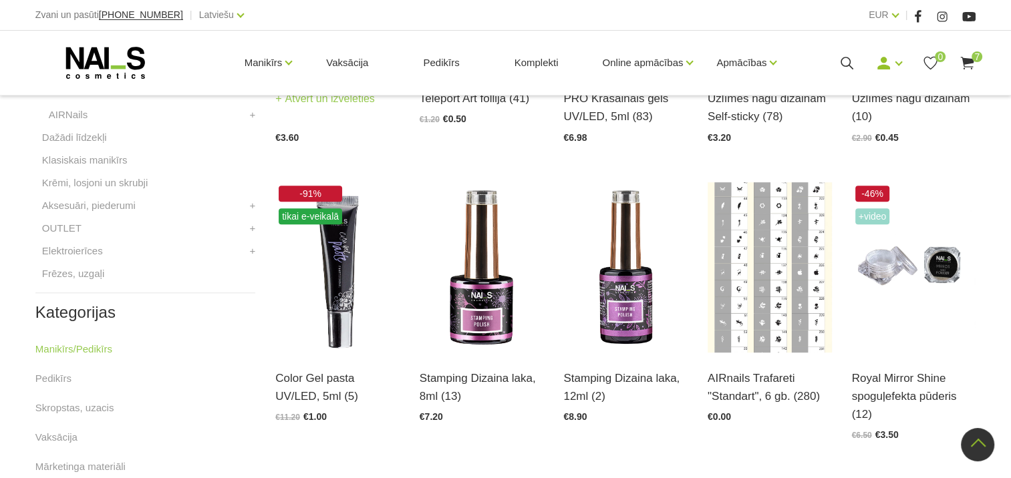
scroll to position [534, 0]
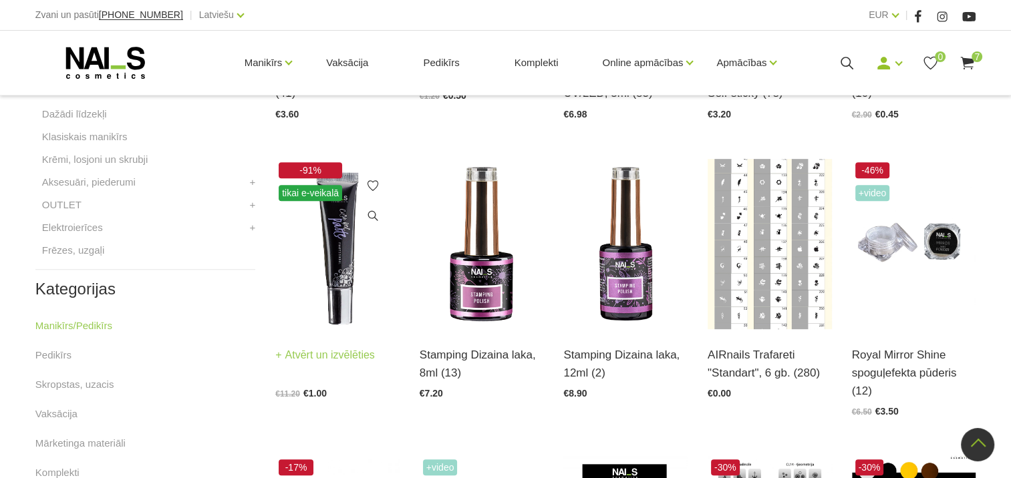
click at [343, 246] on img at bounding box center [337, 244] width 124 height 170
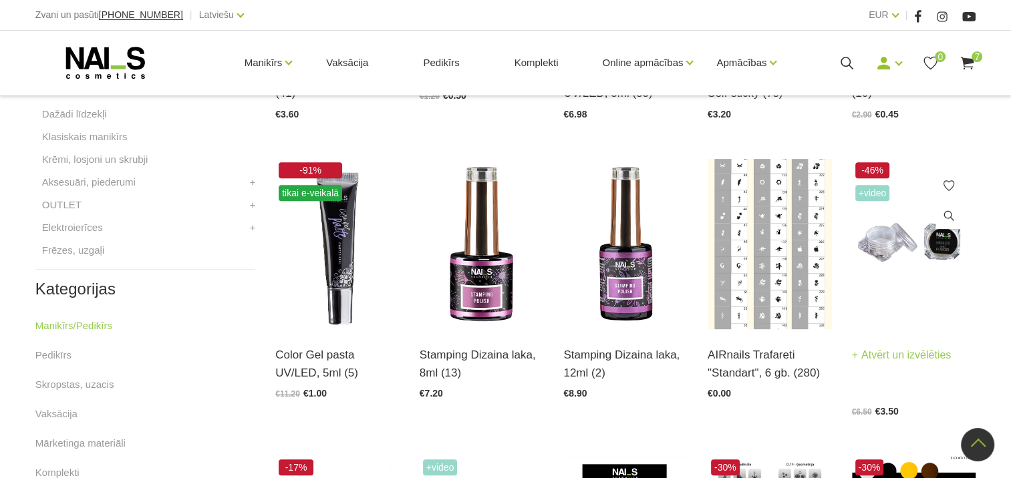
click at [927, 242] on img at bounding box center [914, 244] width 124 height 170
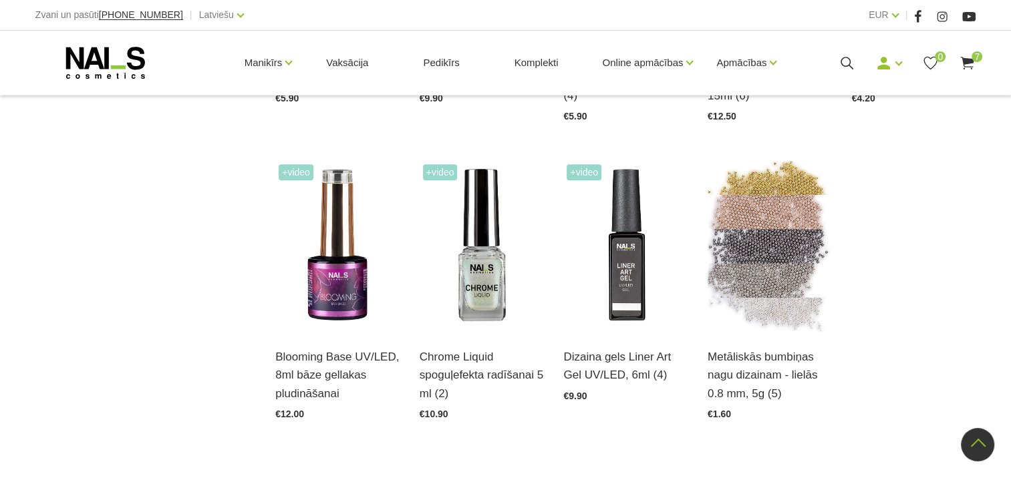
scroll to position [1403, 0]
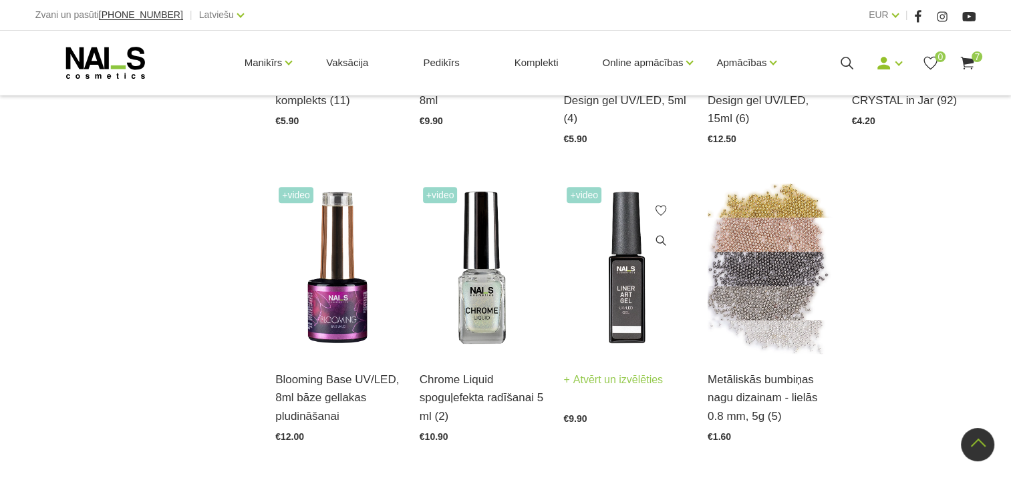
click at [603, 371] on link "Atvērt un izvēlēties" at bounding box center [613, 380] width 100 height 19
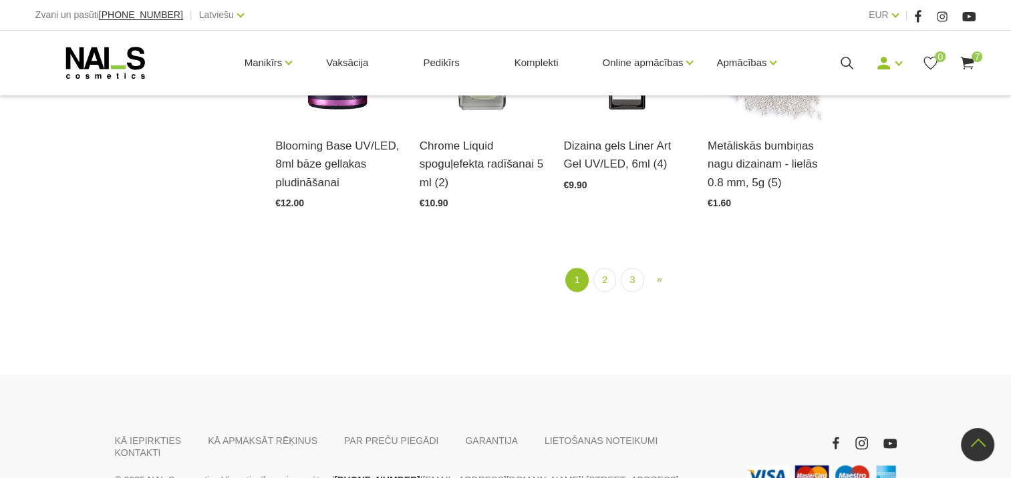
scroll to position [1670, 0]
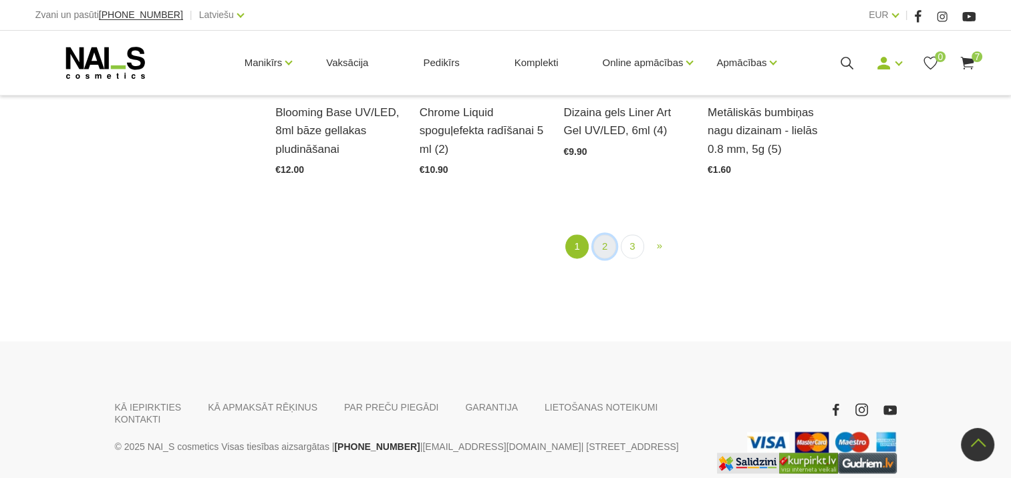
click at [606, 248] on link "2" at bounding box center [604, 246] width 23 height 25
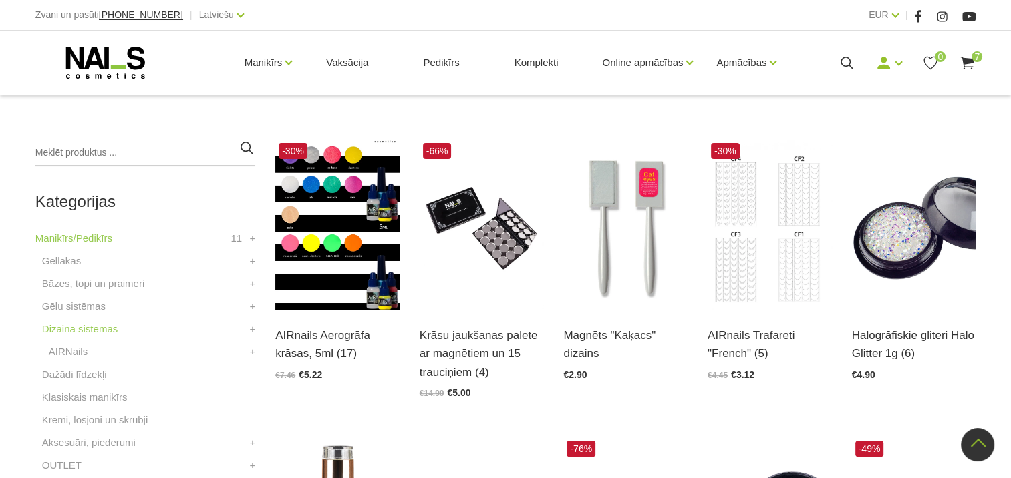
scroll to position [273, 0]
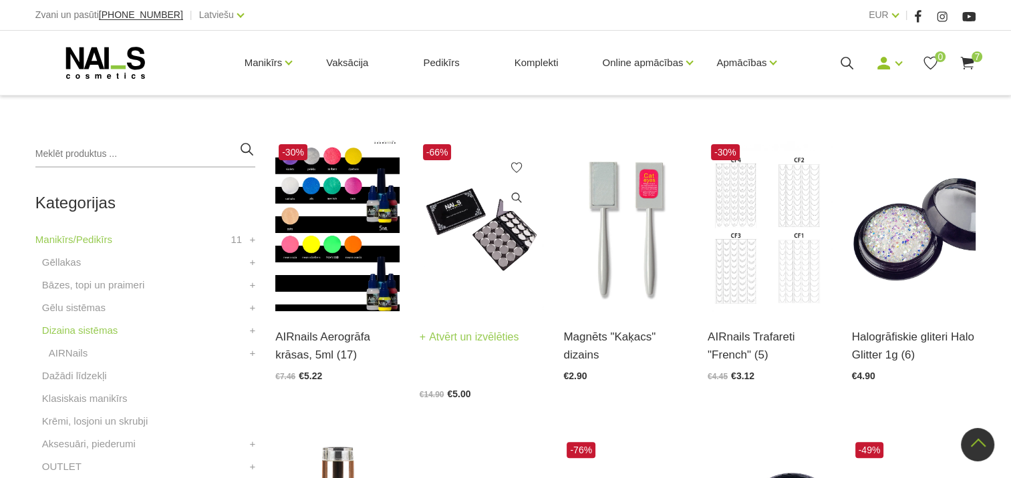
click at [484, 337] on link "Atvērt un izvēlēties" at bounding box center [470, 337] width 100 height 19
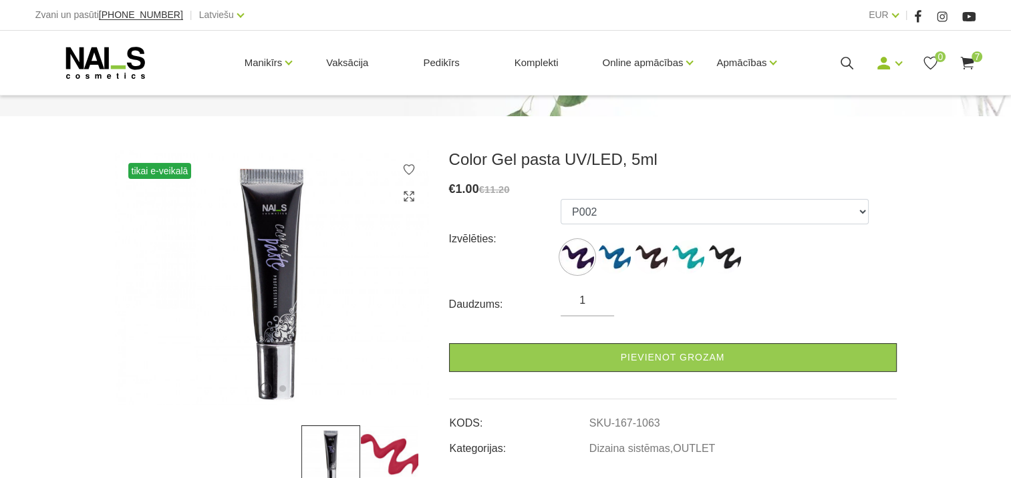
scroll to position [134, 0]
click at [580, 258] on img at bounding box center [576, 256] width 33 height 33
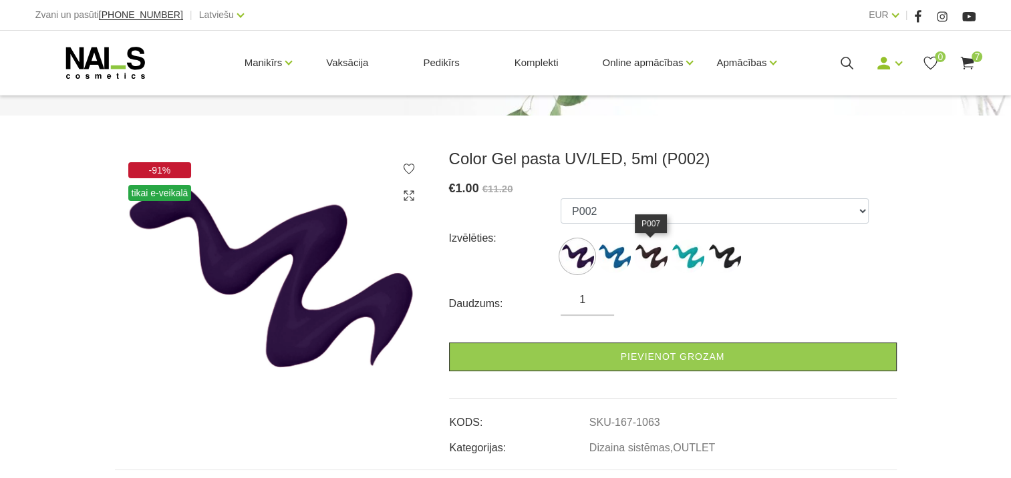
click at [657, 251] on img at bounding box center [650, 256] width 33 height 33
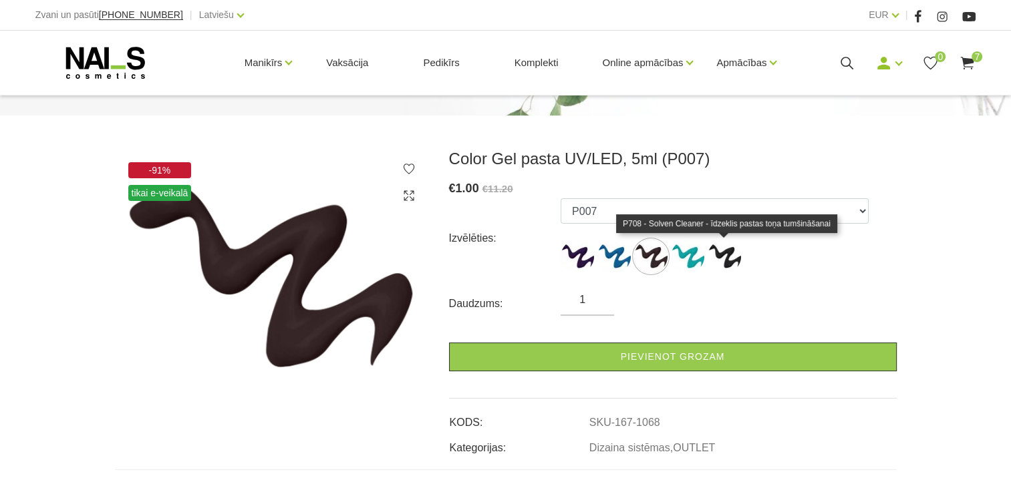
click at [725, 259] on img at bounding box center [723, 256] width 33 height 33
select select "1077"
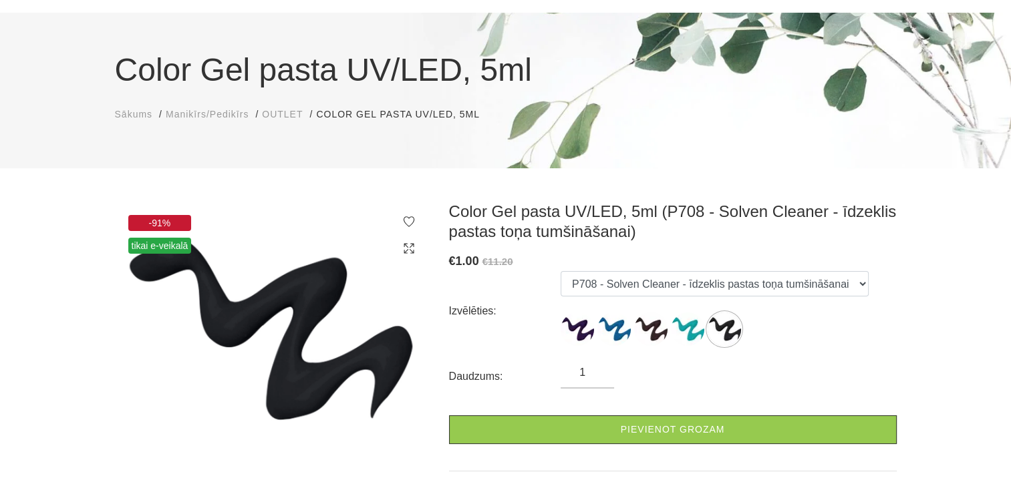
scroll to position [0, 0]
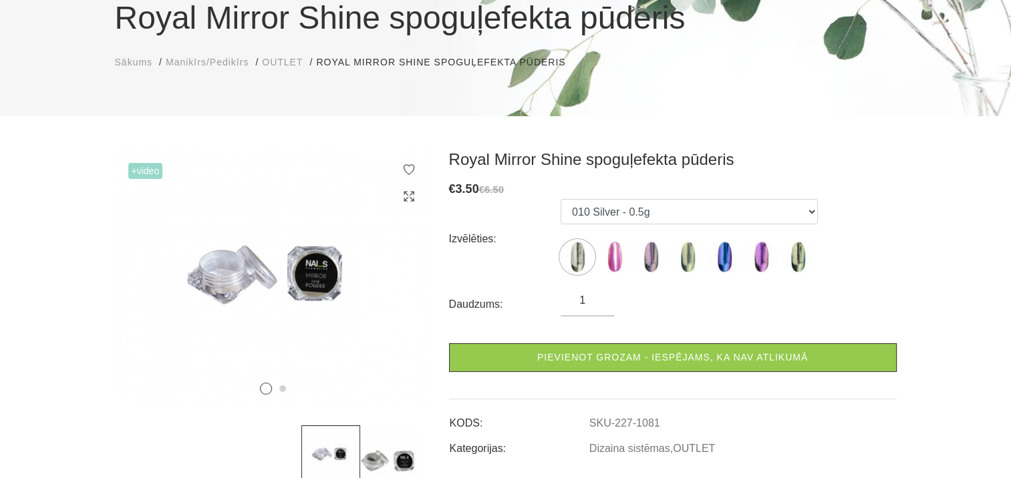
scroll to position [134, 0]
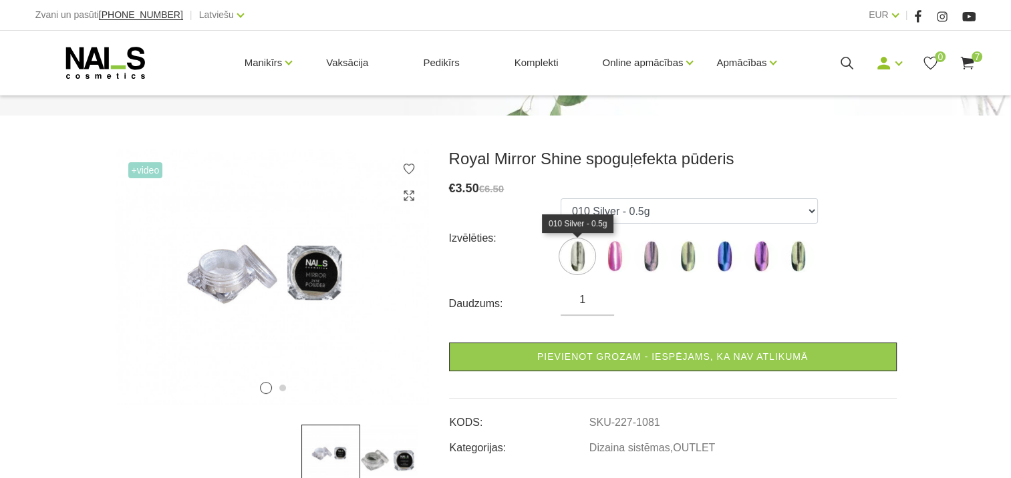
click at [582, 251] on img at bounding box center [576, 256] width 33 height 33
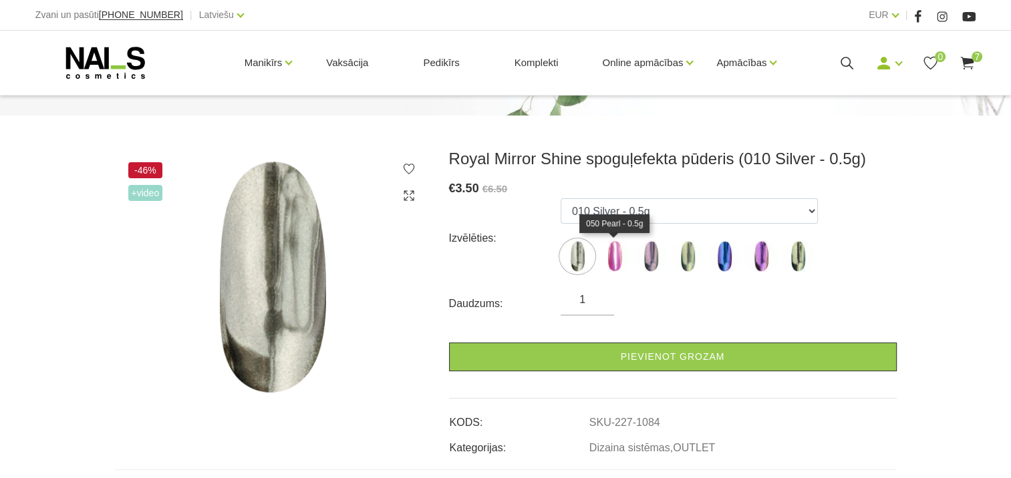
click at [613, 258] on img at bounding box center [613, 256] width 33 height 33
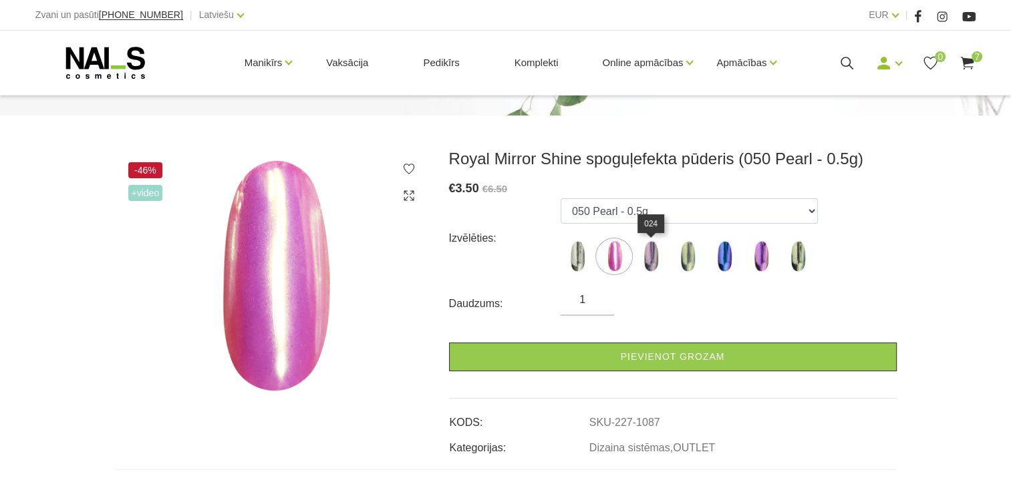
click at [653, 263] on img at bounding box center [650, 256] width 33 height 33
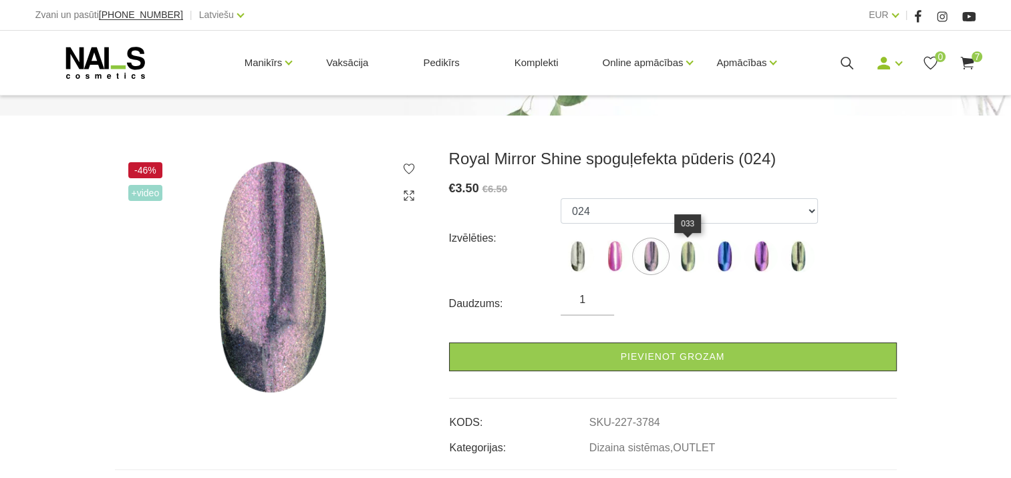
click at [689, 259] on img at bounding box center [687, 256] width 33 height 33
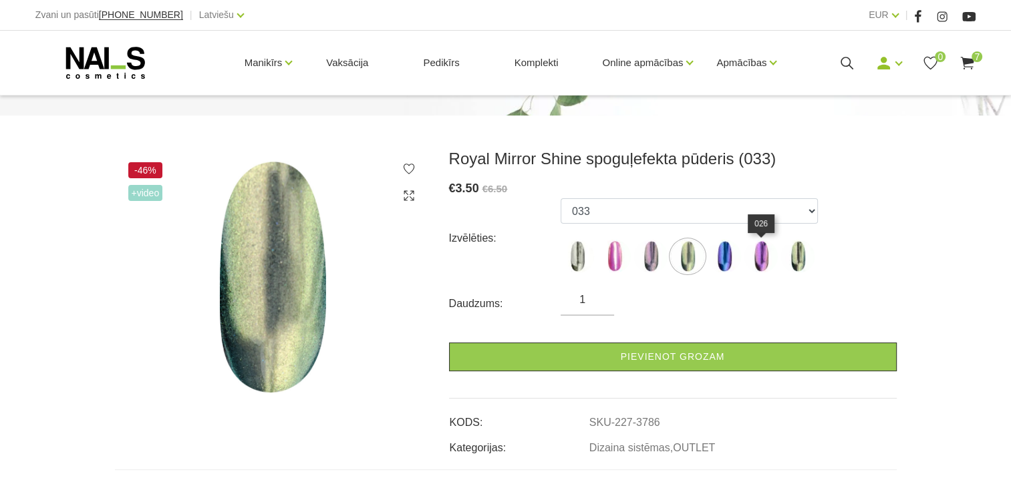
click at [764, 263] on img at bounding box center [760, 256] width 33 height 33
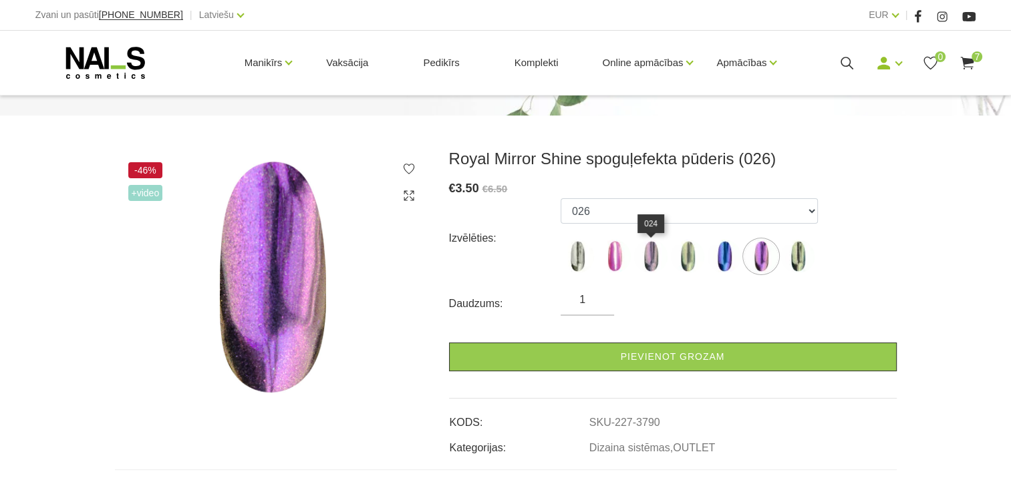
click at [653, 265] on img at bounding box center [650, 256] width 33 height 33
select select "3784"
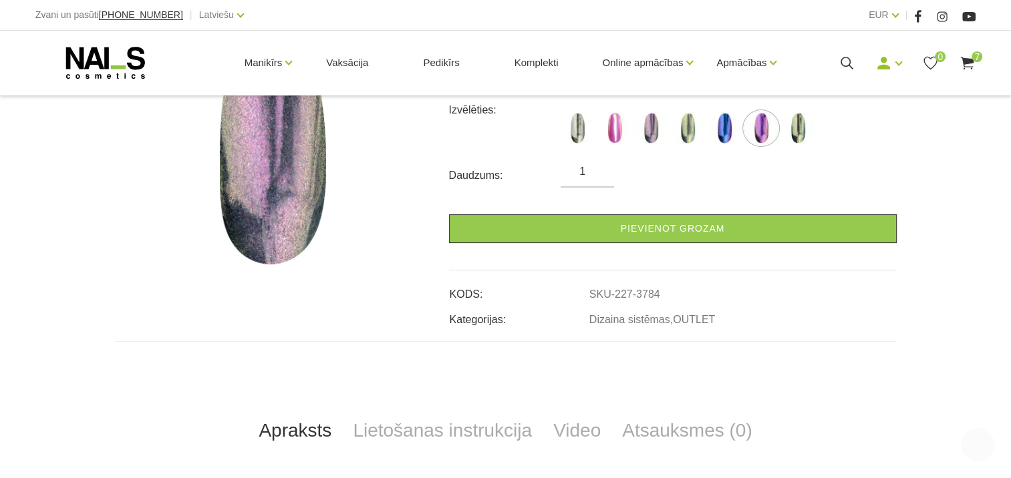
scroll to position [334, 0]
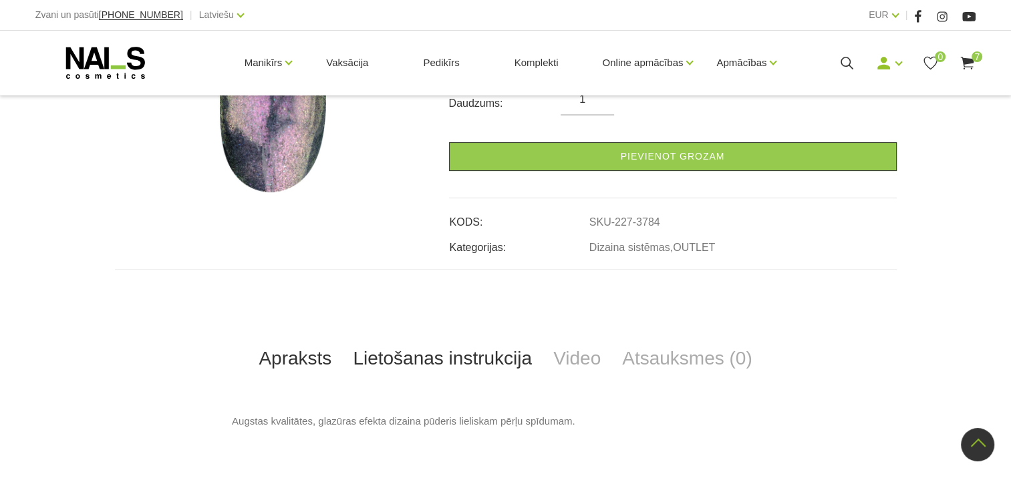
click at [464, 359] on link "Lietošanas instrukcija" at bounding box center [442, 359] width 200 height 44
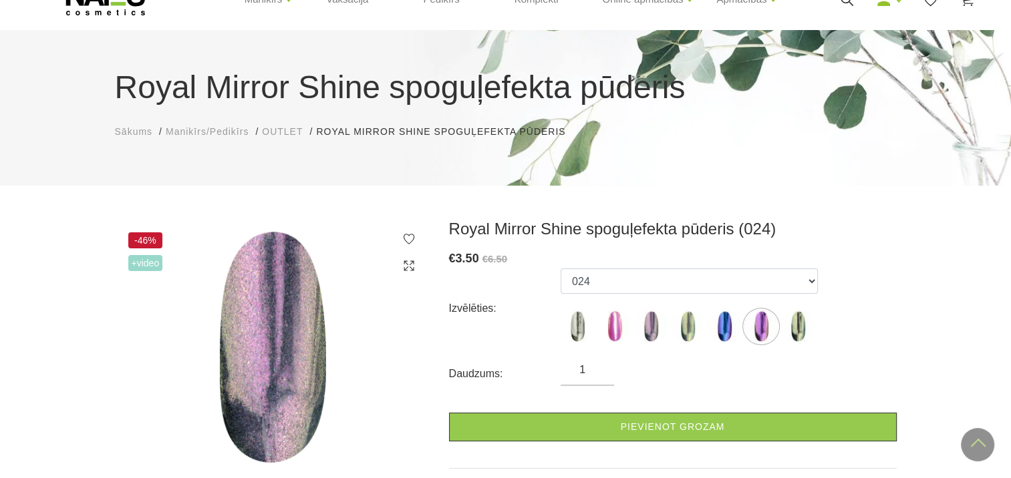
scroll to position [0, 0]
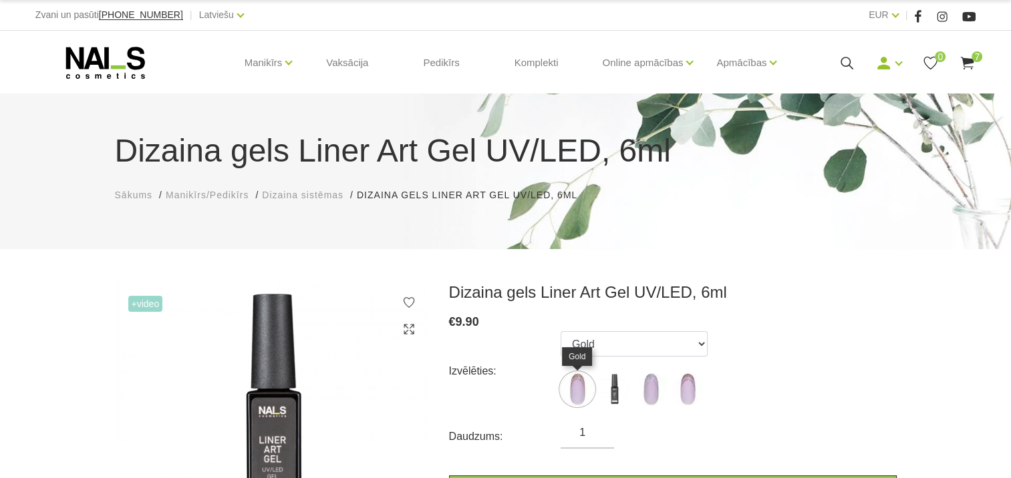
click at [574, 394] on img at bounding box center [576, 389] width 33 height 33
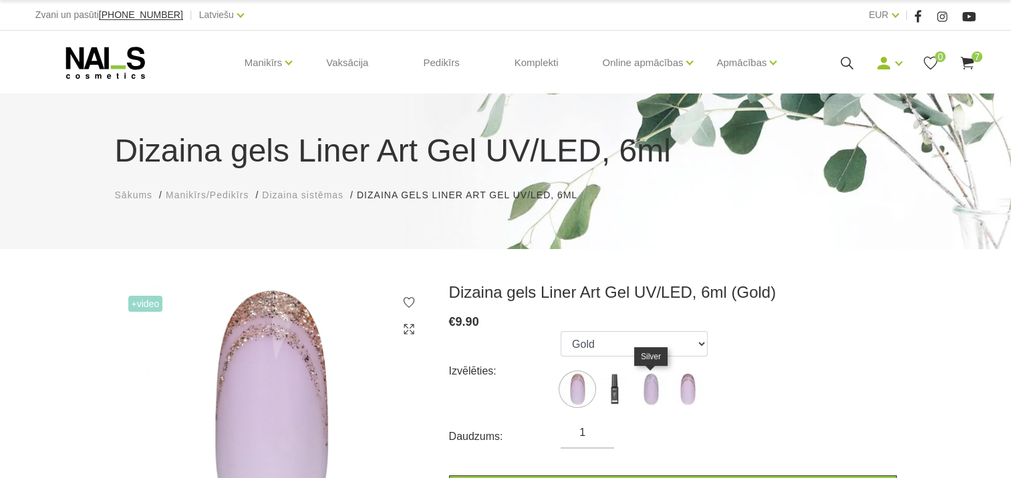
click at [647, 389] on img at bounding box center [650, 389] width 33 height 33
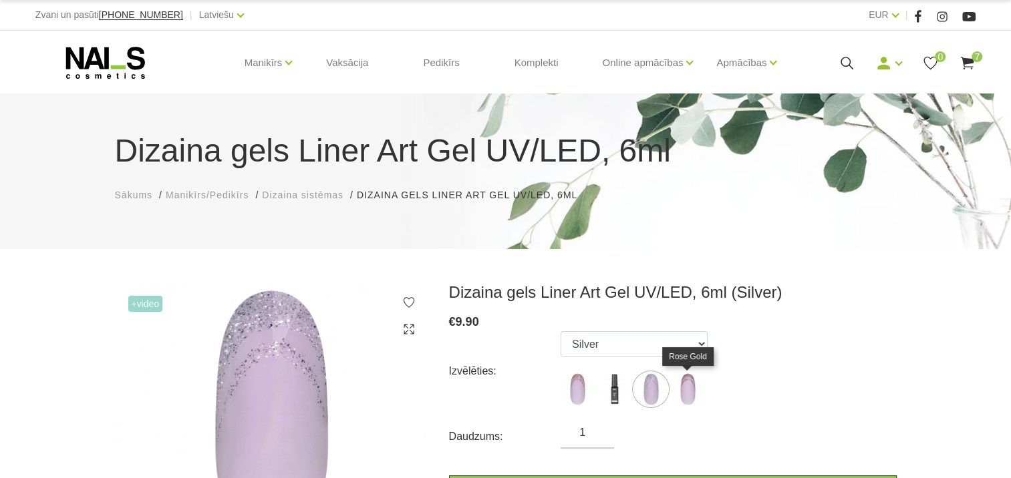
click at [686, 387] on img at bounding box center [687, 389] width 33 height 33
select select "6248"
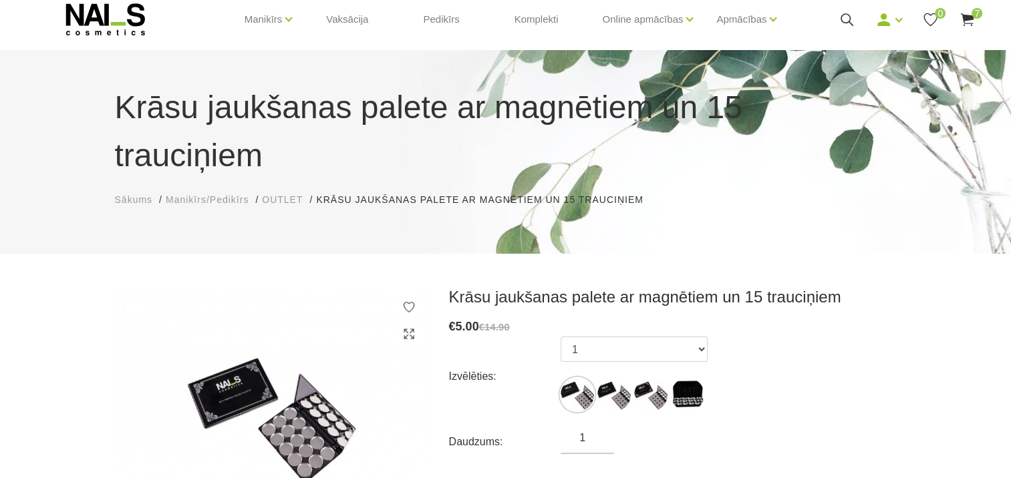
scroll to position [67, 0]
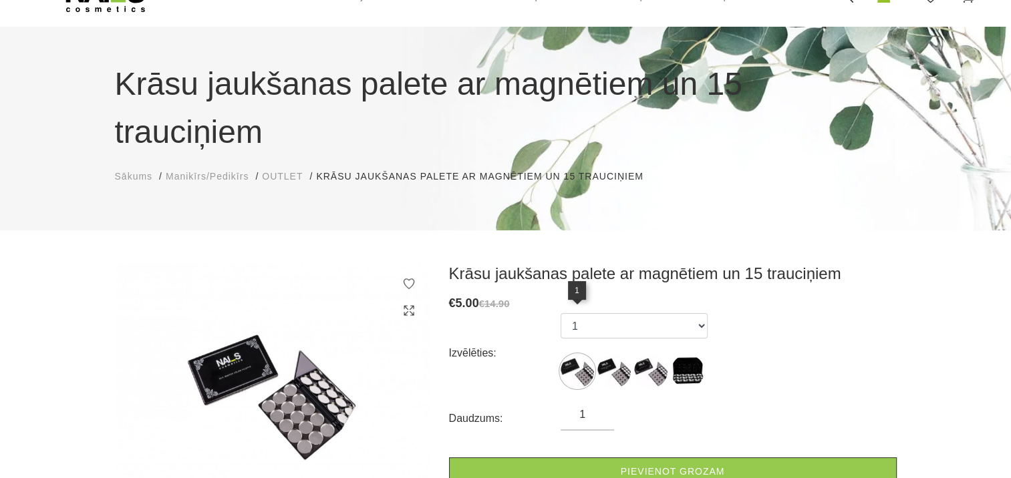
click at [578, 355] on img at bounding box center [576, 371] width 33 height 33
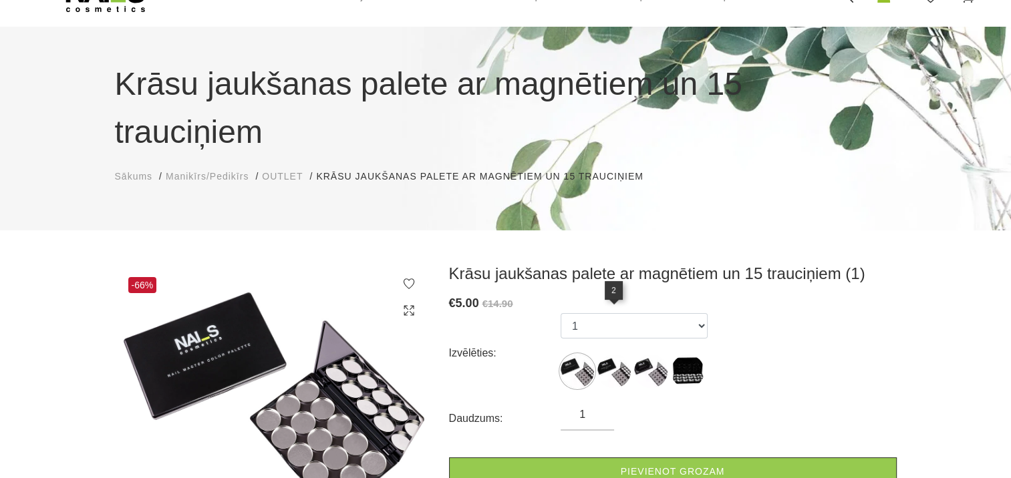
click at [620, 355] on img at bounding box center [613, 371] width 33 height 33
click at [659, 355] on img at bounding box center [650, 371] width 33 height 33
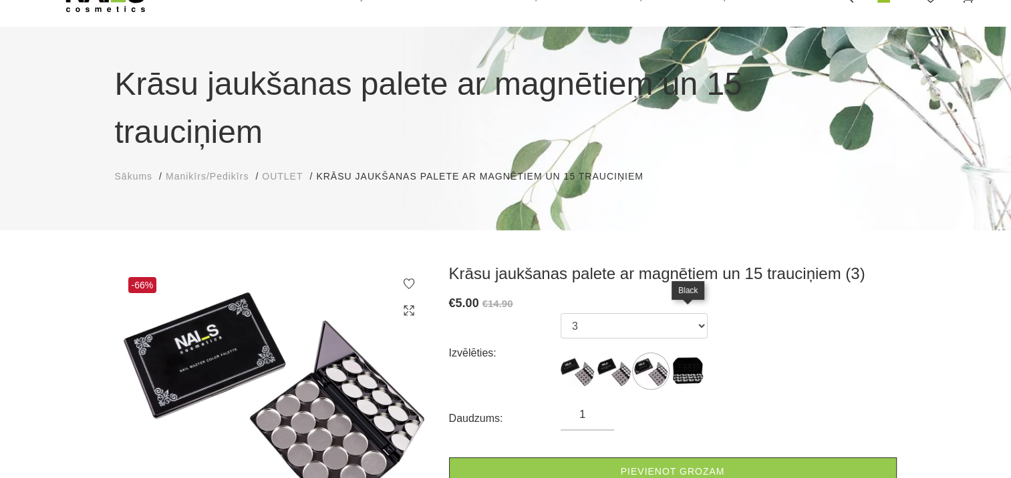
click at [687, 355] on img at bounding box center [687, 371] width 33 height 33
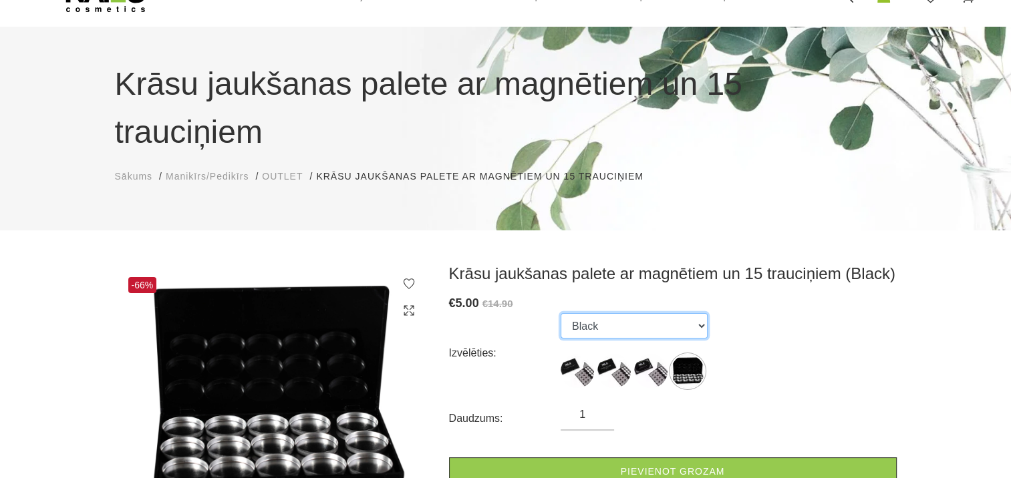
click at [697, 313] on select "1 2 3 Black" at bounding box center [633, 325] width 147 height 25
click at [560, 313] on select "1 2 3 Black" at bounding box center [633, 325] width 147 height 25
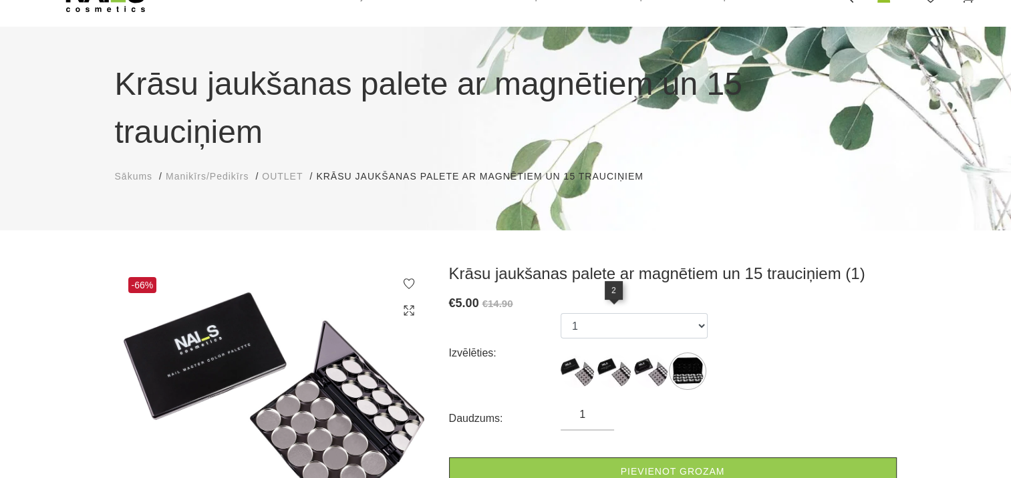
click at [612, 355] on img at bounding box center [613, 371] width 33 height 33
click at [578, 355] on img at bounding box center [576, 371] width 33 height 33
select select "1290"
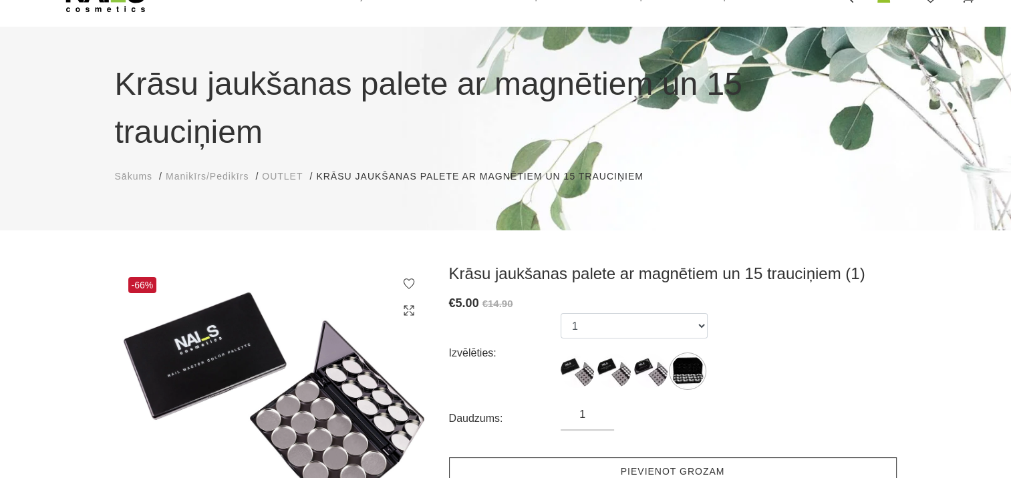
click at [655, 458] on link "Pievienot grozam" at bounding box center [673, 472] width 448 height 29
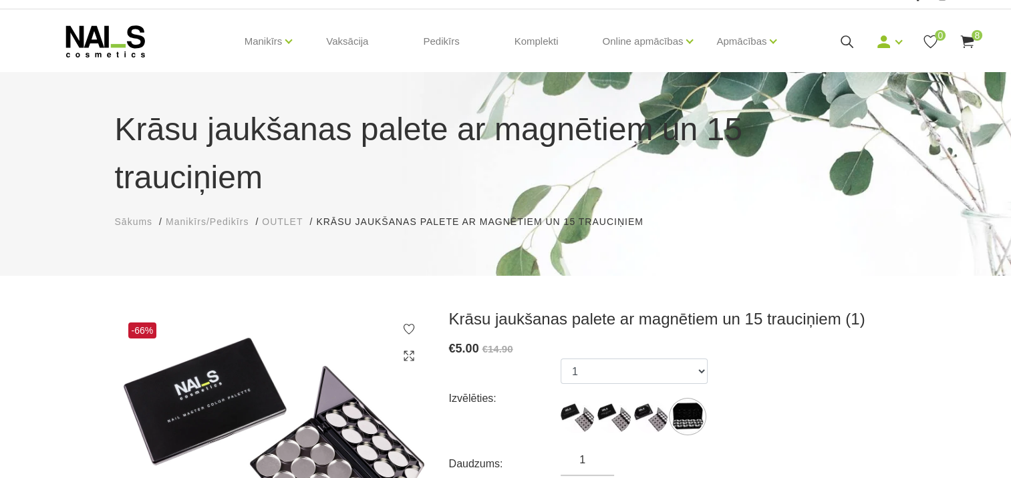
scroll to position [0, 0]
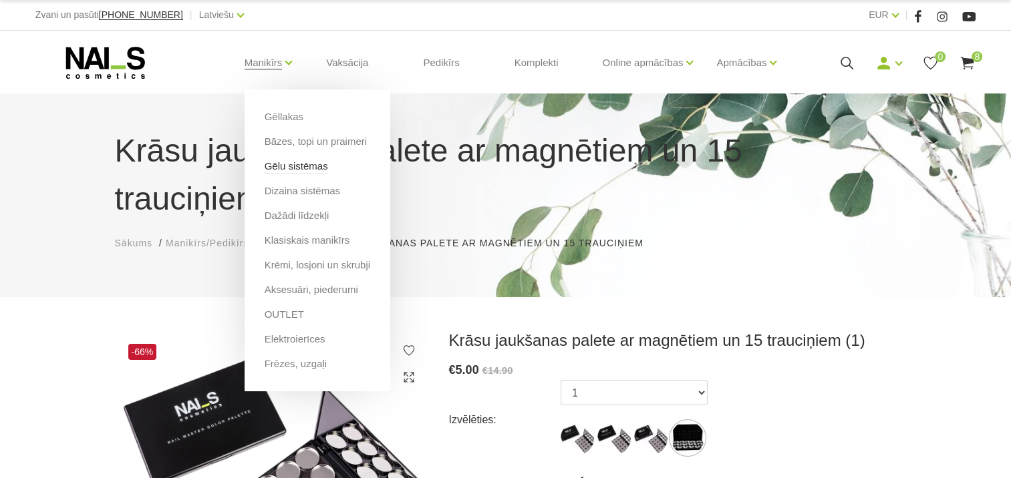
click at [295, 168] on link "Gēlu sistēmas" at bounding box center [296, 166] width 63 height 15
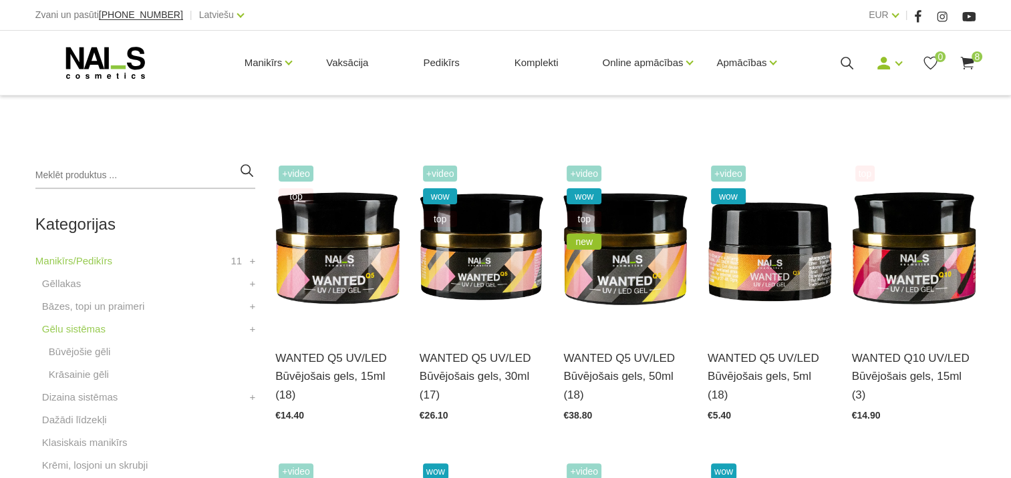
scroll to position [334, 0]
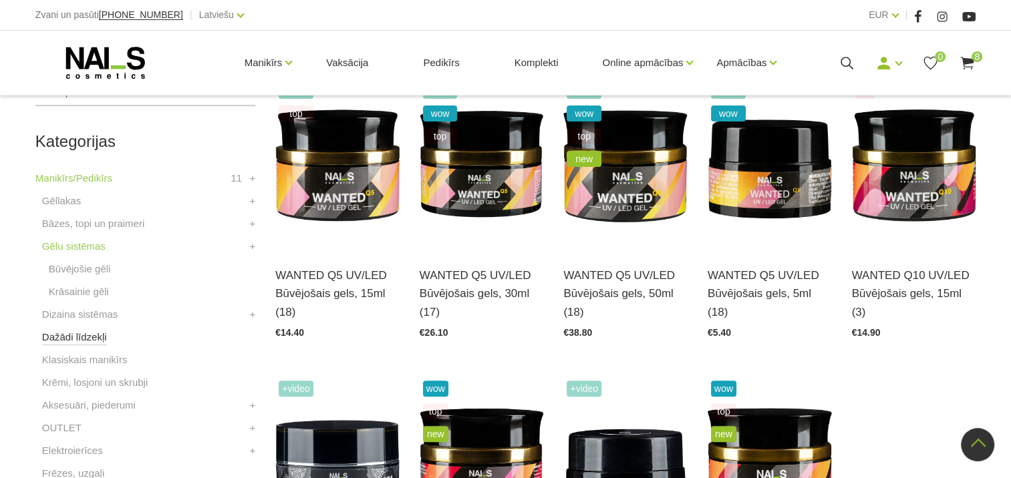
click at [91, 342] on link "Dažādi līdzekļi" at bounding box center [74, 337] width 65 height 16
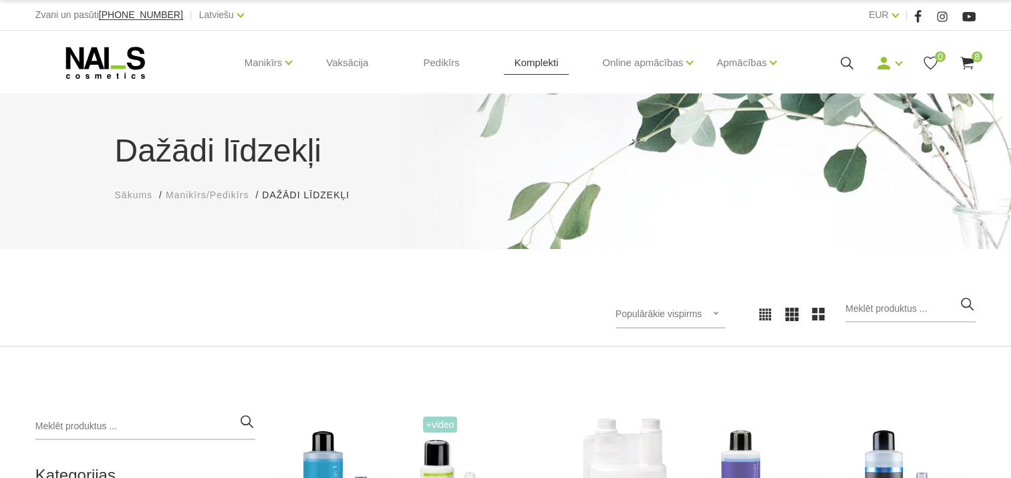
click at [529, 61] on link "Komplekti" at bounding box center [536, 63] width 65 height 64
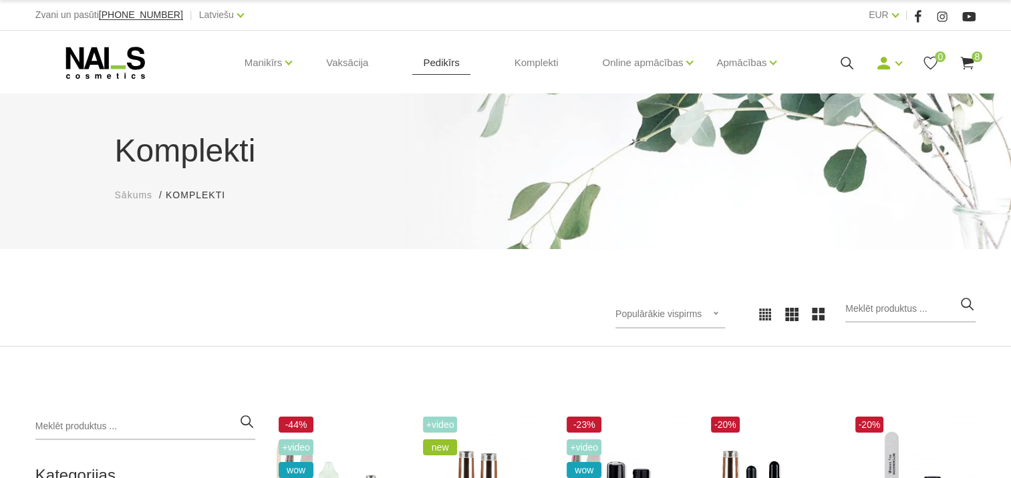
click at [437, 65] on link "Pedikīrs" at bounding box center [440, 63] width 57 height 64
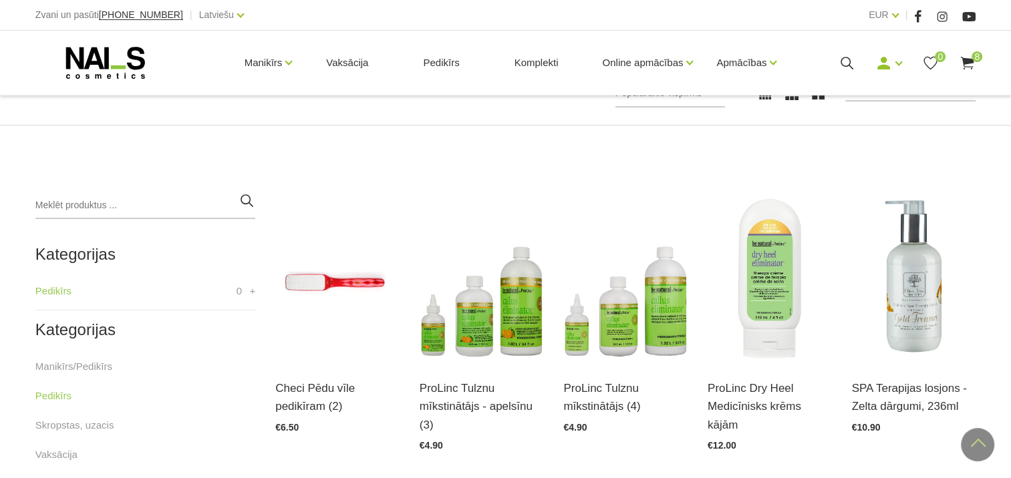
scroll to position [200, 0]
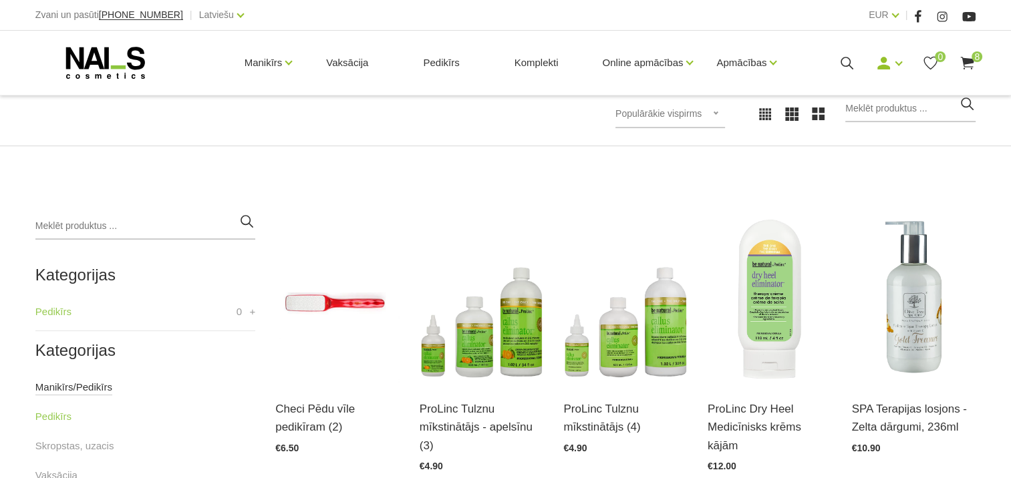
click at [55, 388] on link "Manikīrs/Pedikīrs" at bounding box center [73, 387] width 77 height 16
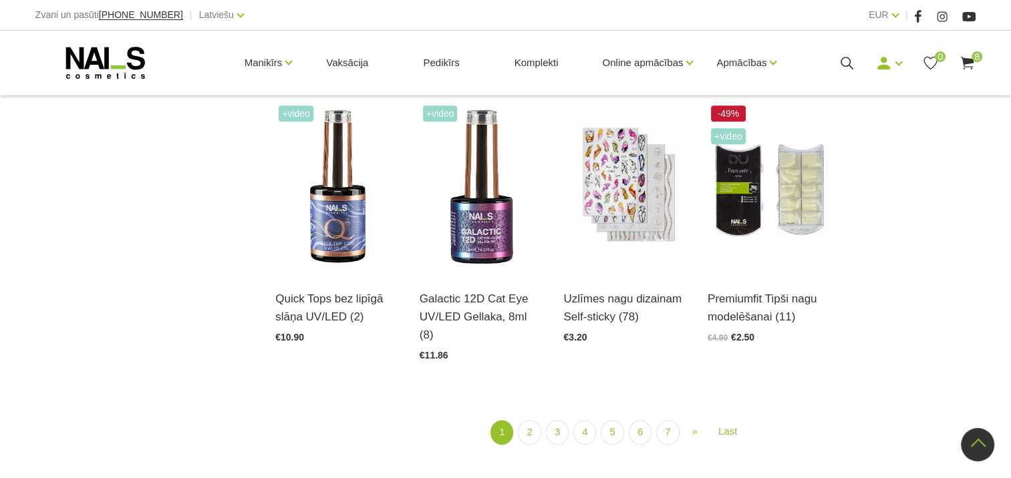
scroll to position [1603, 0]
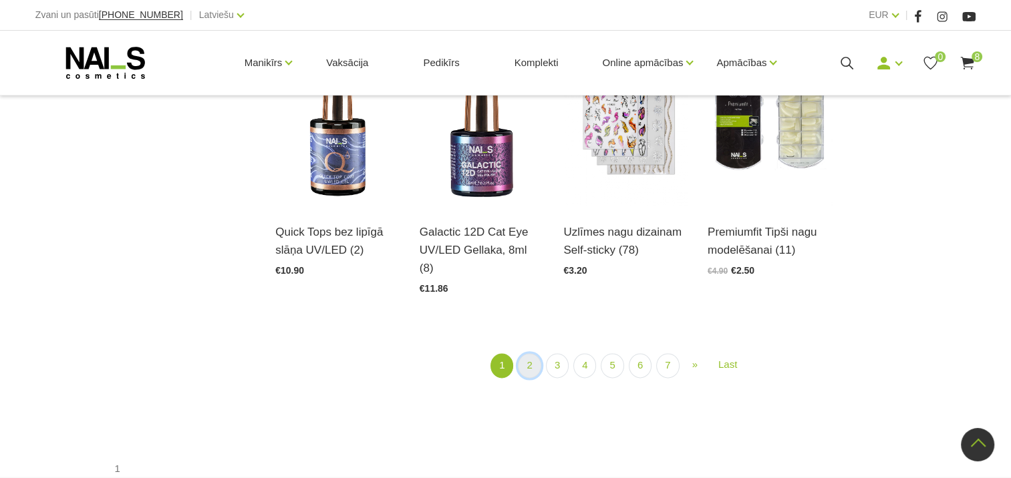
click at [530, 353] on link "2" at bounding box center [529, 365] width 23 height 25
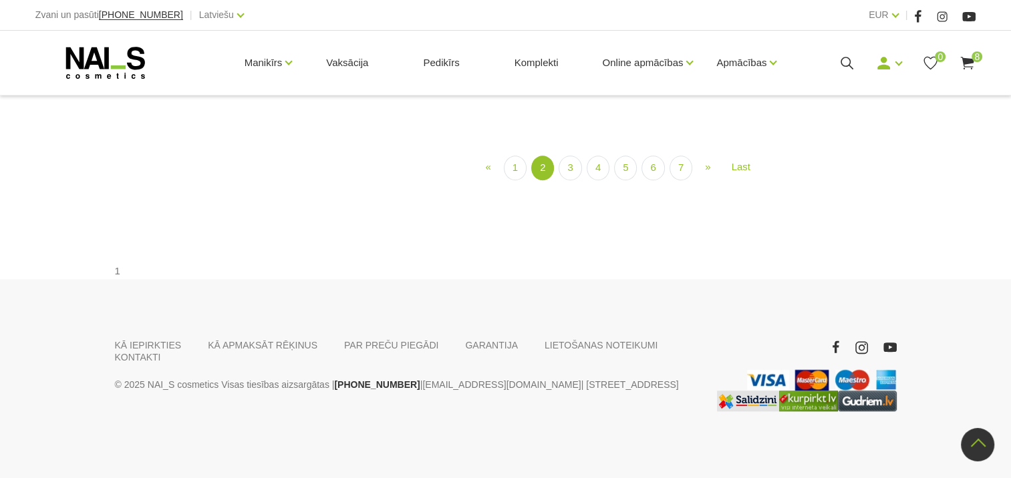
scroll to position [1625, 0]
click at [570, 180] on link "3" at bounding box center [569, 168] width 23 height 25
click at [599, 181] on link "4" at bounding box center [598, 168] width 23 height 25
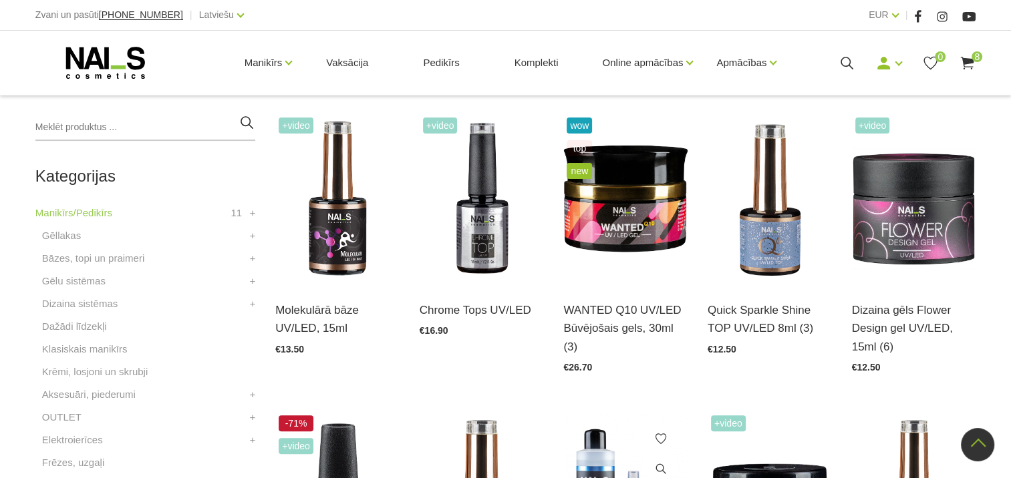
scroll to position [355, 0]
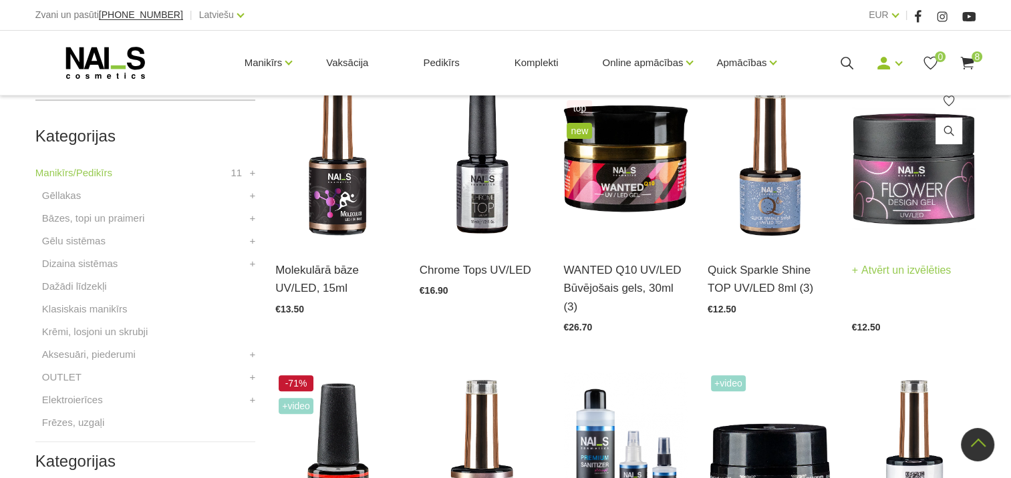
click at [886, 267] on link "Atvērt un izvēlēties" at bounding box center [902, 270] width 100 height 19
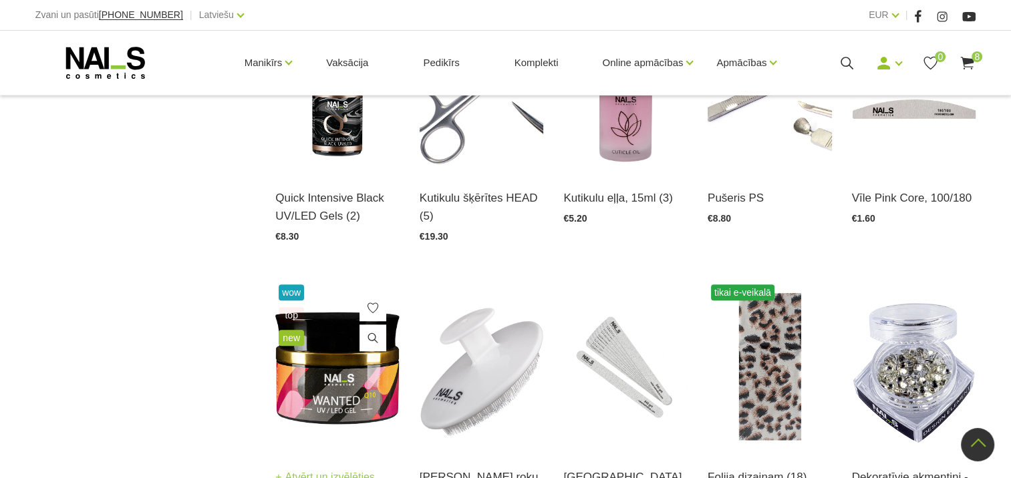
scroll to position [1090, 0]
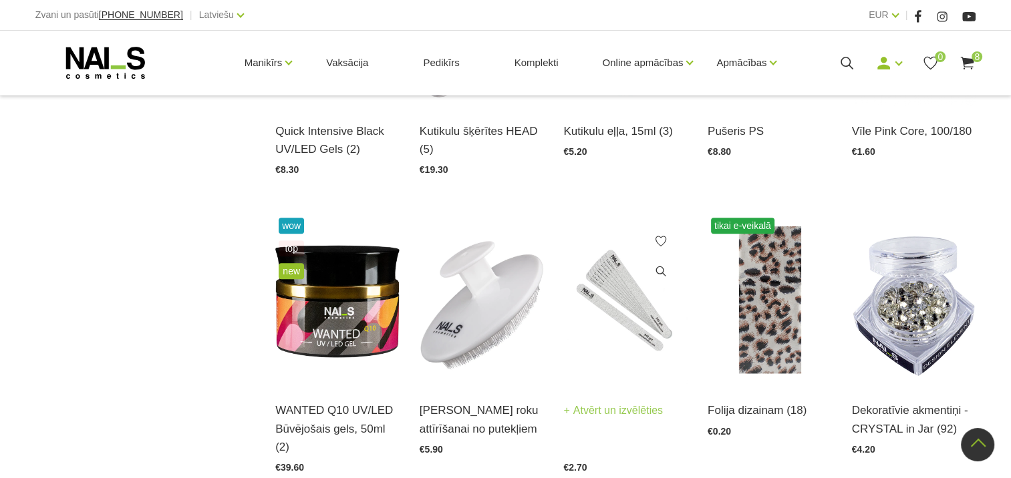
click at [613, 385] on div "Pārlīmējamā vīle "Taisnā", 12x13mm, 10gb. Atvērt un izvēlēties €2.70" at bounding box center [625, 429] width 124 height 88
click at [619, 401] on link "Atvērt un izvēlēties" at bounding box center [613, 410] width 100 height 19
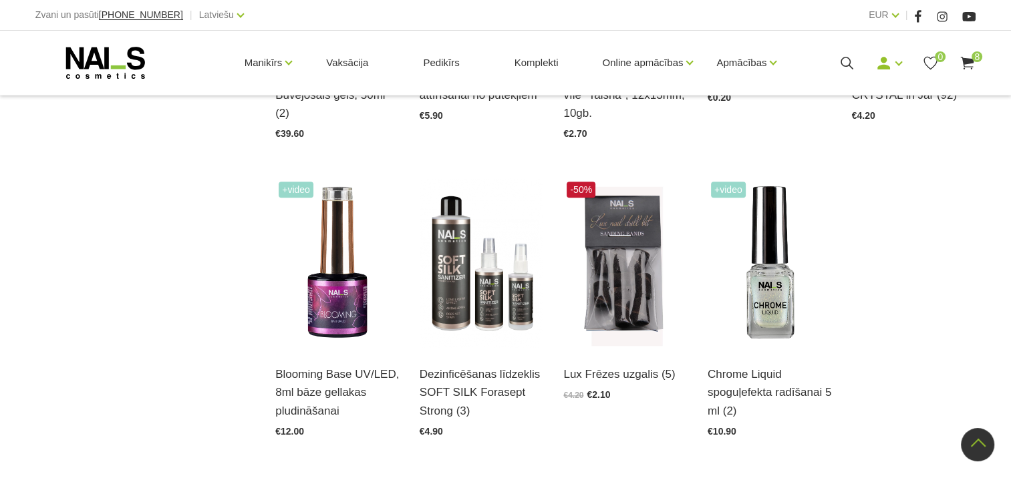
scroll to position [1491, 0]
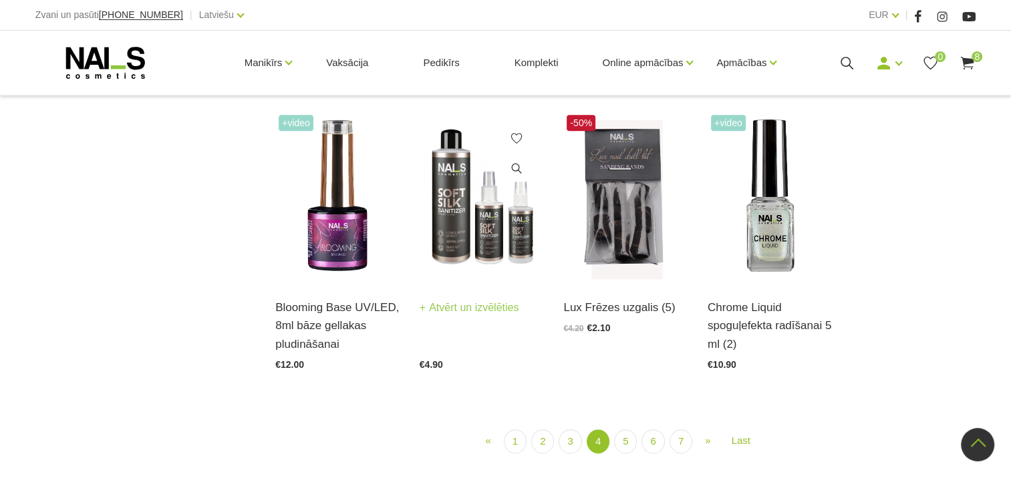
click at [461, 299] on link "Atvērt un izvēlēties" at bounding box center [470, 308] width 100 height 19
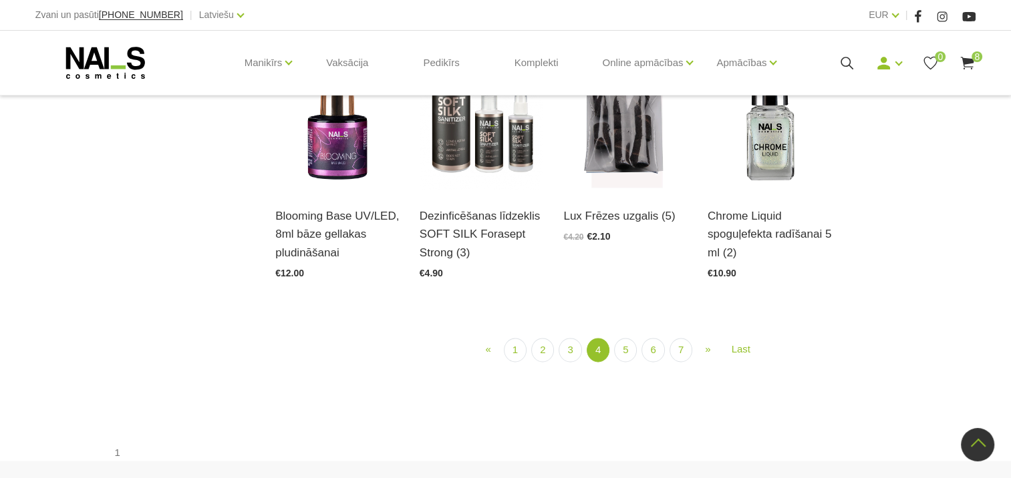
scroll to position [1603, 0]
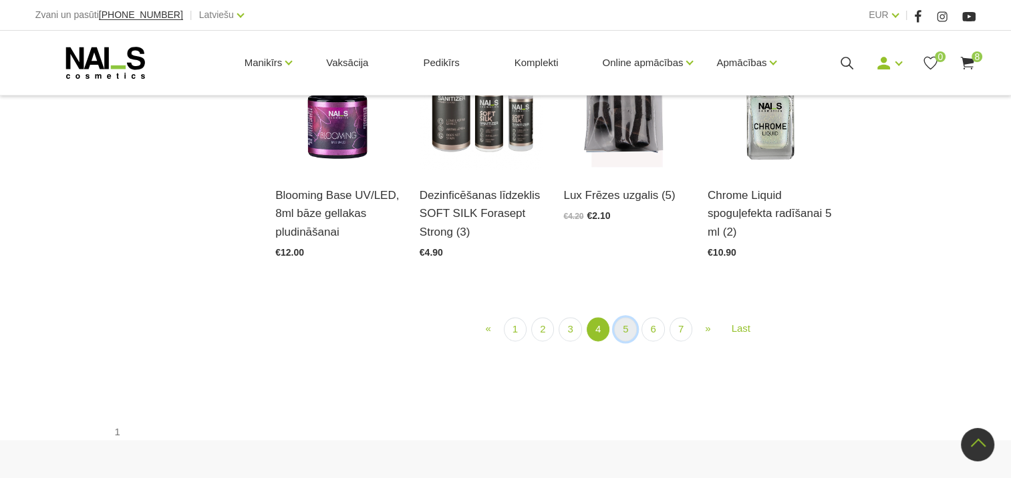
click at [622, 317] on link "5" at bounding box center [625, 329] width 23 height 25
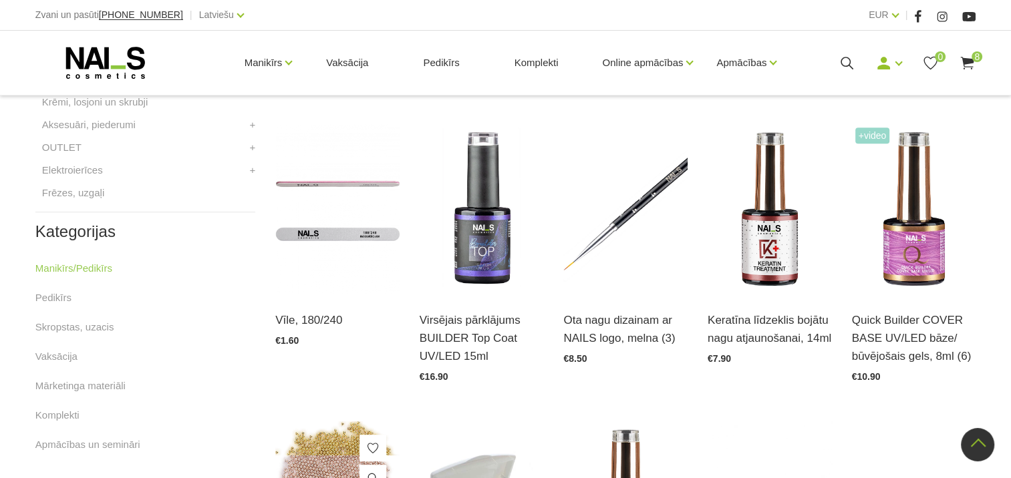
scroll to position [556, 0]
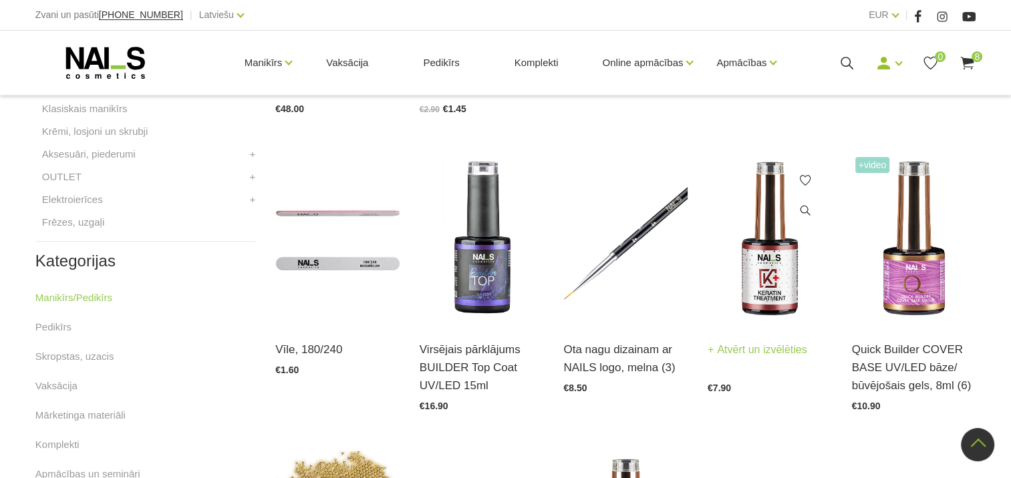
click at [762, 350] on link "Atvērt un izvēlēties" at bounding box center [757, 350] width 100 height 19
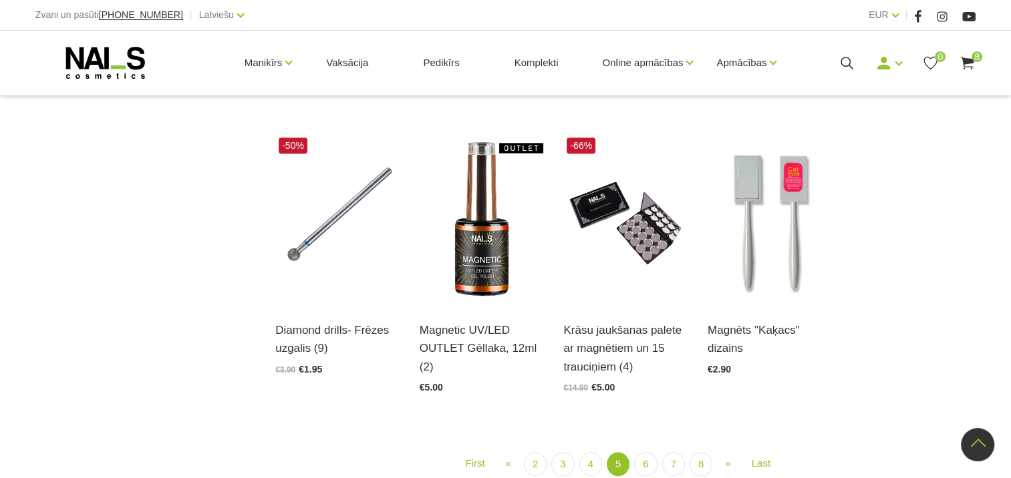
scroll to position [1491, 0]
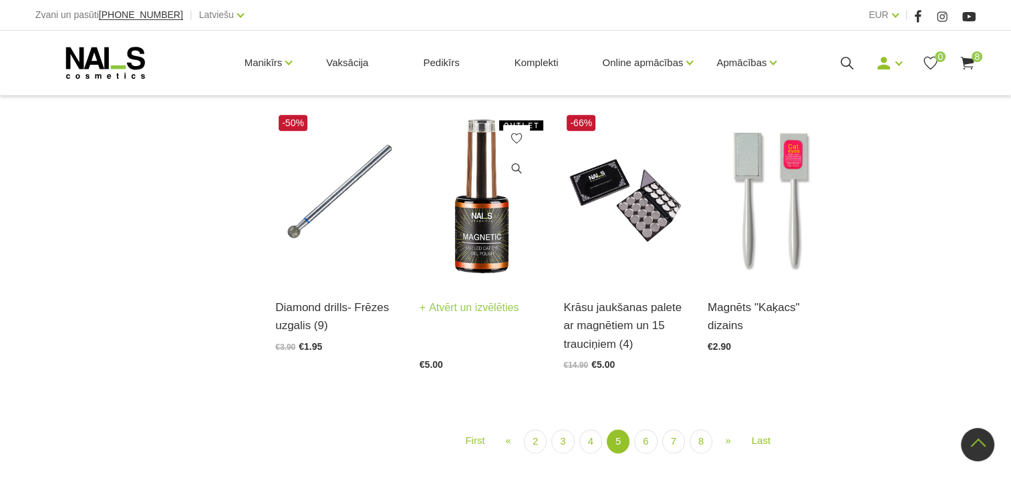
click at [478, 250] on img at bounding box center [482, 197] width 124 height 170
click at [652, 443] on link "6" at bounding box center [645, 442] width 23 height 25
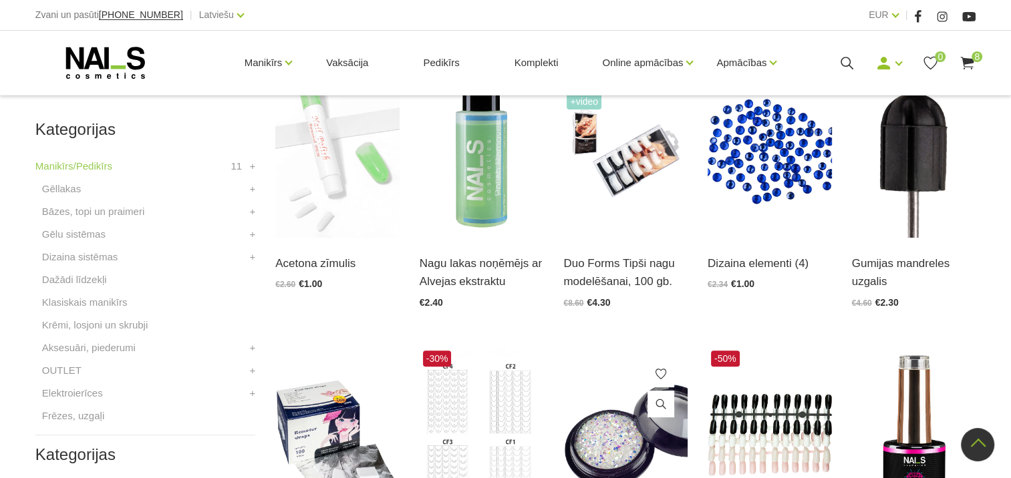
scroll to position [289, 0]
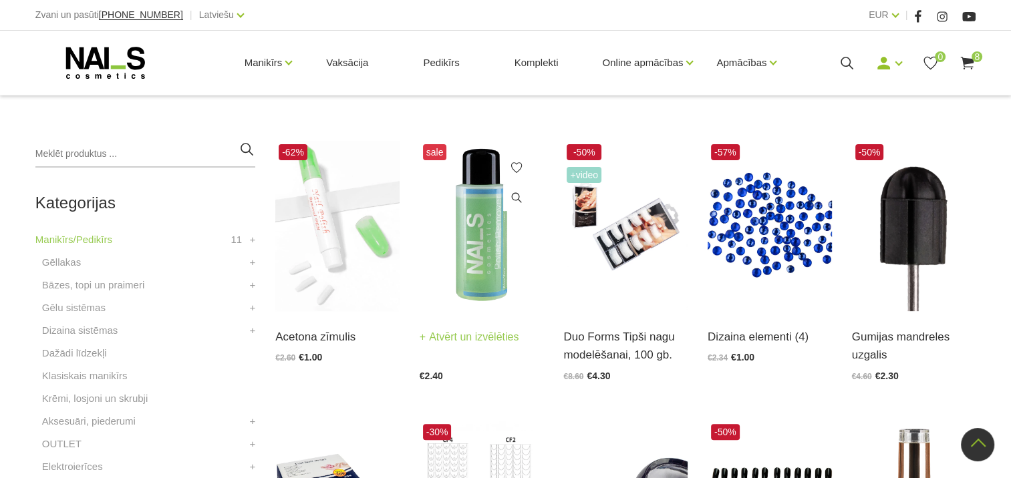
click at [471, 335] on link "Atvērt un izvēlēties" at bounding box center [470, 337] width 100 height 19
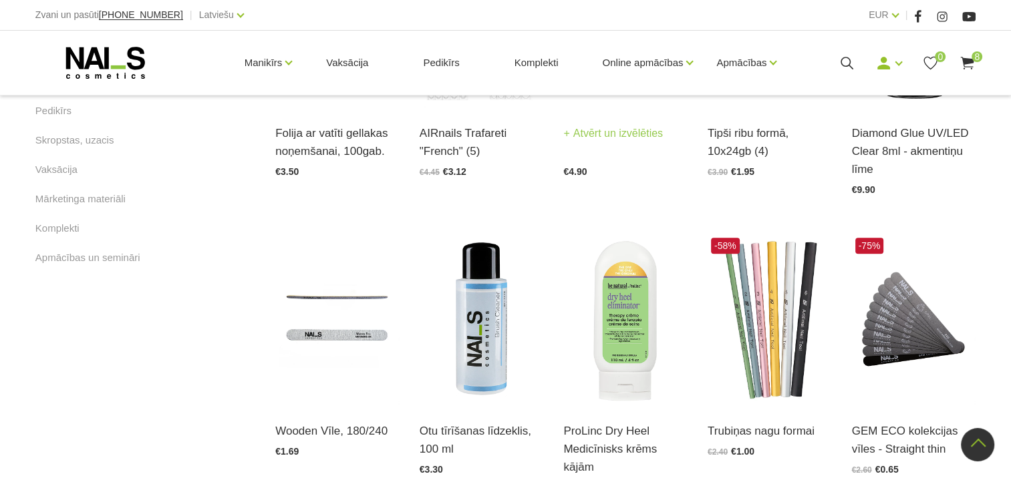
scroll to position [823, 0]
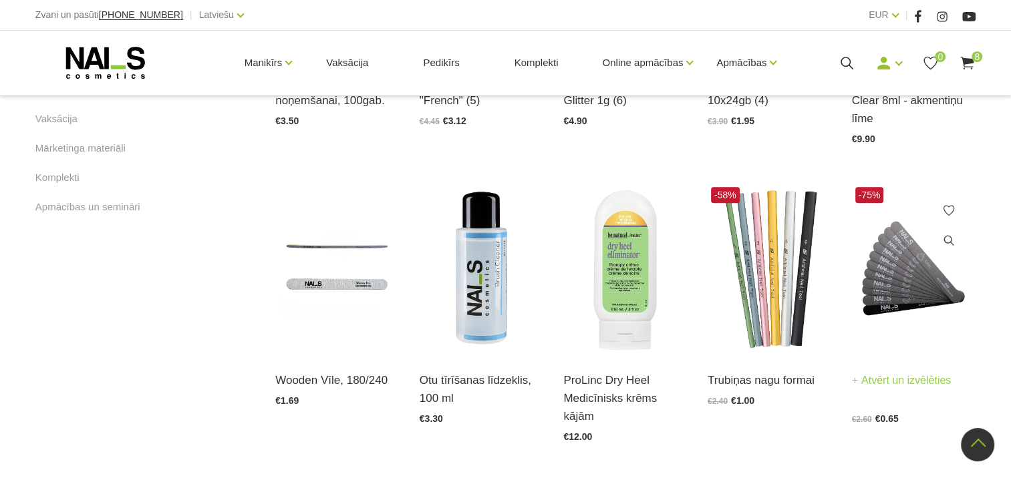
click at [884, 373] on link "Atvērt un izvēlēties" at bounding box center [902, 380] width 100 height 19
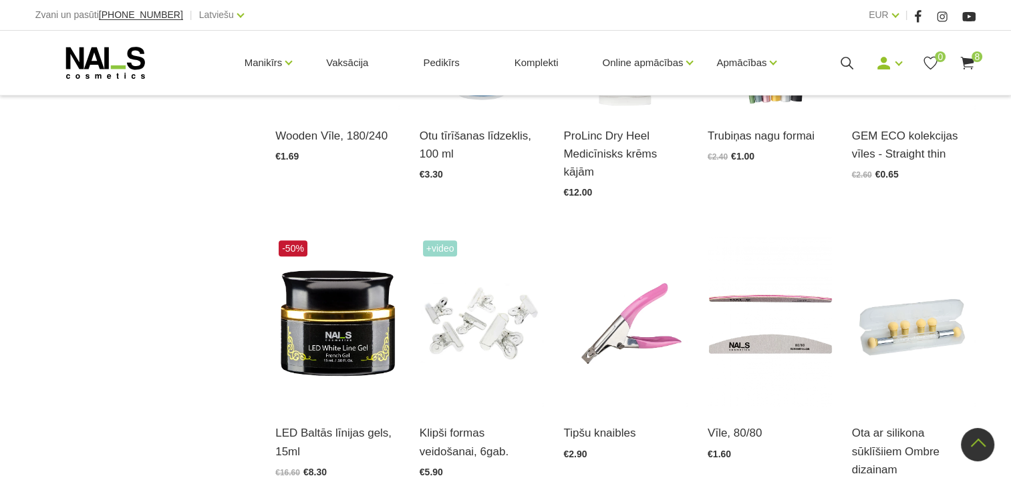
scroll to position [1090, 0]
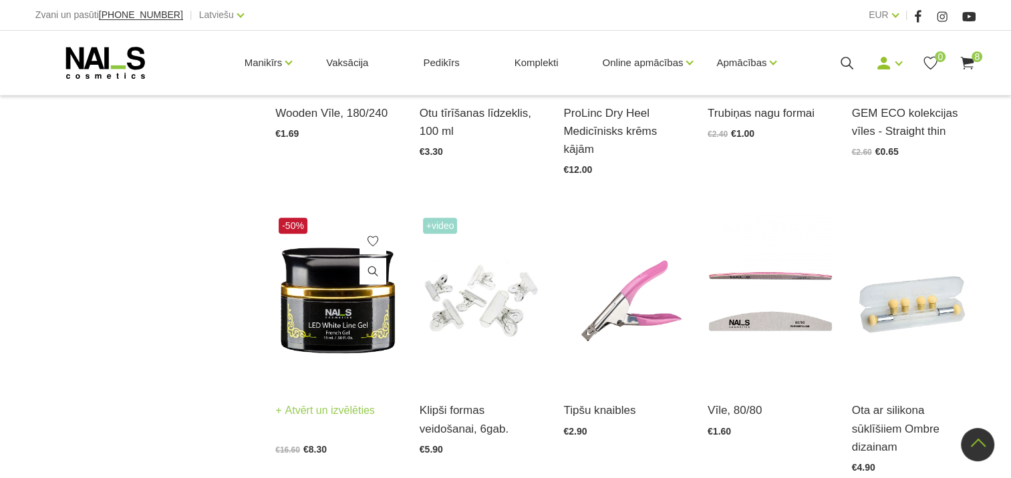
click at [337, 343] on img at bounding box center [337, 299] width 124 height 170
click at [471, 405] on link "Atvērt un izvēlēties" at bounding box center [470, 410] width 100 height 19
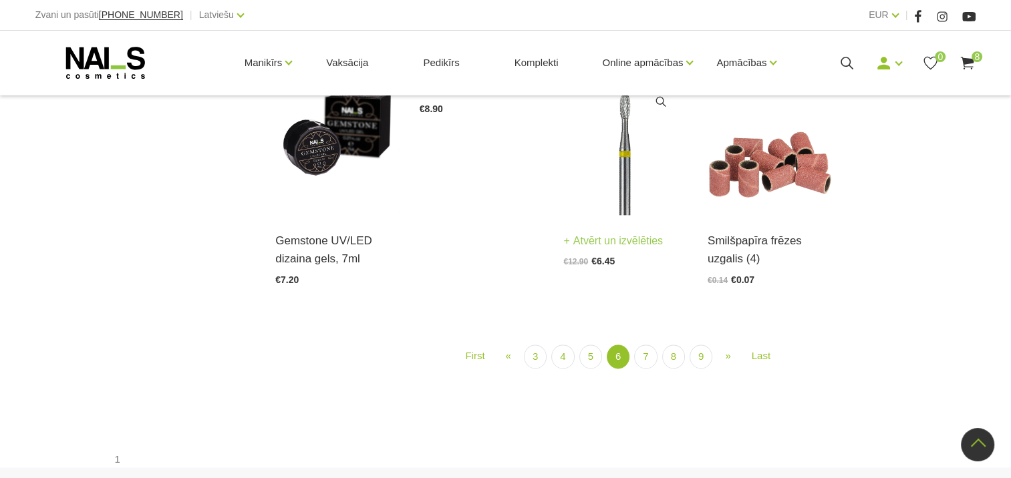
scroll to position [1558, 0]
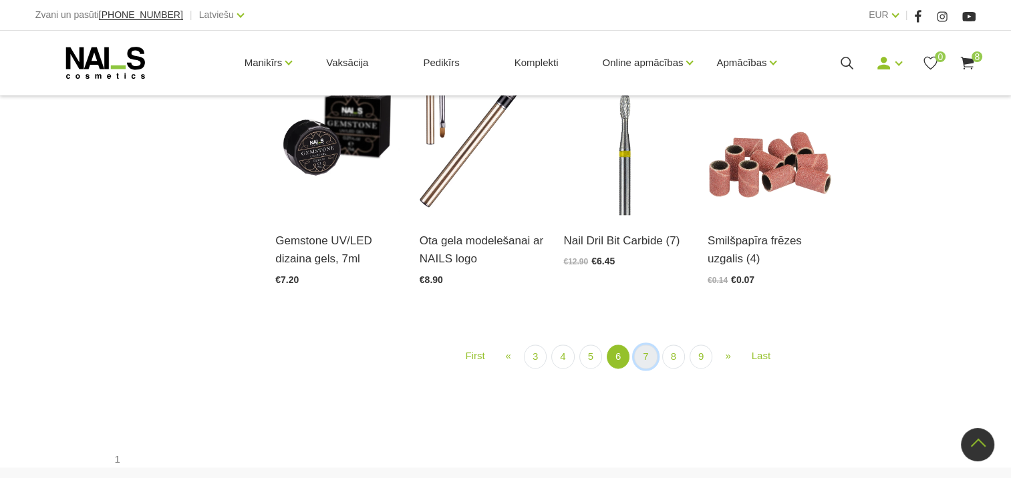
click at [644, 345] on link "7" at bounding box center [645, 357] width 23 height 25
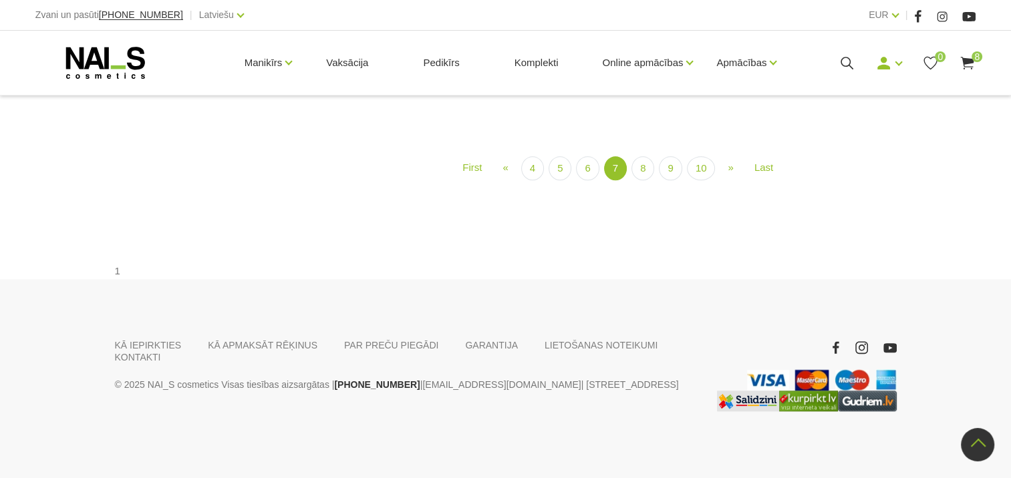
scroll to position [1558, 0]
click at [643, 181] on link "8" at bounding box center [642, 168] width 23 height 25
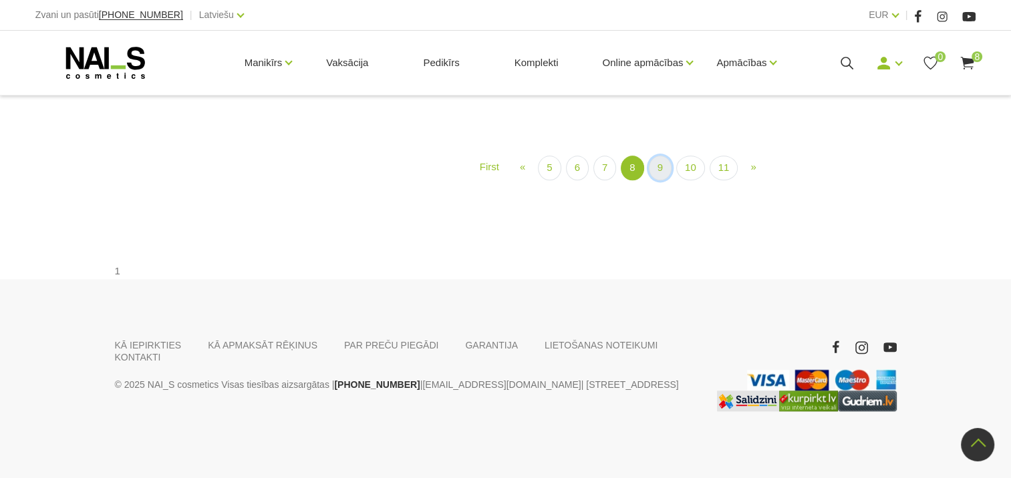
click at [658, 180] on link "9" at bounding box center [660, 168] width 23 height 25
click at [691, 180] on link "10" at bounding box center [690, 168] width 29 height 25
click at [714, 180] on link "11" at bounding box center [723, 168] width 29 height 25
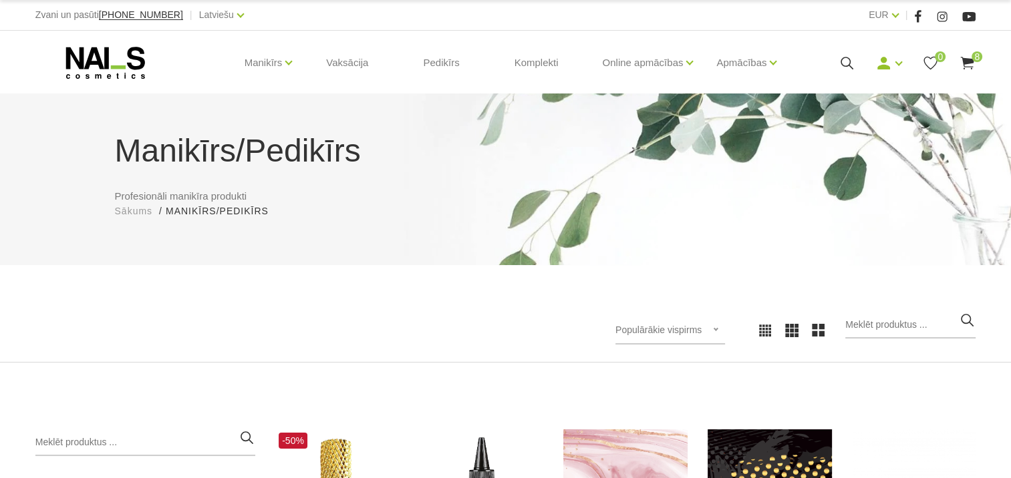
click at [975, 59] on span "8" at bounding box center [976, 56] width 11 height 11
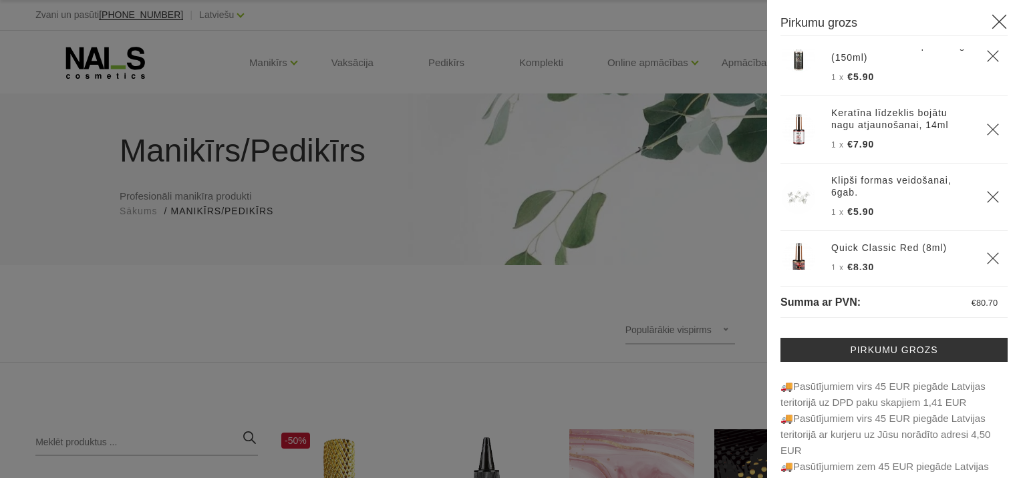
scroll to position [689, 0]
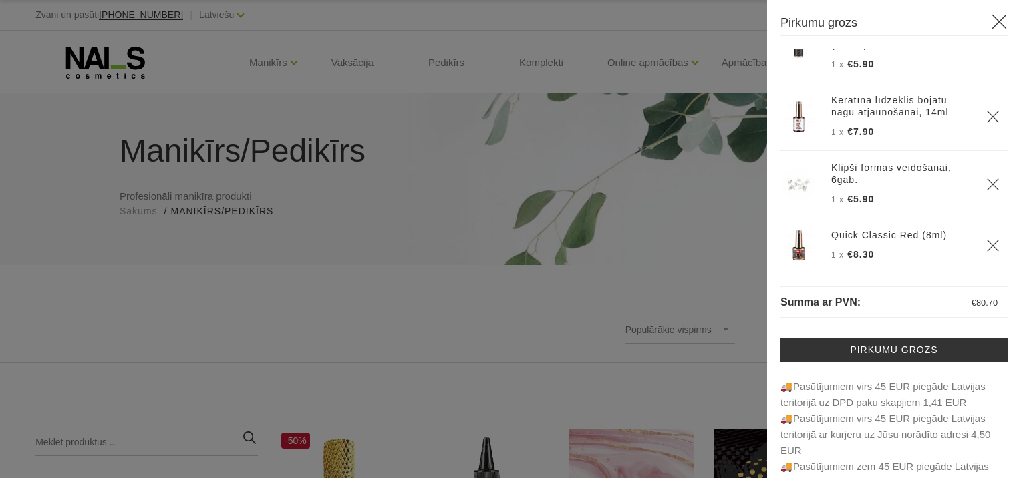
click at [986, 178] on icon "Delete" at bounding box center [992, 184] width 13 height 13
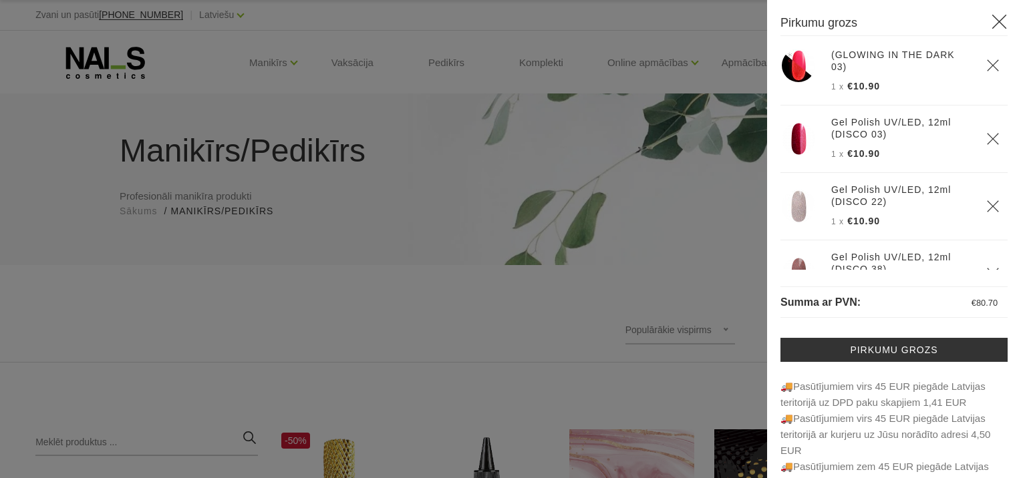
scroll to position [134, 0]
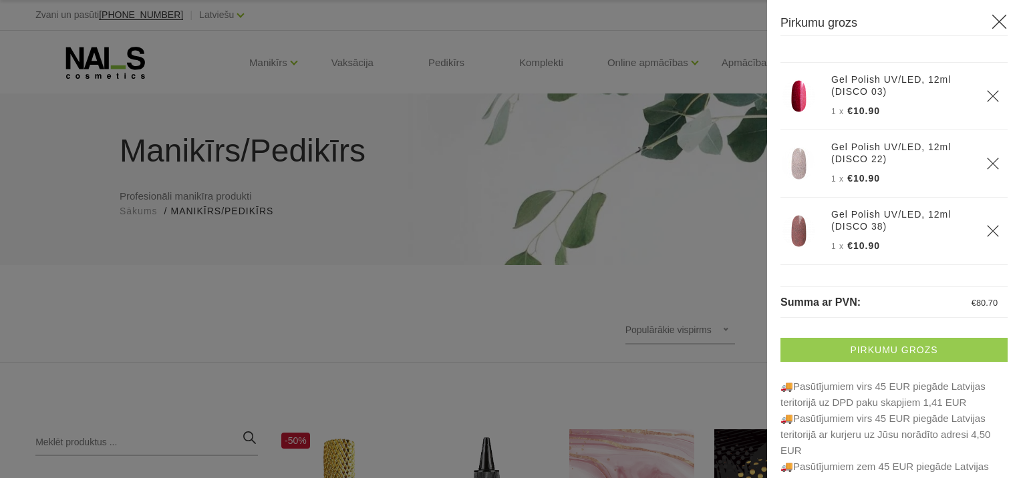
click at [895, 351] on link "Pirkumu grozs" at bounding box center [893, 350] width 227 height 24
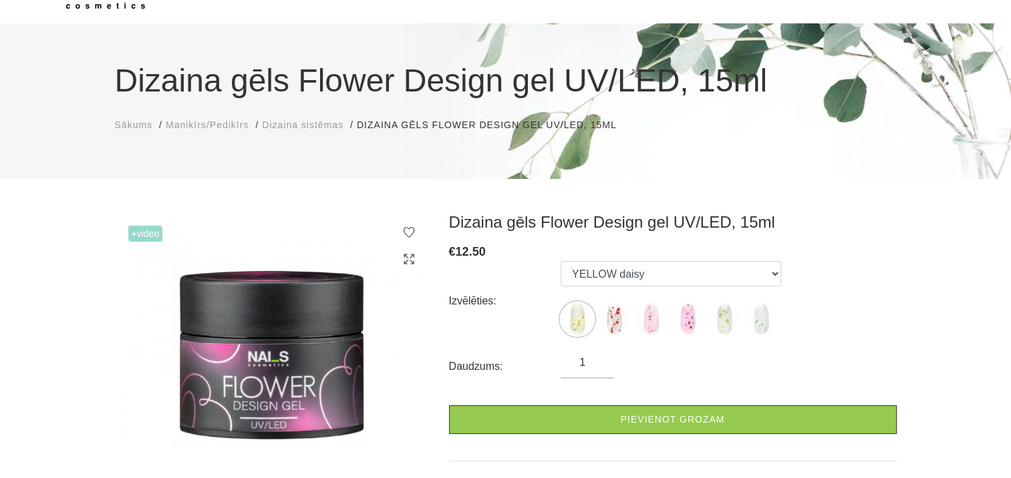
scroll to position [134, 0]
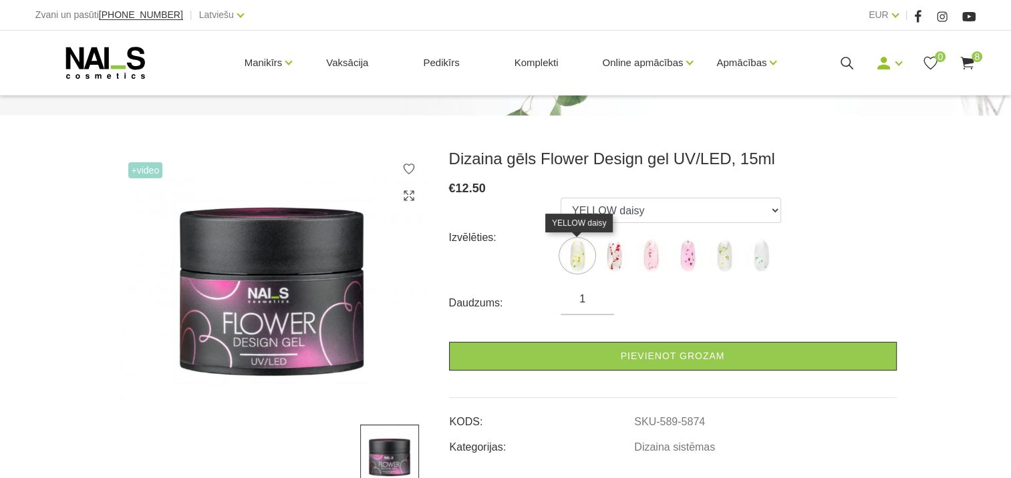
click at [580, 262] on img at bounding box center [576, 255] width 33 height 33
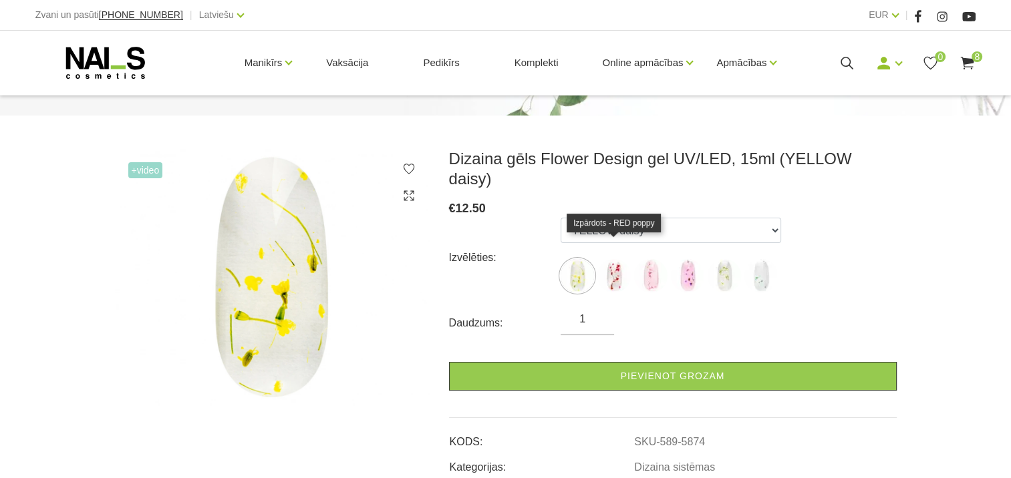
click at [611, 261] on img at bounding box center [613, 275] width 33 height 33
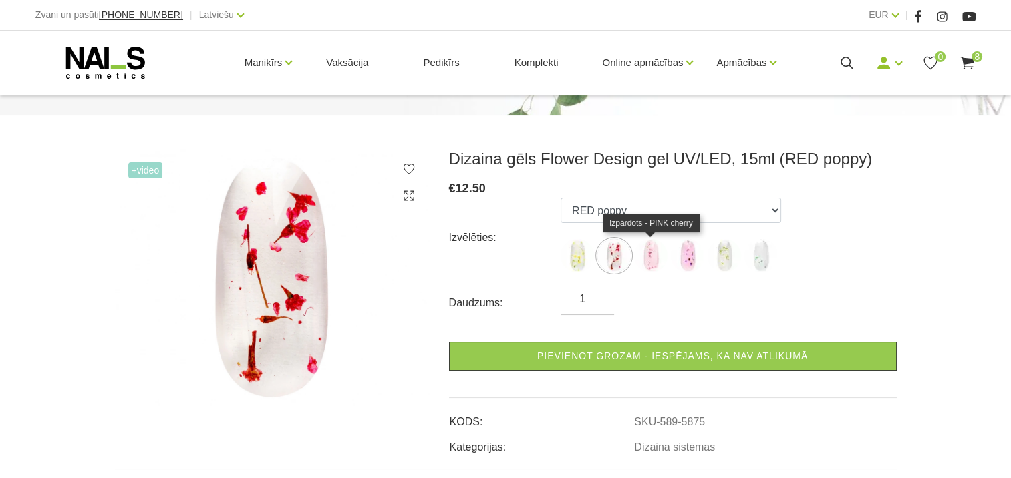
click at [651, 263] on img at bounding box center [650, 255] width 33 height 33
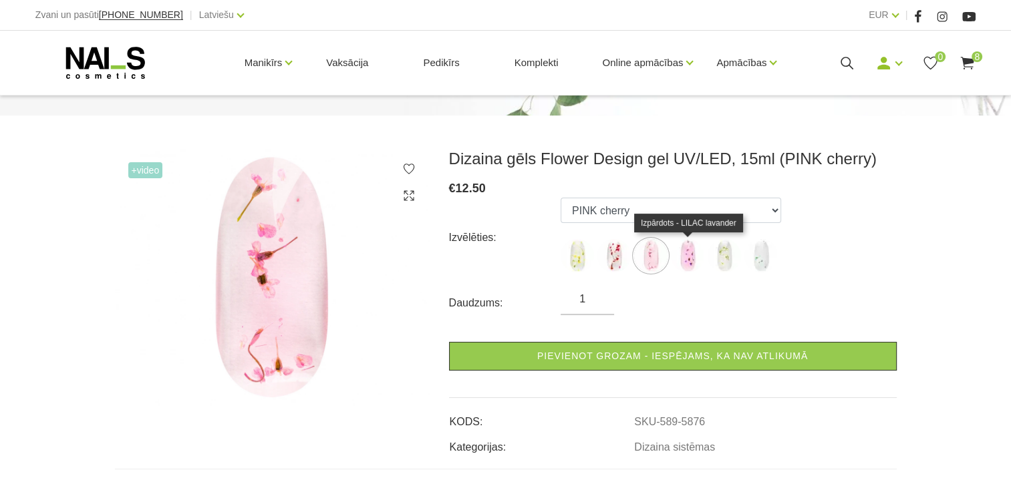
click at [685, 265] on img at bounding box center [687, 255] width 33 height 33
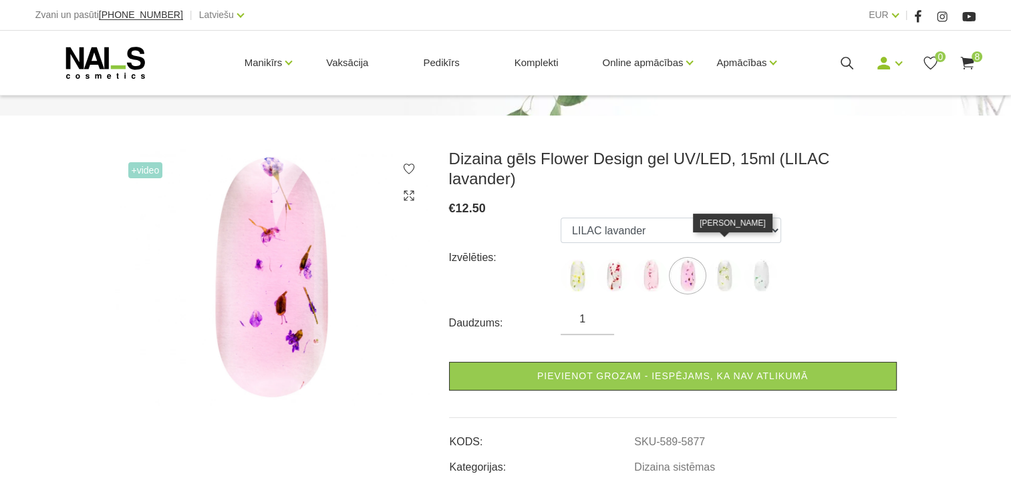
click at [721, 265] on img at bounding box center [723, 275] width 33 height 33
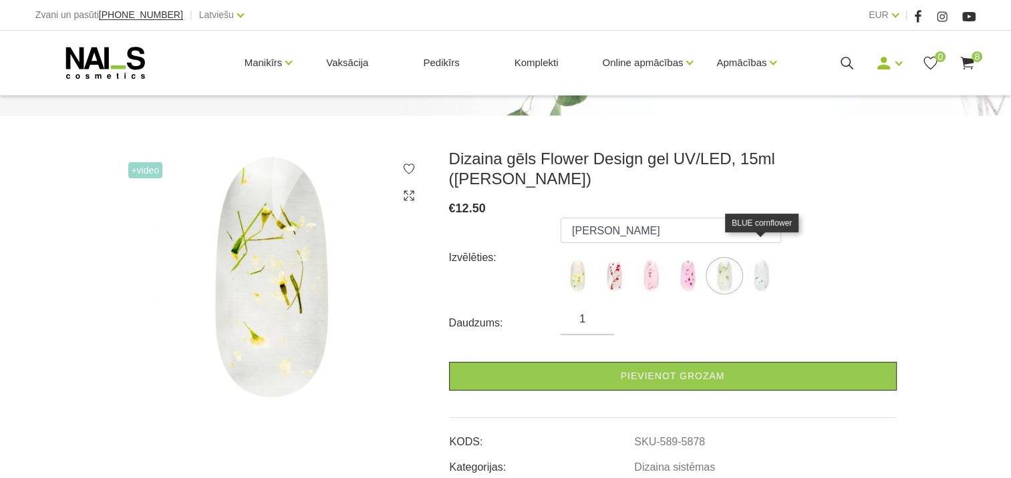
click at [760, 263] on img at bounding box center [760, 275] width 33 height 33
select select "5879"
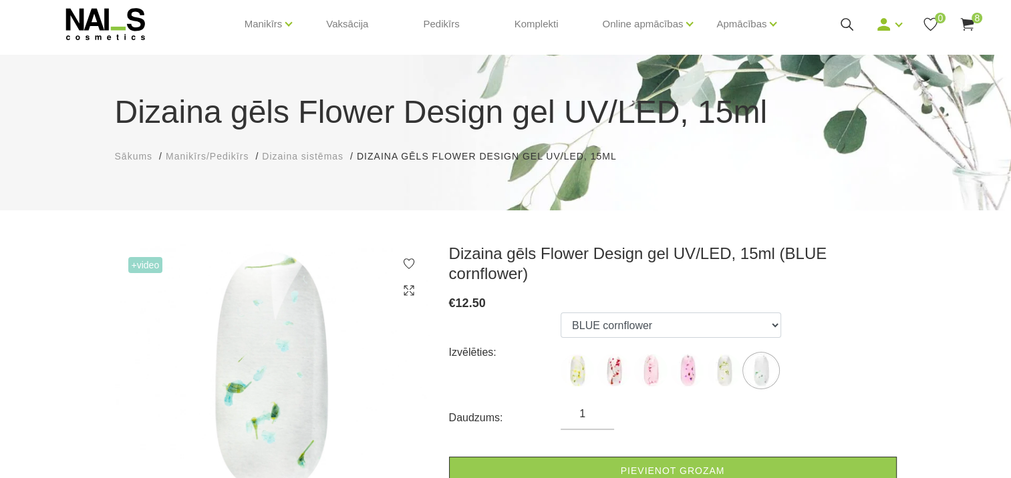
scroll to position [0, 0]
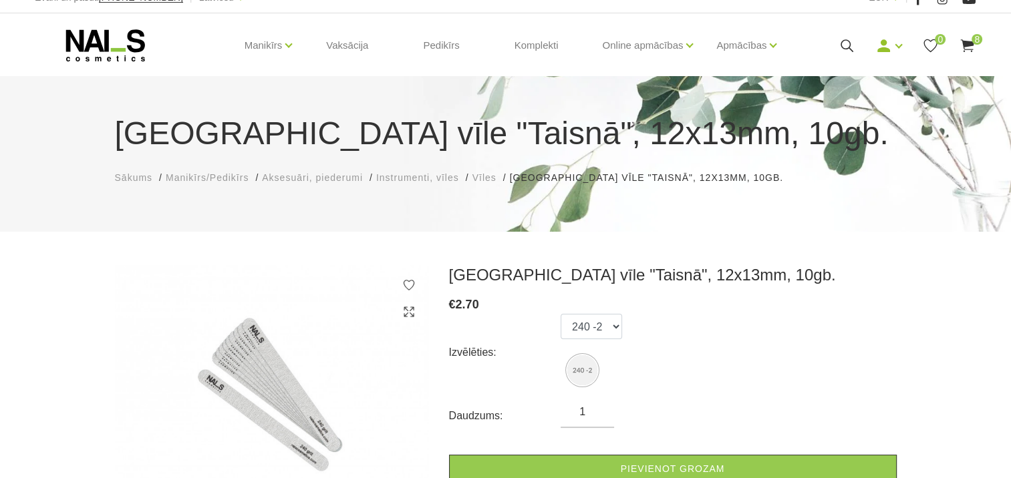
scroll to position [67, 0]
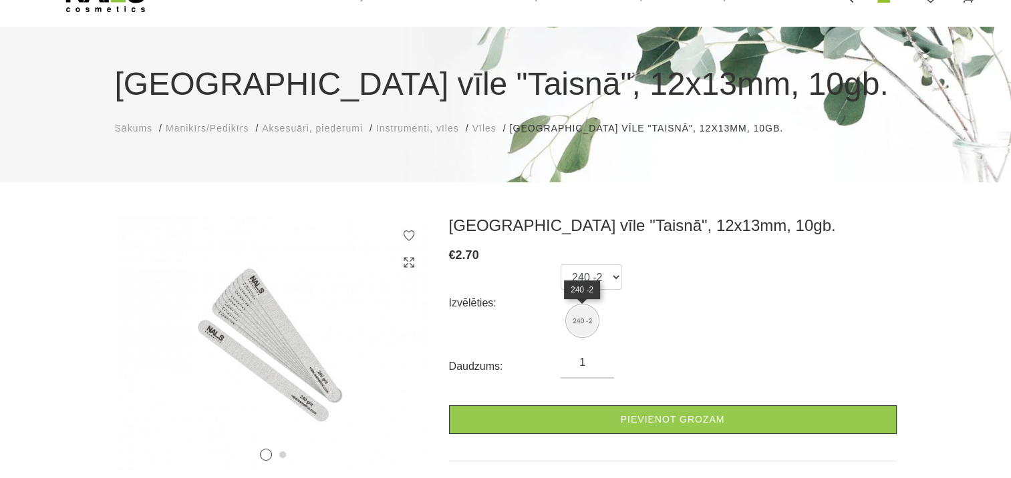
click at [587, 326] on img at bounding box center [582, 321] width 30 height 30
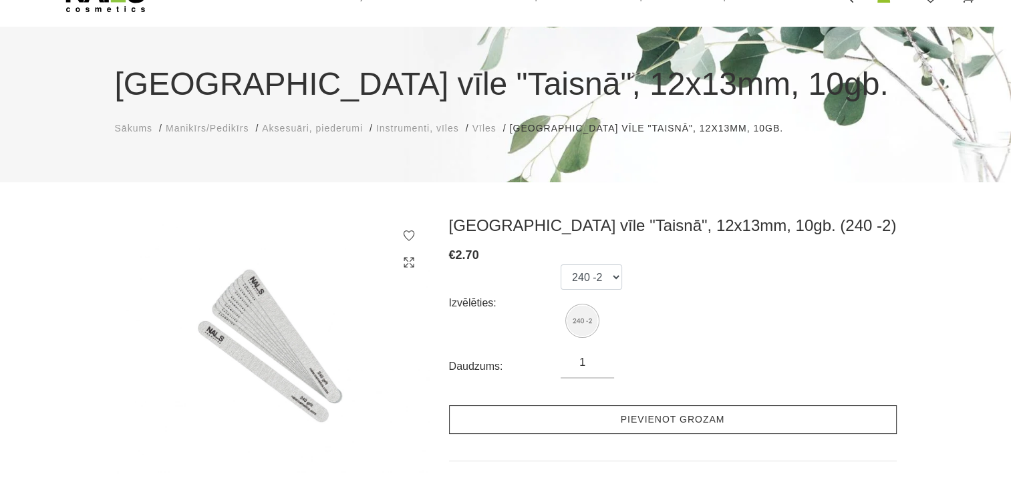
click at [699, 422] on link "Pievienot grozam" at bounding box center [673, 419] width 448 height 29
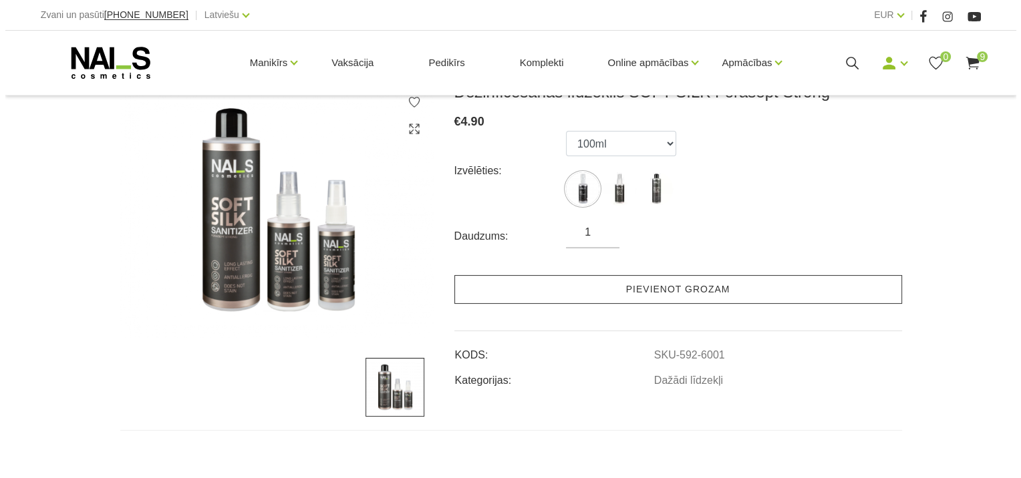
scroll to position [134, 0]
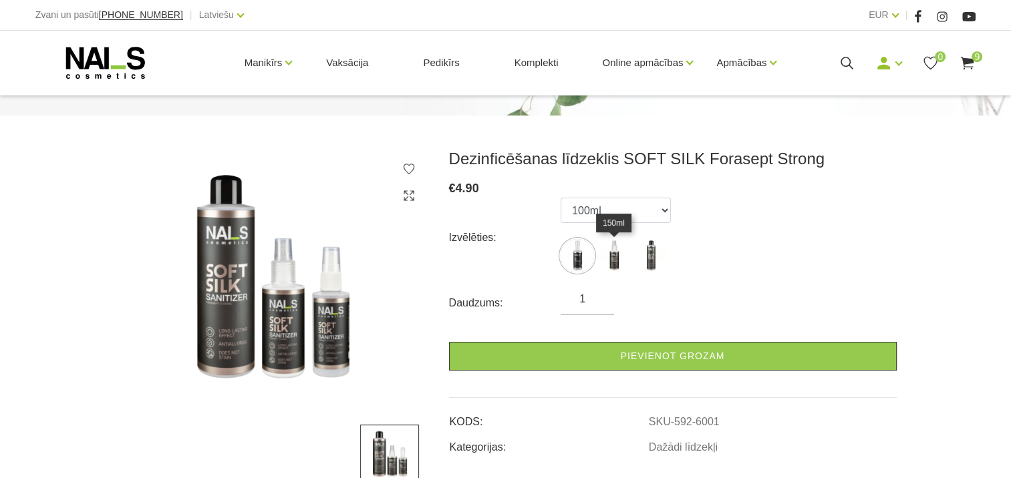
click at [617, 262] on img at bounding box center [613, 255] width 33 height 33
select select "6002"
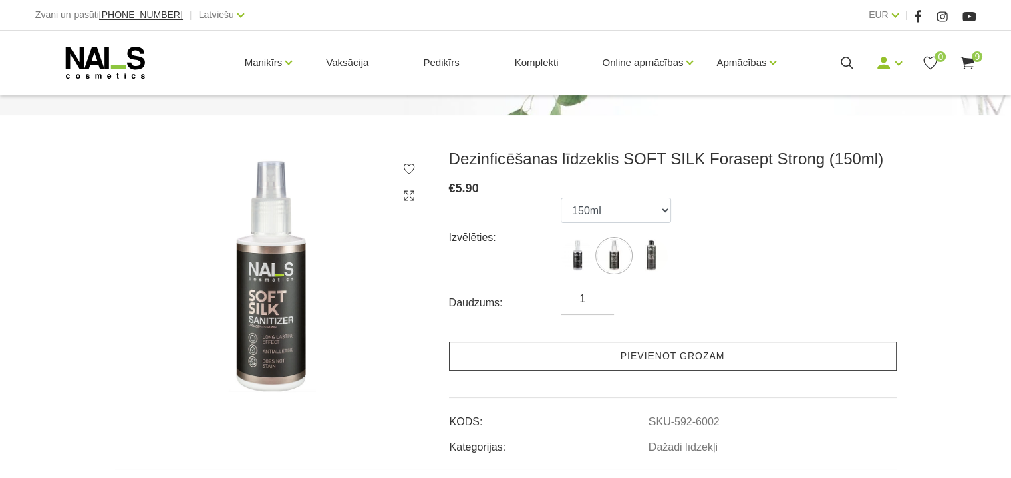
click at [612, 357] on link "Pievienot grozam" at bounding box center [673, 356] width 448 height 29
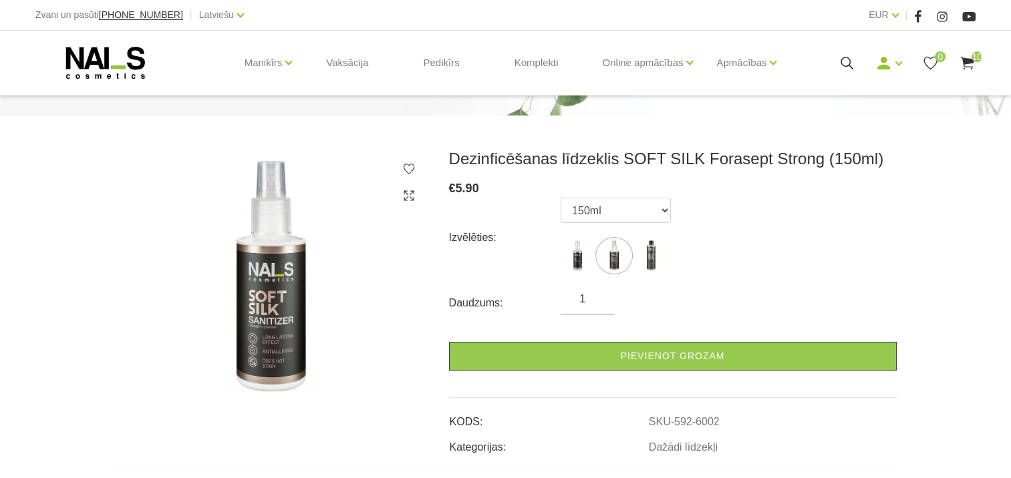
click at [969, 61] on use at bounding box center [967, 63] width 13 height 13
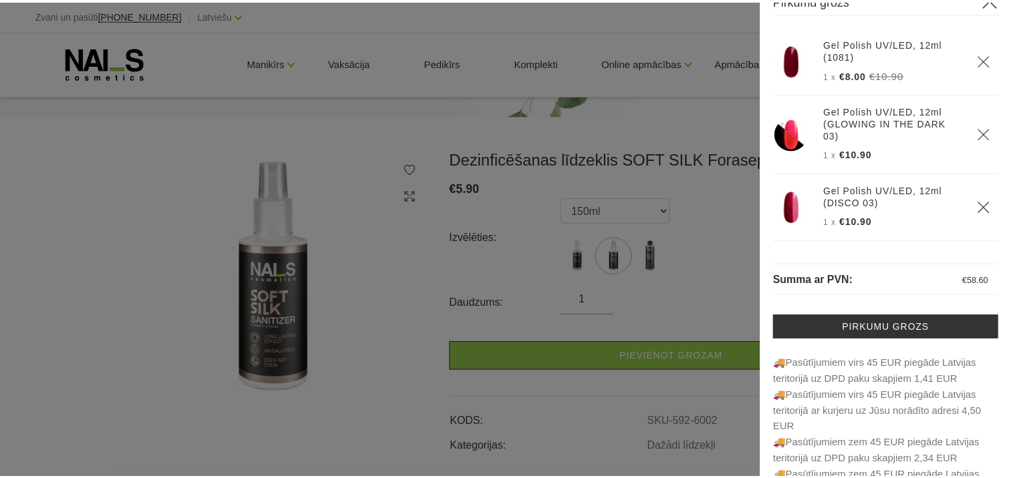
scroll to position [0, 0]
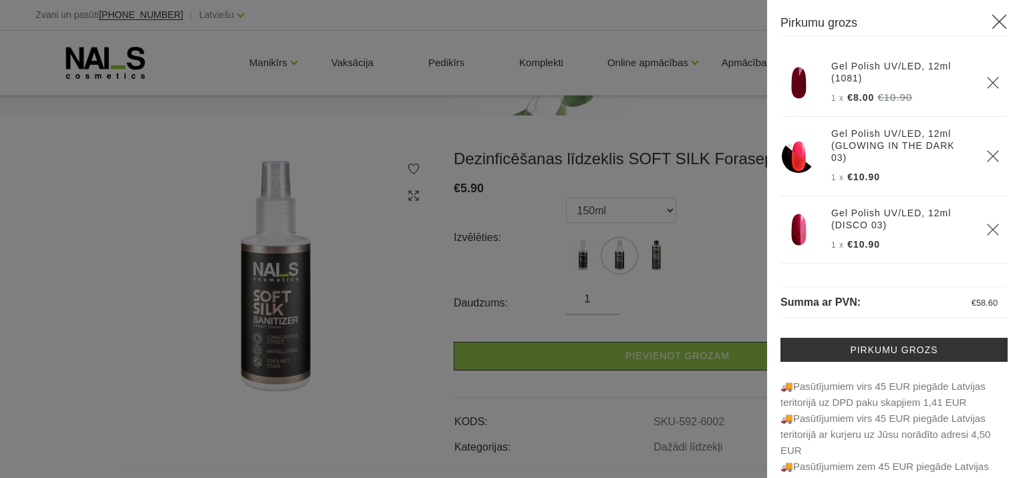
click at [991, 21] on icon at bounding box center [999, 21] width 17 height 17
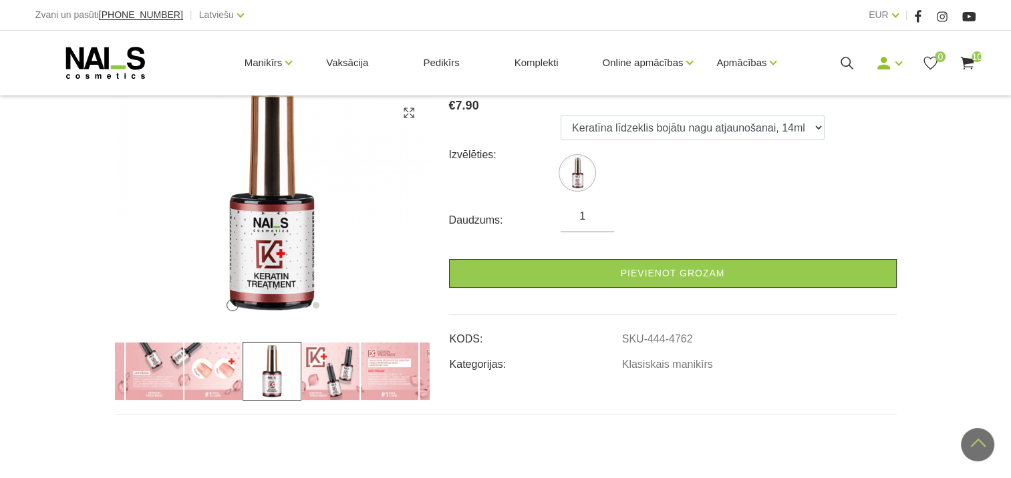
scroll to position [200, 0]
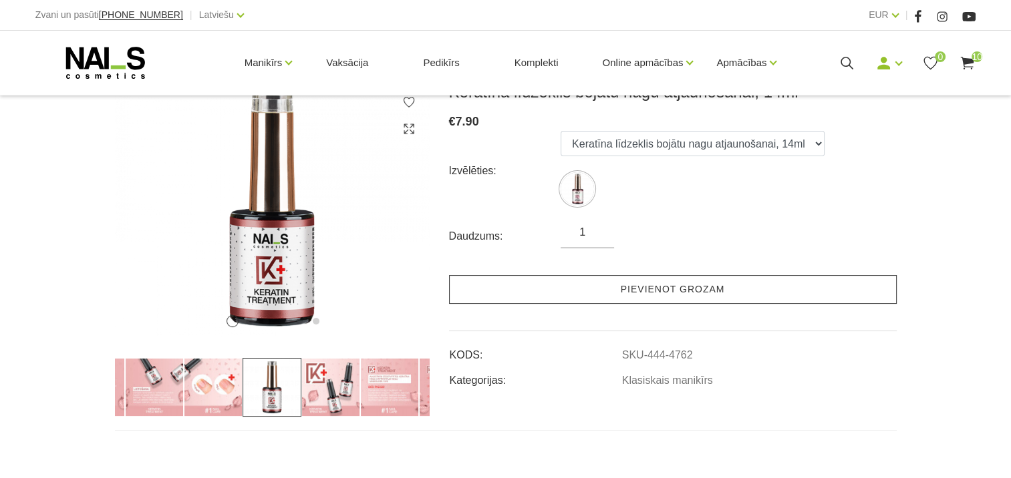
click at [673, 296] on link "Pievienot grozam" at bounding box center [673, 289] width 448 height 29
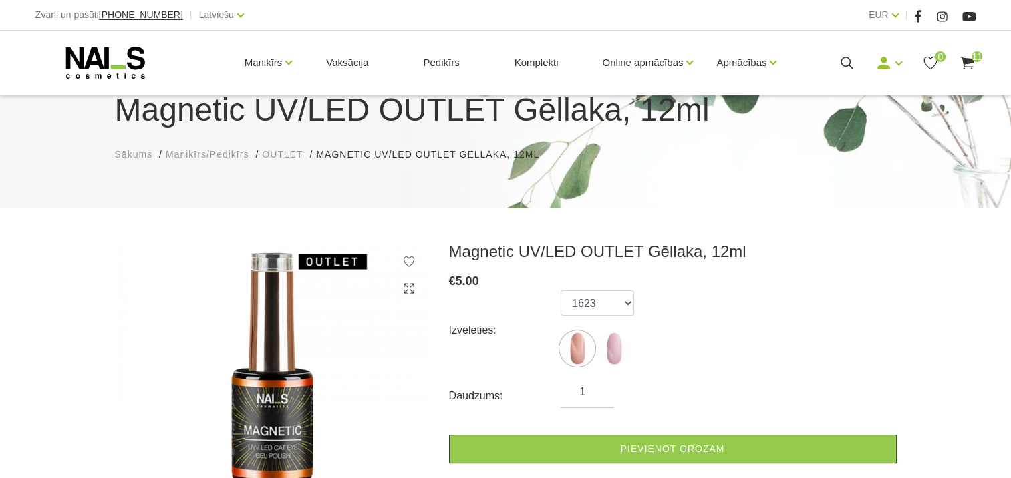
scroll to position [134, 0]
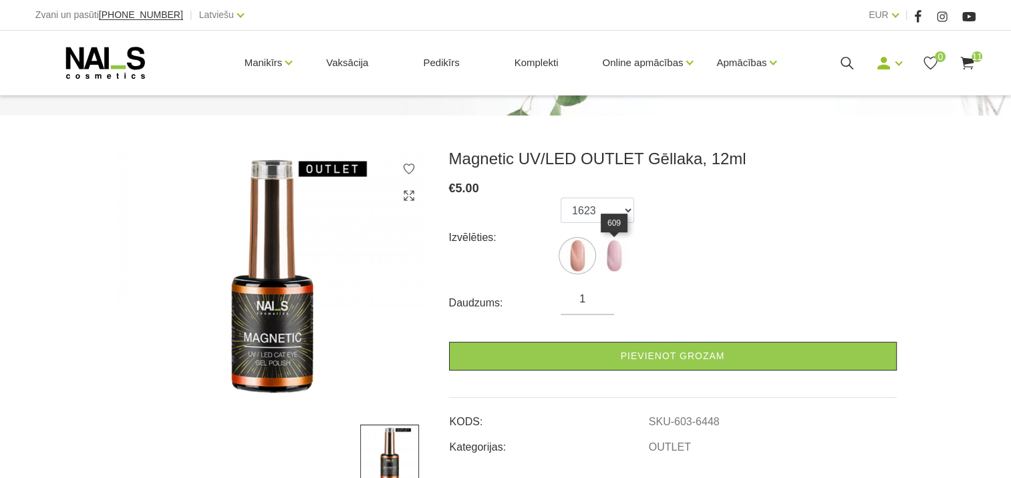
click at [619, 257] on img at bounding box center [613, 255] width 33 height 33
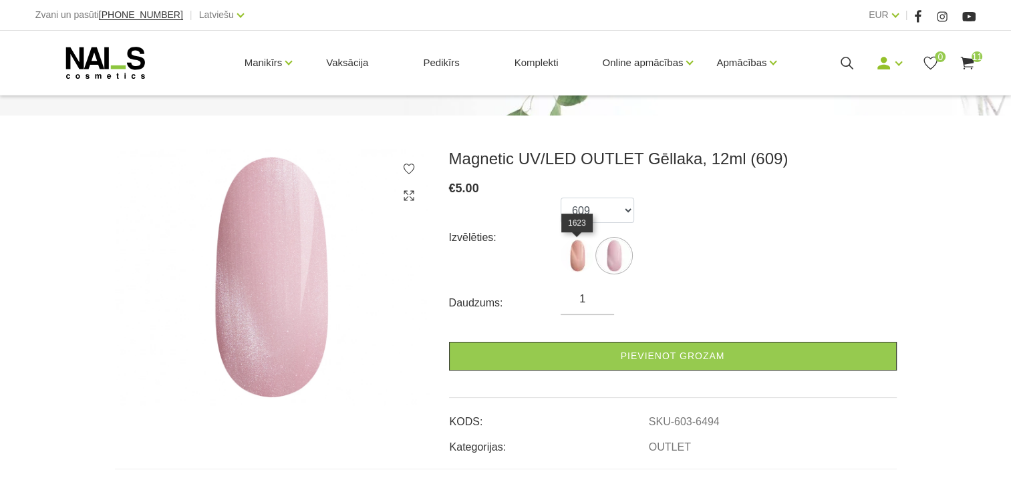
click at [576, 256] on img at bounding box center [576, 255] width 33 height 33
select select "6448"
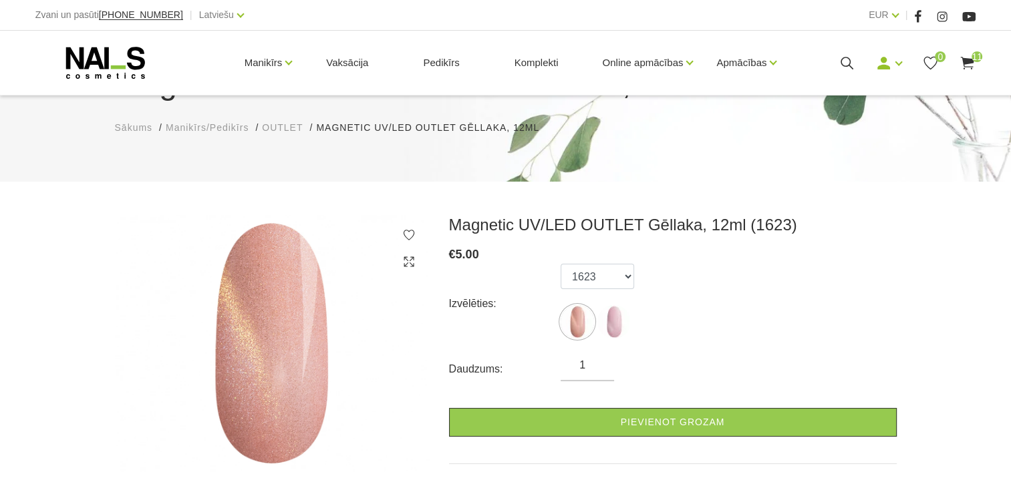
scroll to position [0, 0]
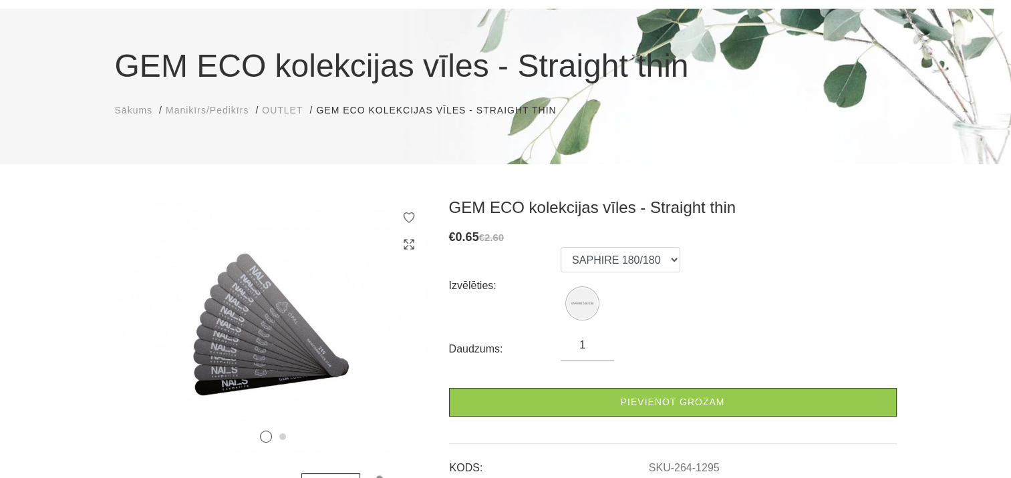
scroll to position [67, 0]
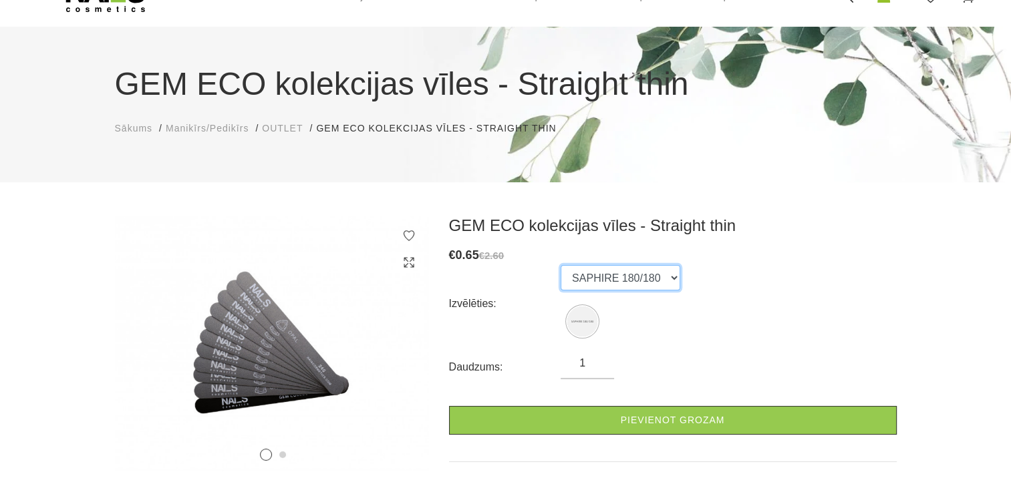
click at [667, 279] on select "SAPHIRE 180/180" at bounding box center [620, 277] width 120 height 25
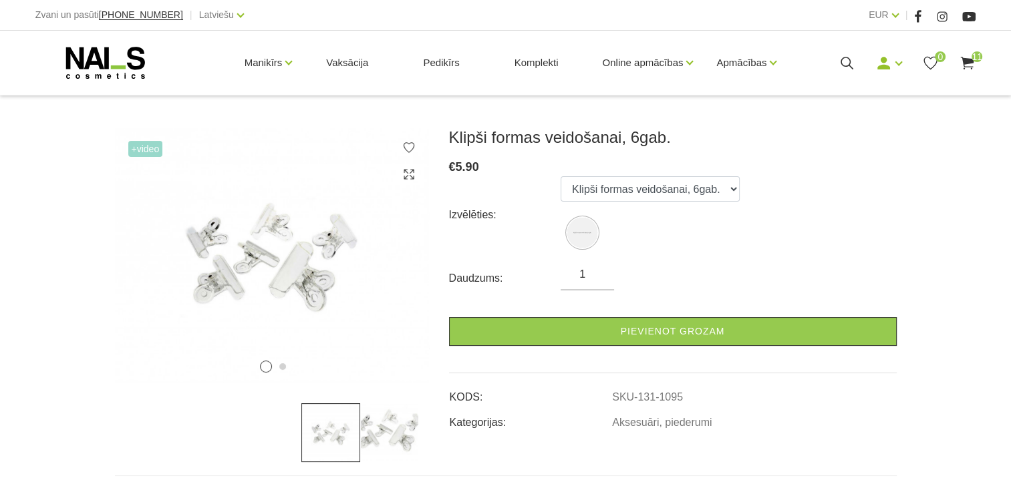
scroll to position [134, 0]
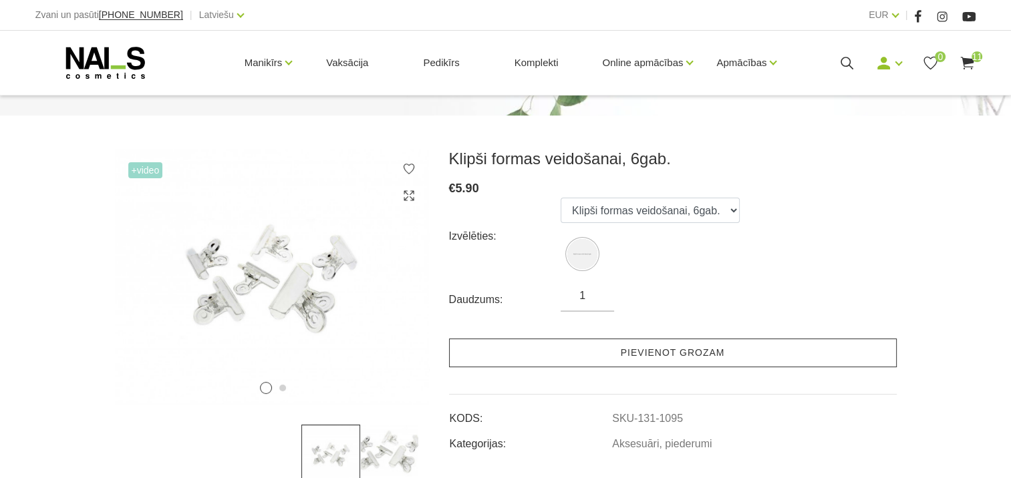
click at [684, 357] on link "Pievienot grozam" at bounding box center [673, 353] width 448 height 29
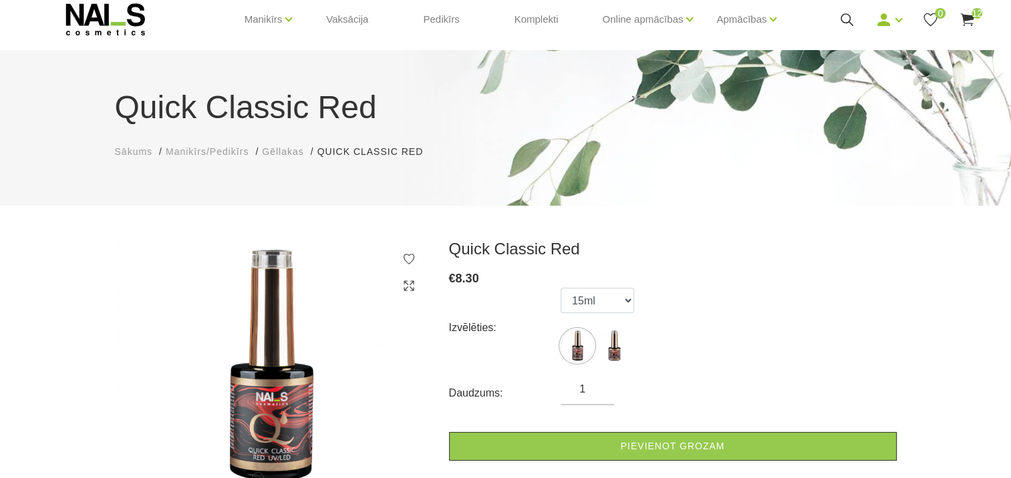
scroll to position [67, 0]
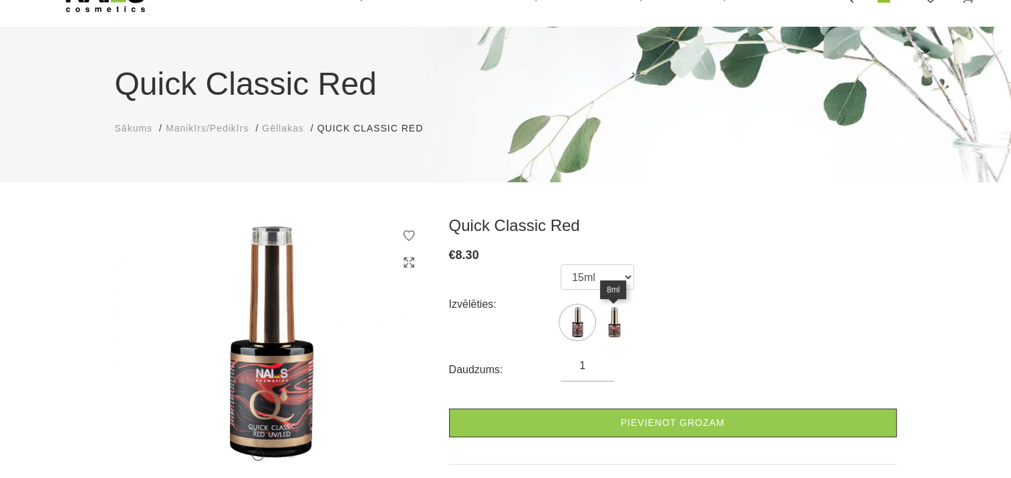
click at [607, 328] on img at bounding box center [613, 322] width 33 height 33
select select "6379"
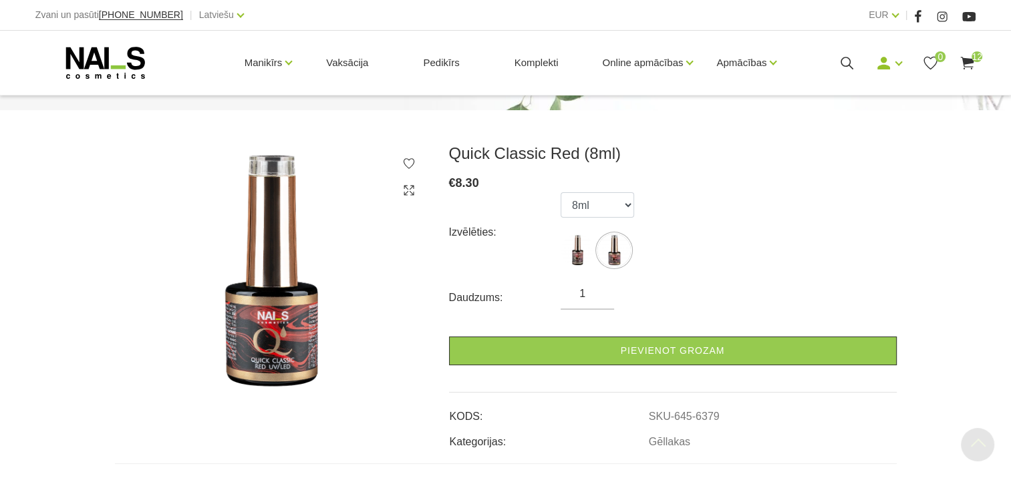
scroll to position [134, 0]
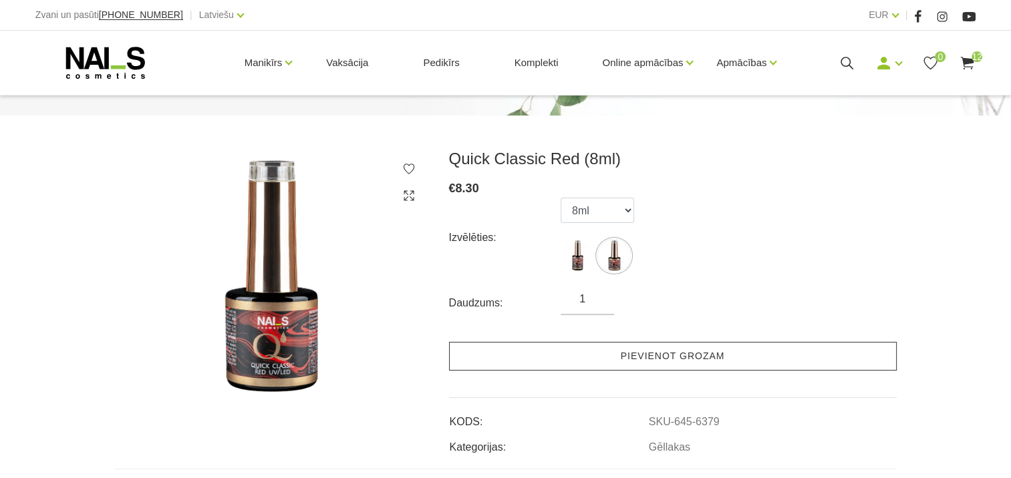
click at [676, 359] on link "Pievienot grozam" at bounding box center [673, 356] width 448 height 29
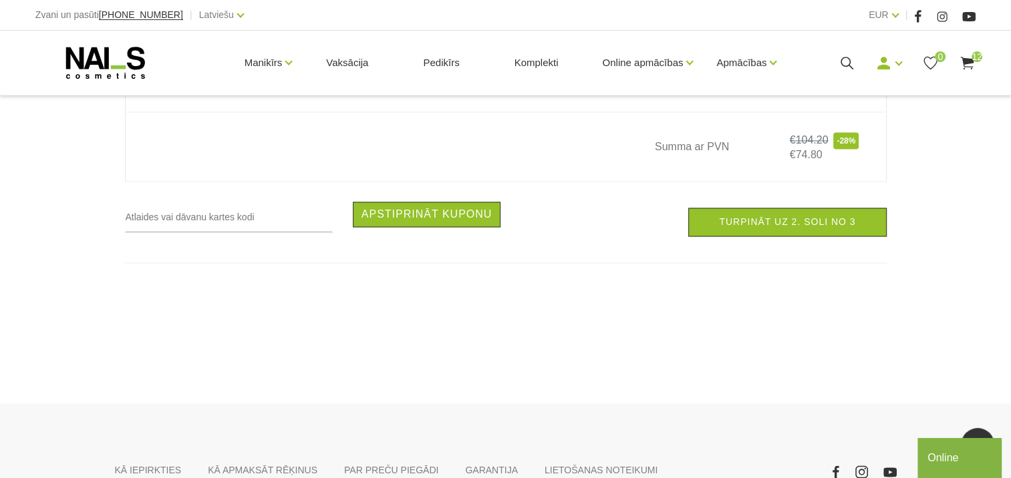
scroll to position [2138, 0]
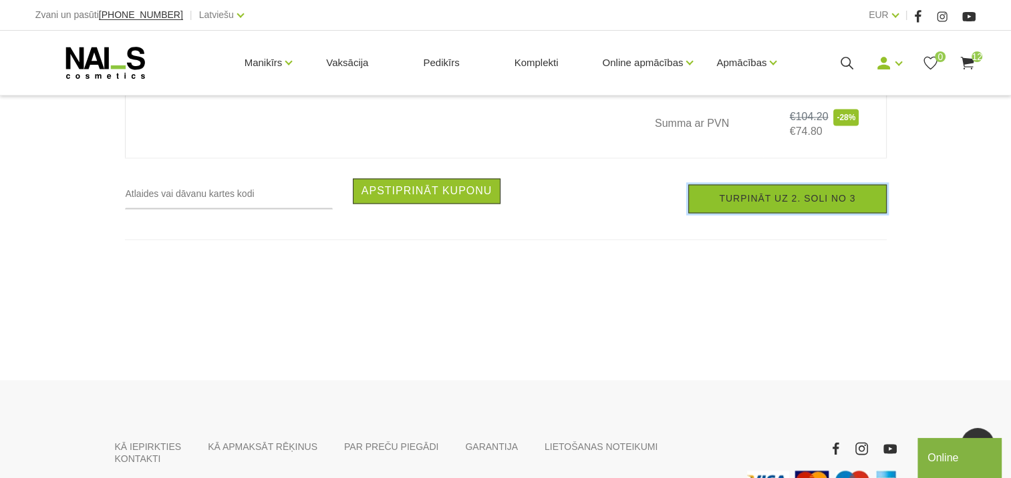
click at [819, 197] on link "Turpināt uz 2. soli no 3" at bounding box center [787, 198] width 198 height 29
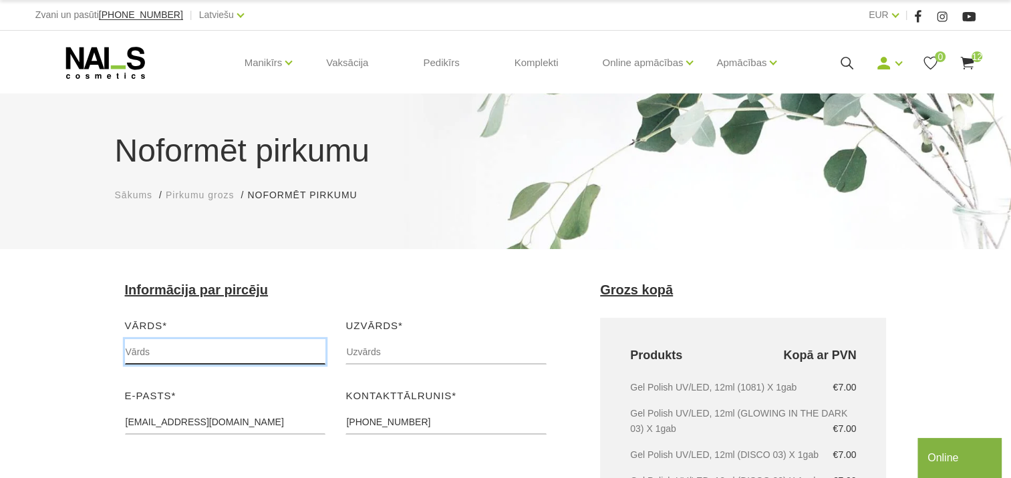
click at [130, 345] on input "text" at bounding box center [225, 351] width 201 height 25
type input "Solvita"
click at [349, 347] on input "text" at bounding box center [445, 351] width 201 height 25
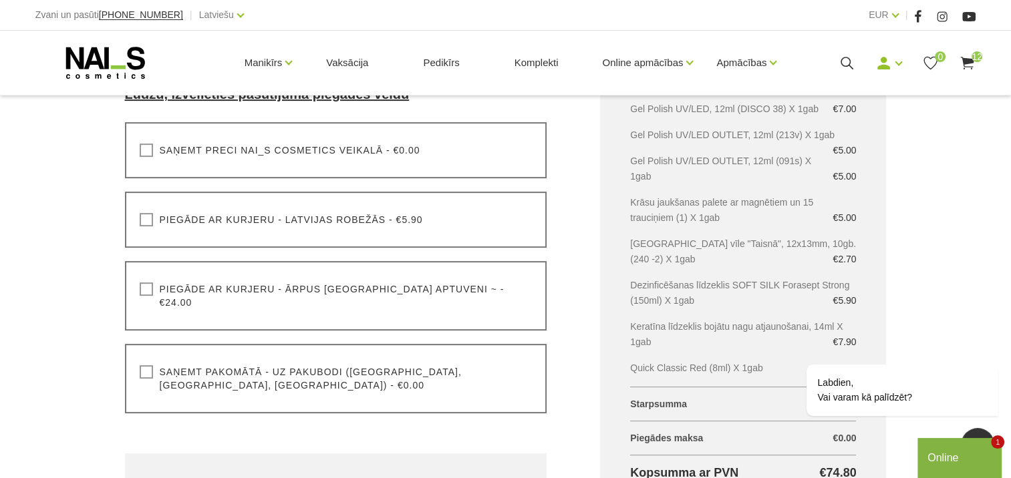
scroll to position [401, 0]
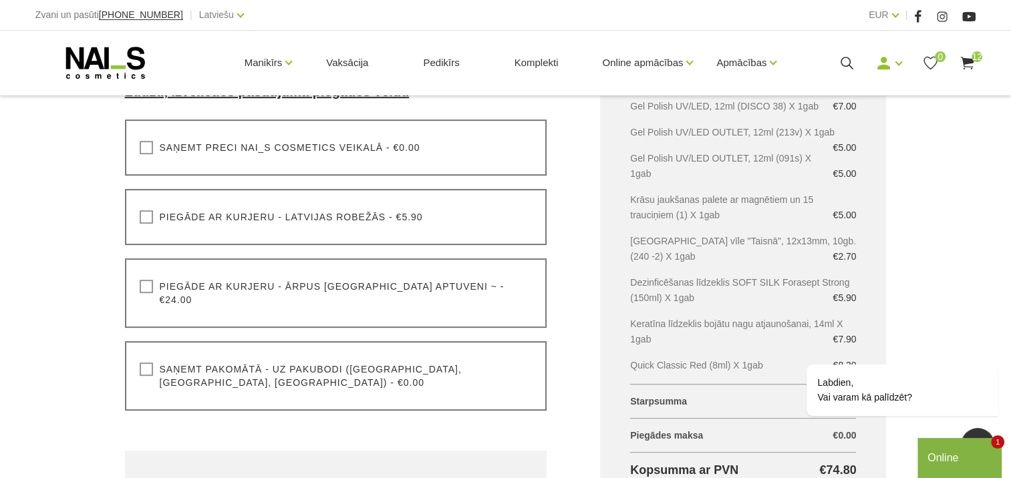
type input "TRUPOVNIECE"
click at [146, 363] on label "Saņemt pakomātā - uz pakubodi (Latvija, Lietuva, Igaunija) - €0.00" at bounding box center [336, 376] width 393 height 27
click at [0, 0] on input "Saņemt pakomātā - uz pakubodi (Latvija, Lietuva, Igaunija) - €0.00" at bounding box center [0, 0] width 0 height 0
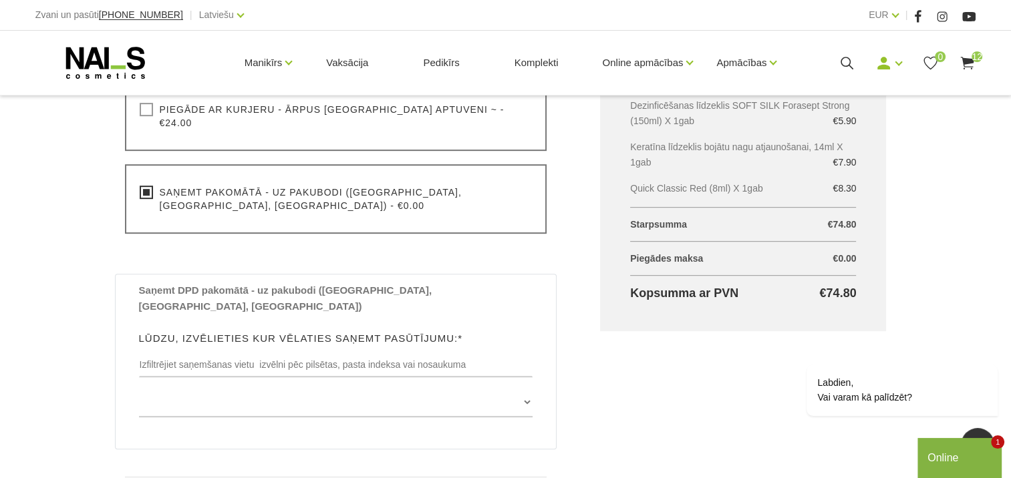
scroll to position [601, 0]
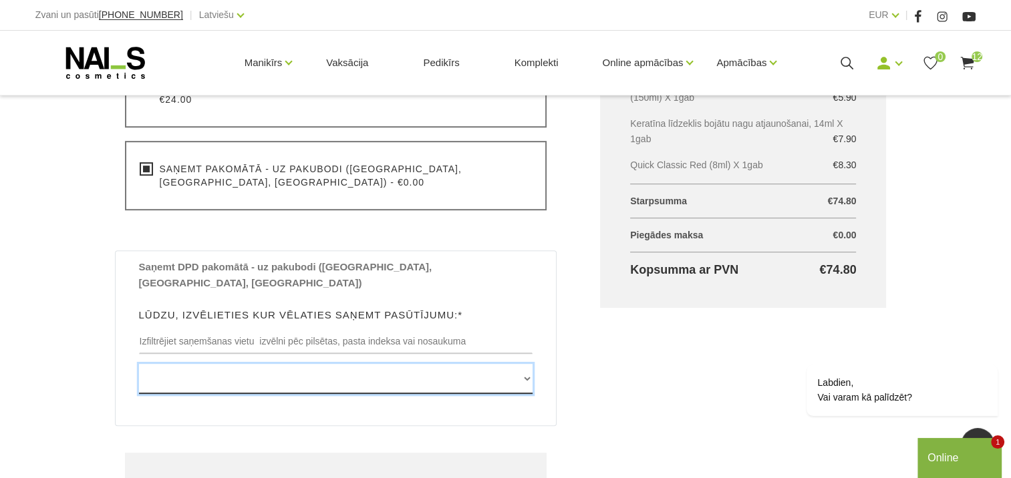
click at [526, 364] on select "Edvarta Virzas iela 2 , IECAVA, LV3913, (Paku Skapis TOP Iecava) Rīgas iela 27 …" at bounding box center [336, 379] width 394 height 30
select select "Pils iela 9b , ALŪKSNE, LV4301, (Paku Skapis Maxima X Alūksne )"
click at [139, 364] on select "Edvarta Virzas iela 2 , IECAVA, LV3913, (Paku Skapis TOP Iecava) Rīgas iela 27 …" at bounding box center [336, 379] width 394 height 30
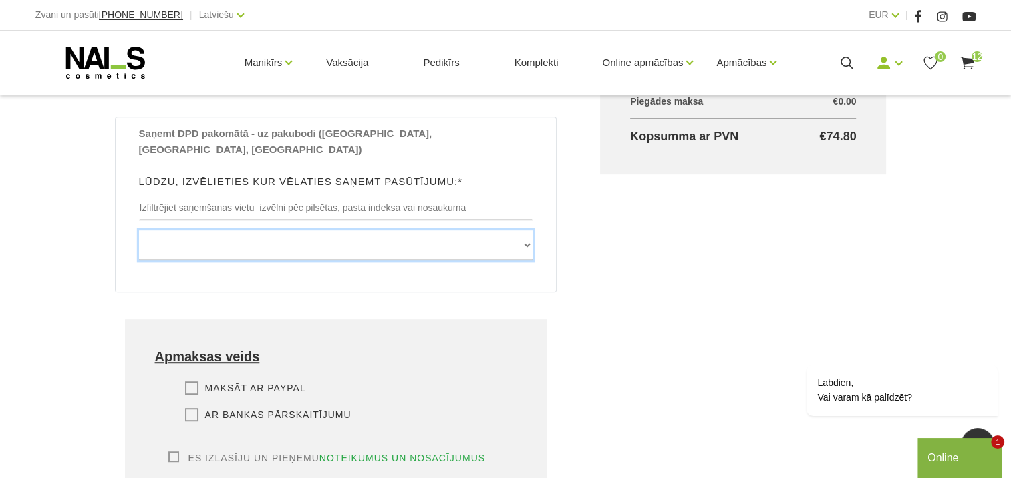
scroll to position [802, 0]
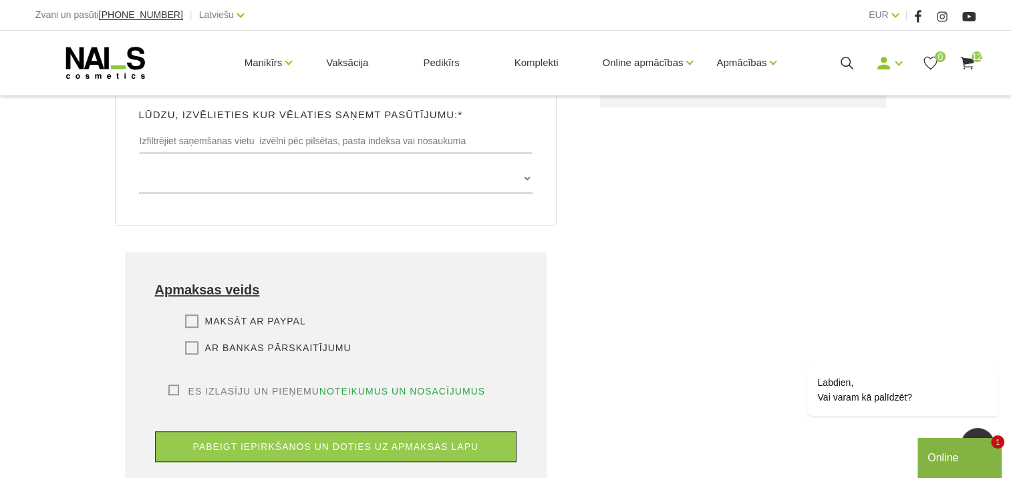
click at [192, 341] on label "Ar bankas pārskaitījumu" at bounding box center [268, 347] width 166 height 13
click at [0, 0] on input "Ar bankas pārskaitījumu" at bounding box center [0, 0] width 0 height 0
click at [172, 385] on label "Es izlasīju un pieņemu noteikumus un nosacījumus" at bounding box center [326, 391] width 317 height 13
click at [0, 0] on input "Es izlasīju un pieņemu noteikumus un nosacījumus" at bounding box center [0, 0] width 0 height 0
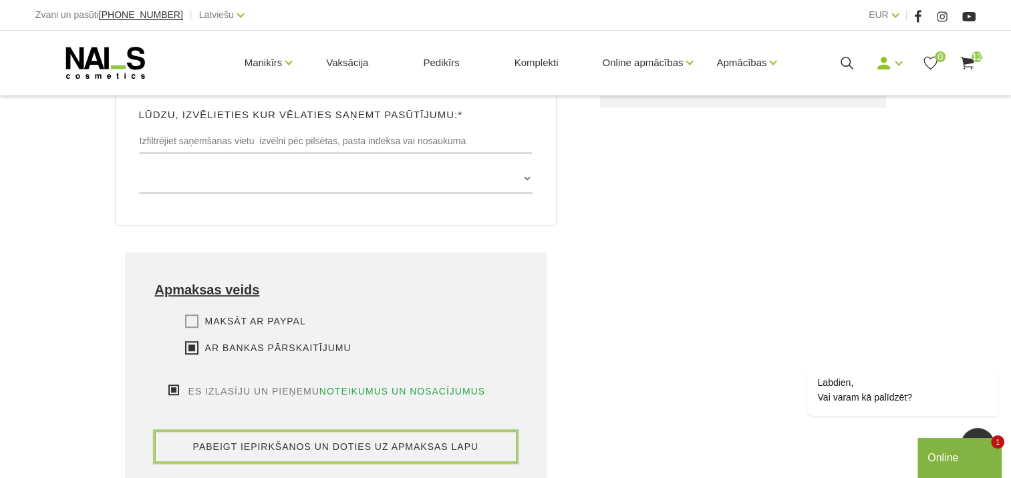
click at [293, 432] on button "pabeigt iepirkšanos un doties uz apmaksas lapu" at bounding box center [336, 447] width 362 height 31
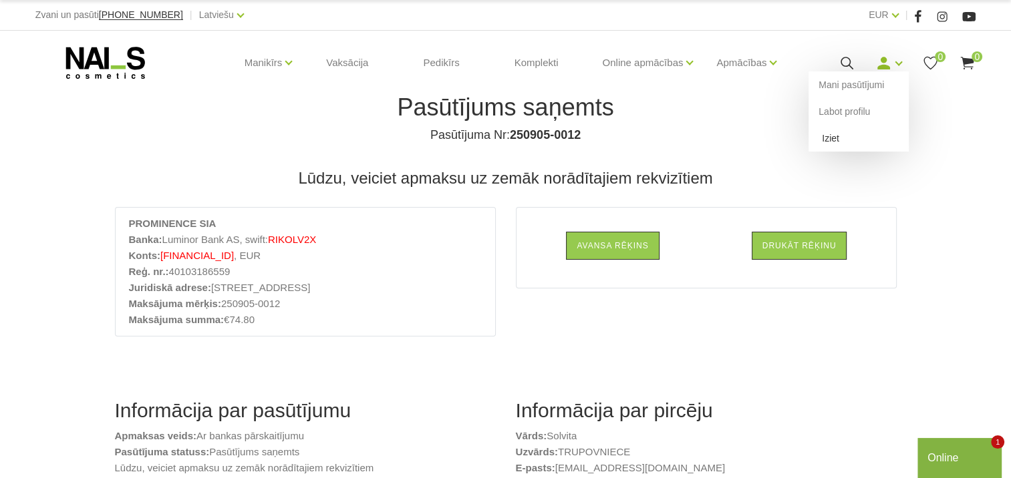
click at [836, 142] on link "Iziet" at bounding box center [858, 138] width 100 height 27
